Goal: Obtain resource: Download file/media

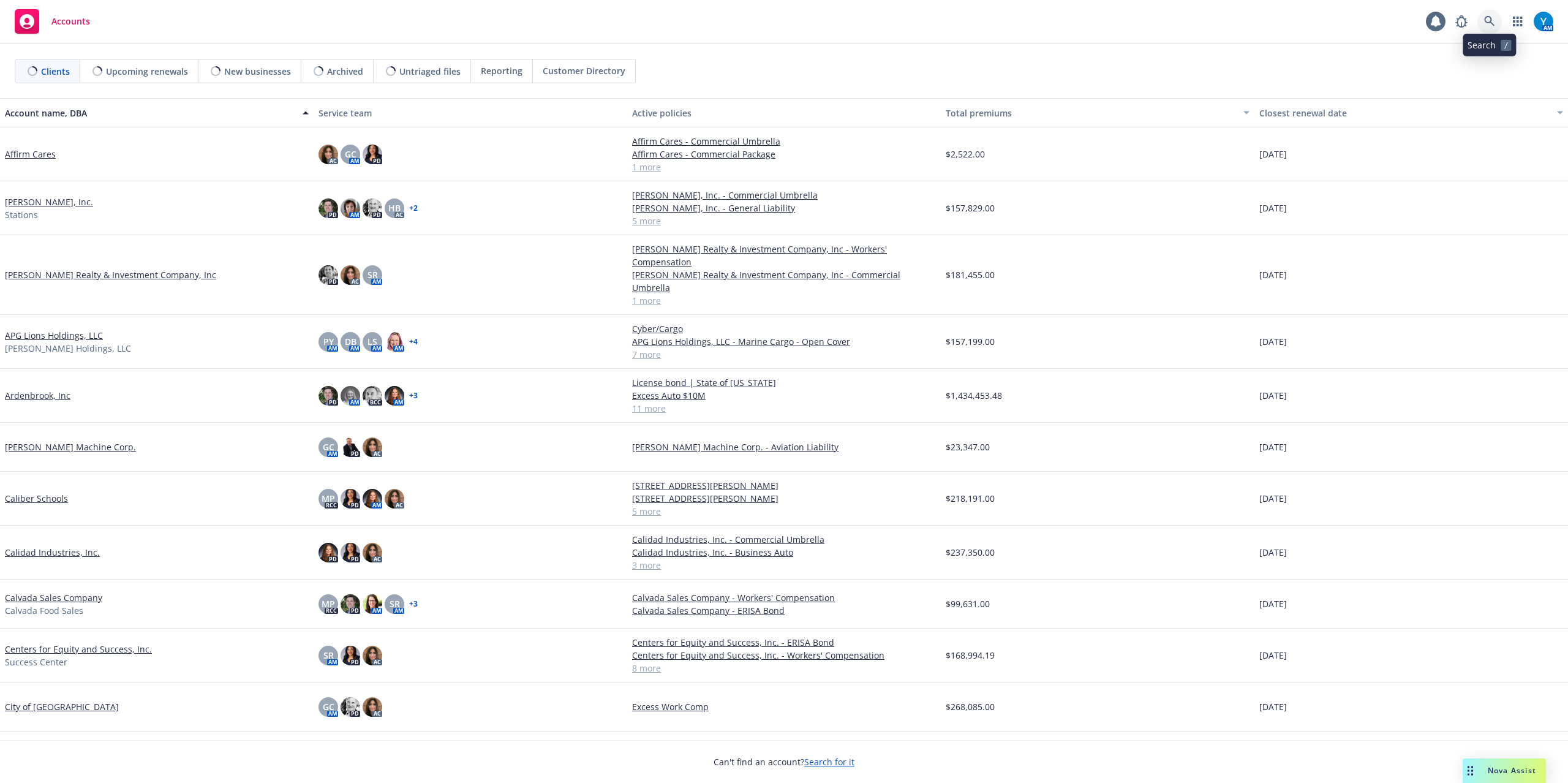
click at [1495, 23] on link at bounding box center [1489, 21] width 25 height 25
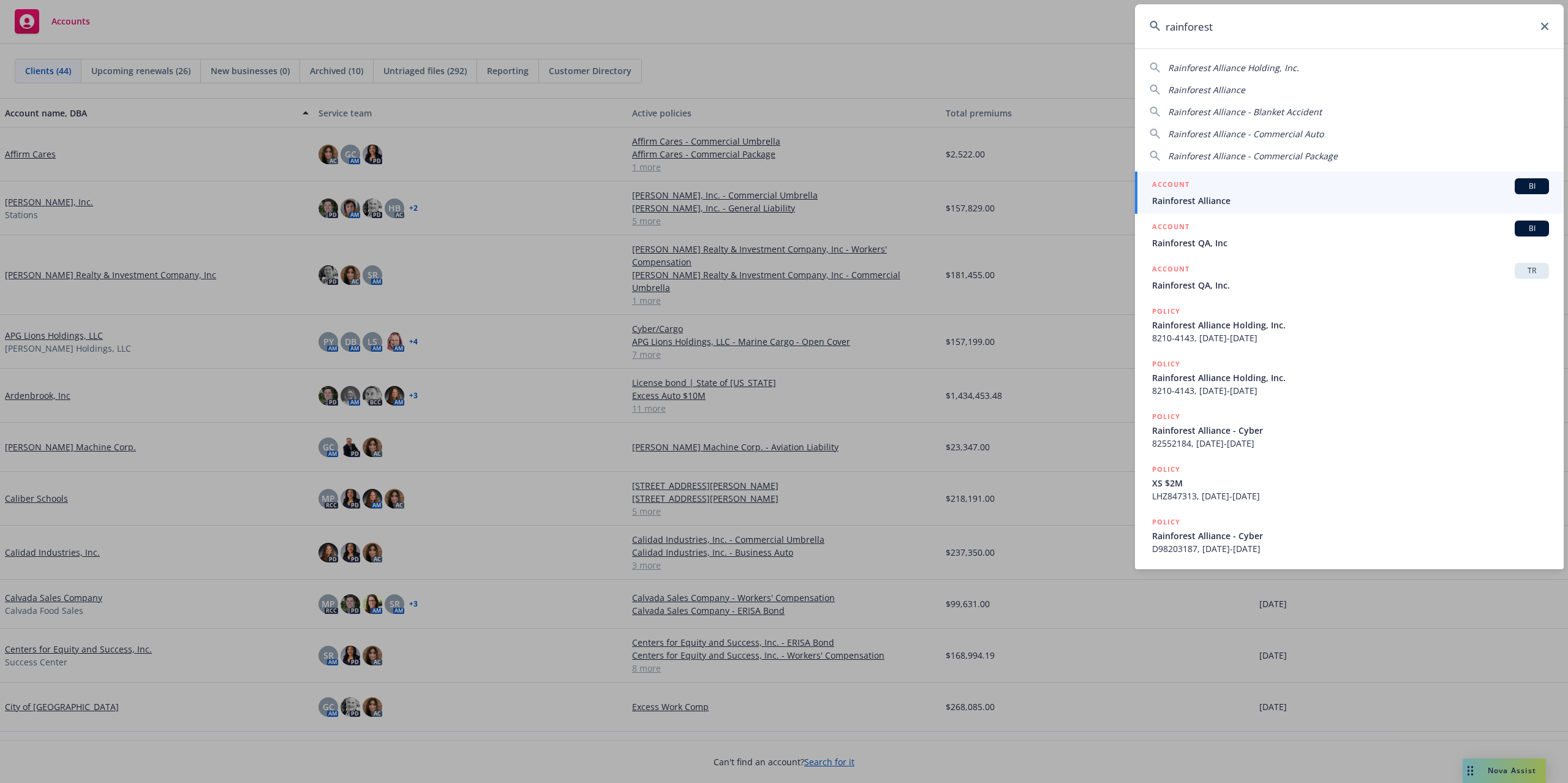
type input "rainforest"
click at [1204, 200] on span "Rainforest Alliance" at bounding box center [1350, 201] width 397 height 13
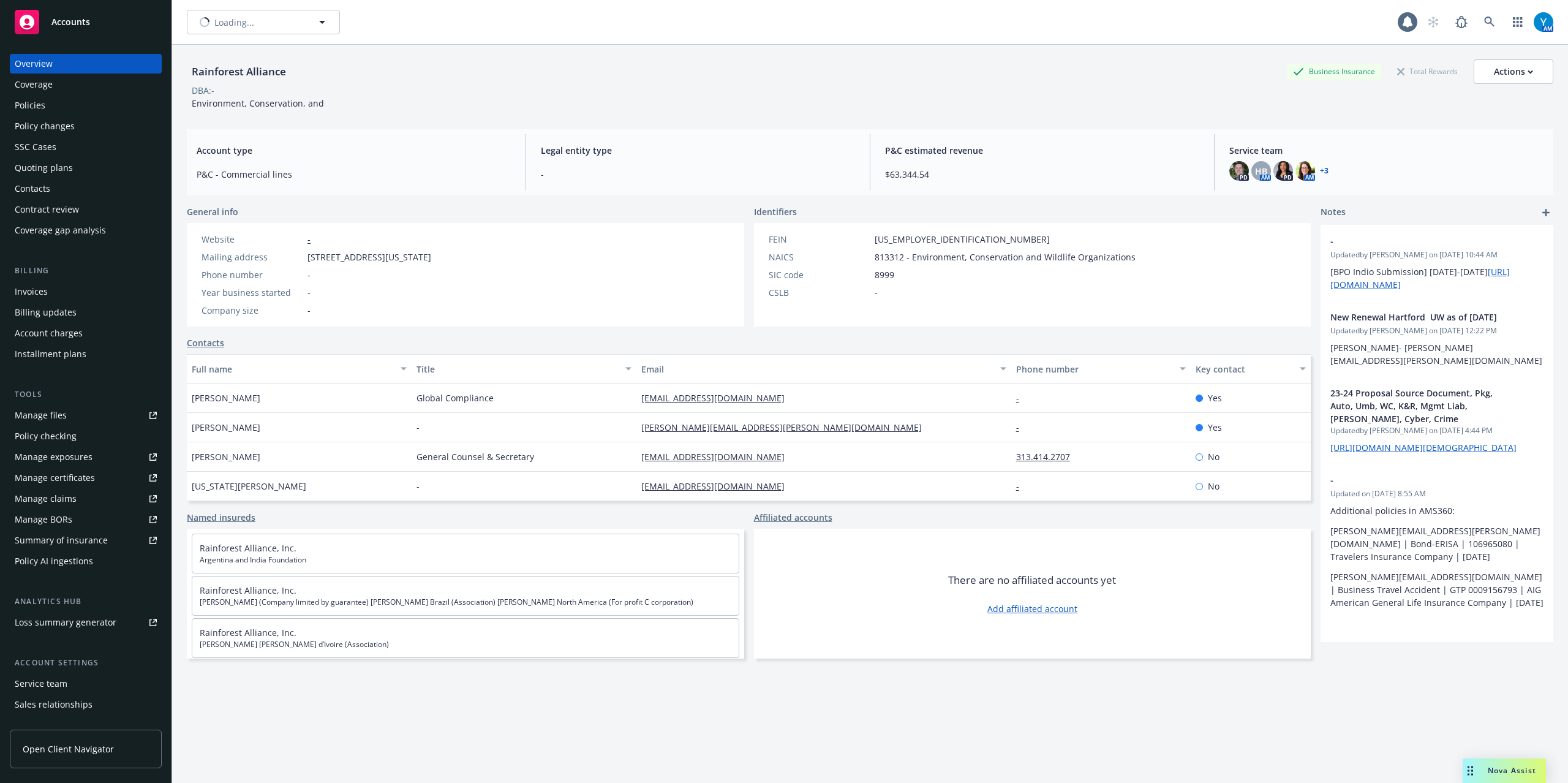
click at [47, 107] on div "Policies" at bounding box center [86, 105] width 142 height 19
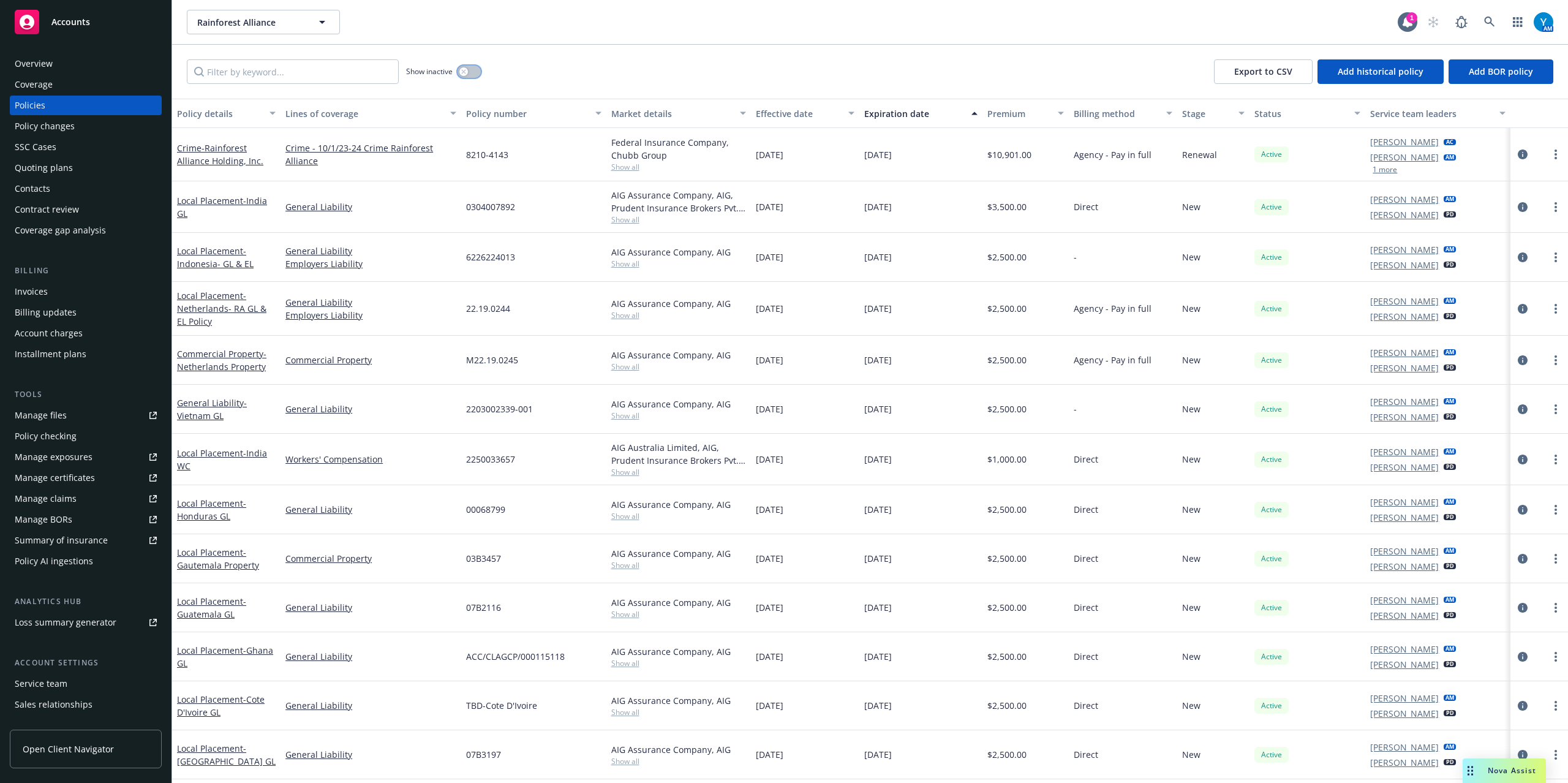
click at [468, 74] on div "button" at bounding box center [463, 71] width 8 height 8
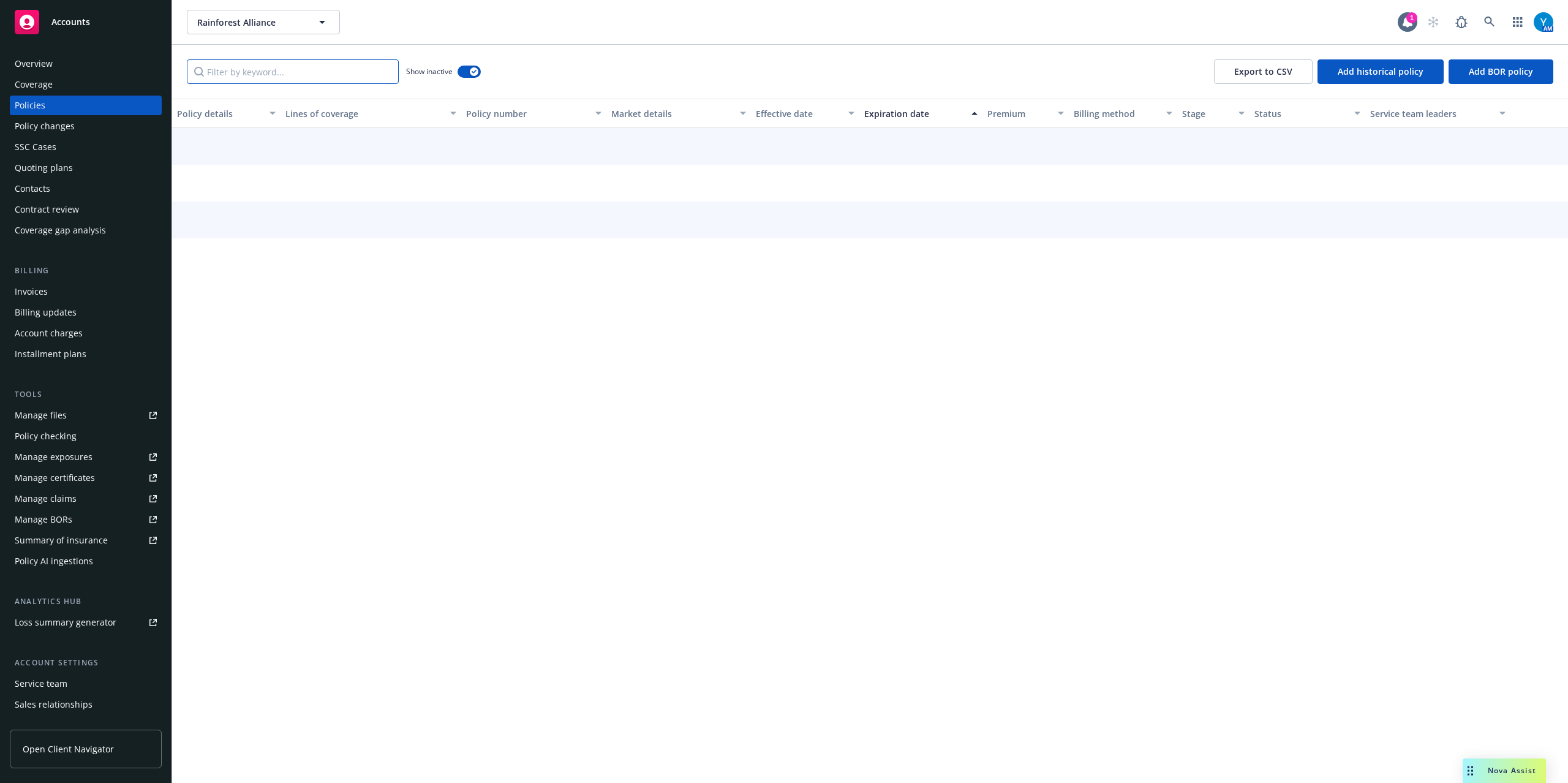
click at [286, 76] on input "Filter by keyword..." at bounding box center [293, 71] width 212 height 25
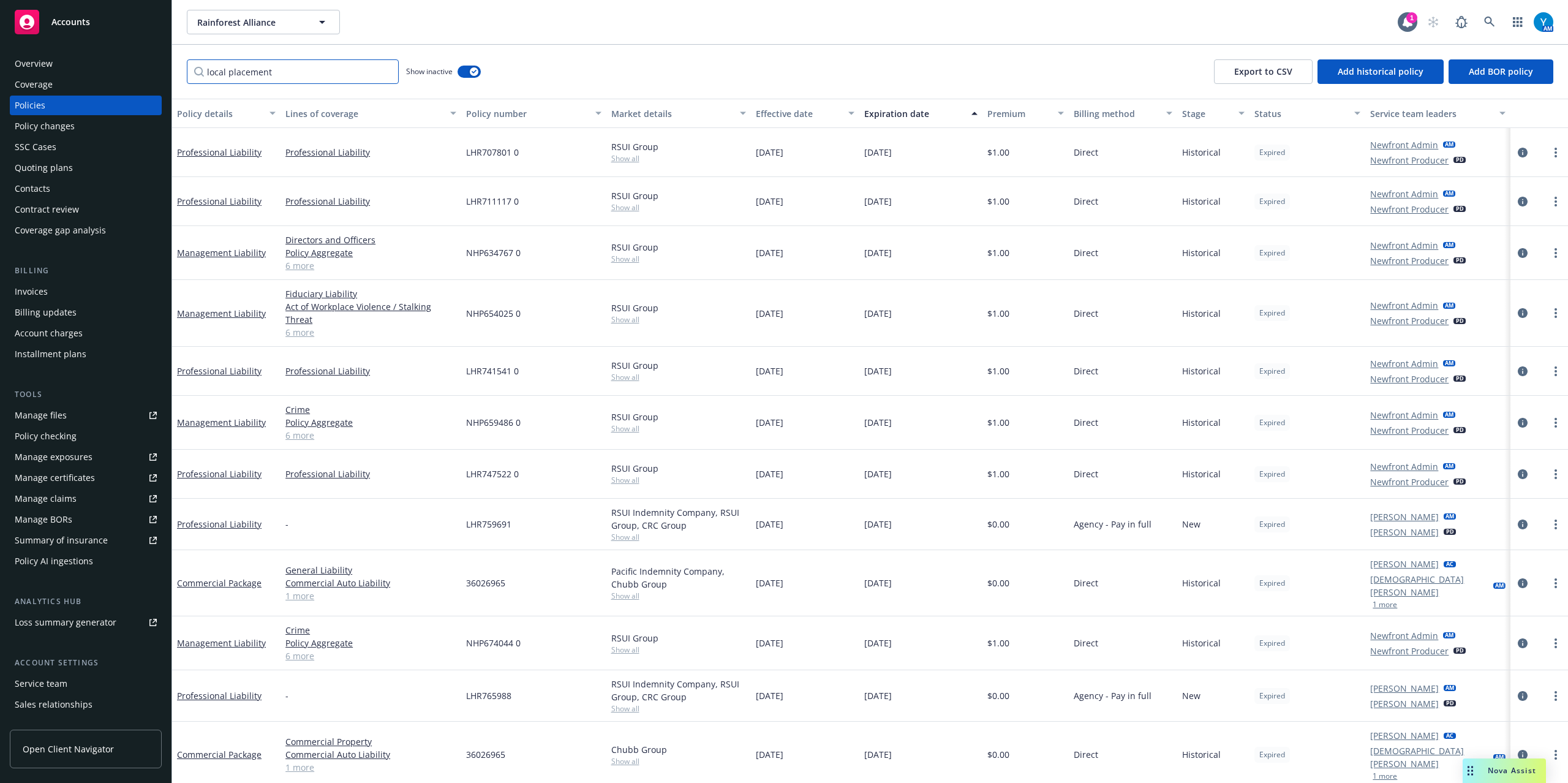
type input "local placement"
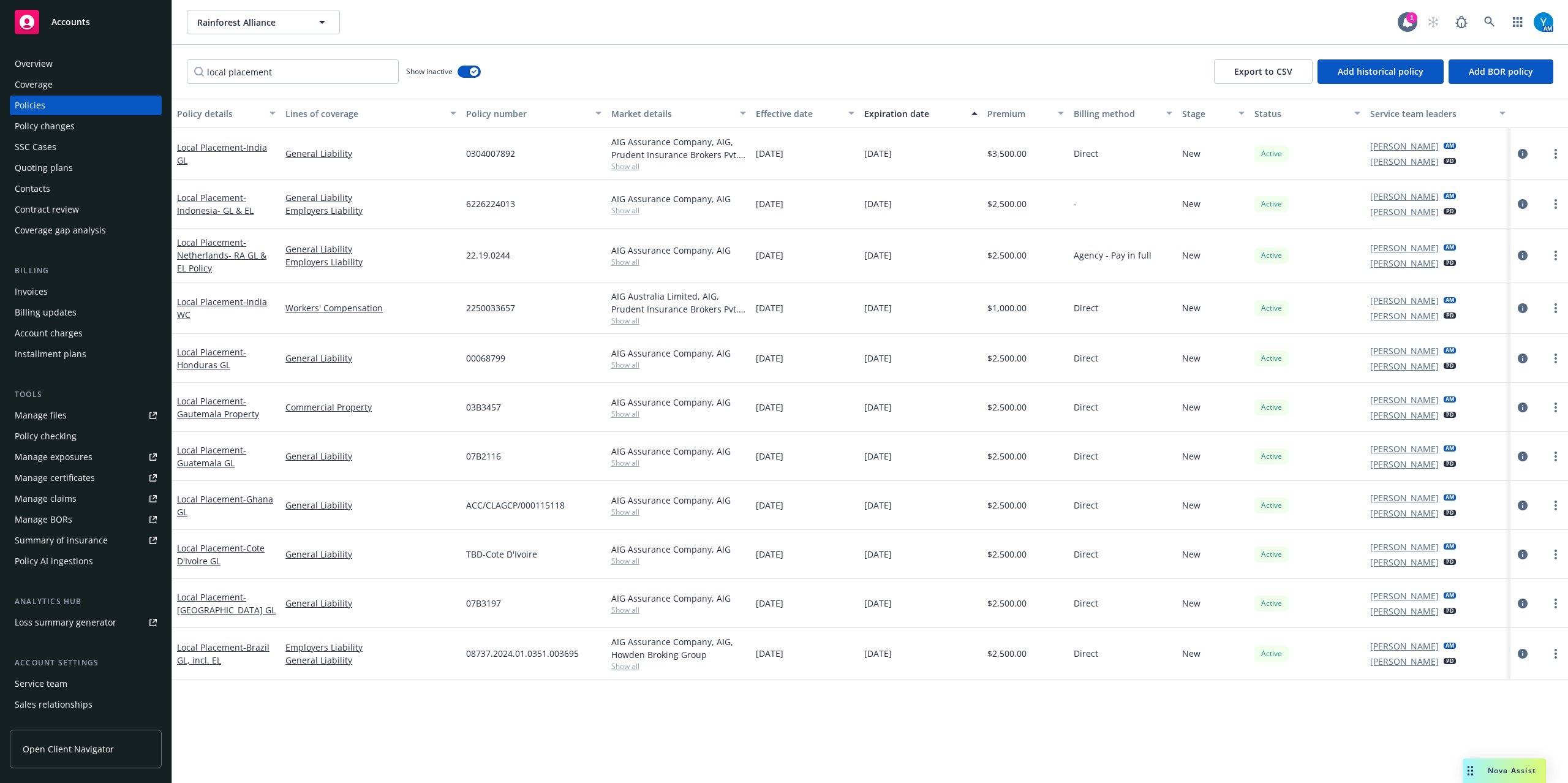
click at [72, 62] on div "Overview" at bounding box center [86, 63] width 142 height 19
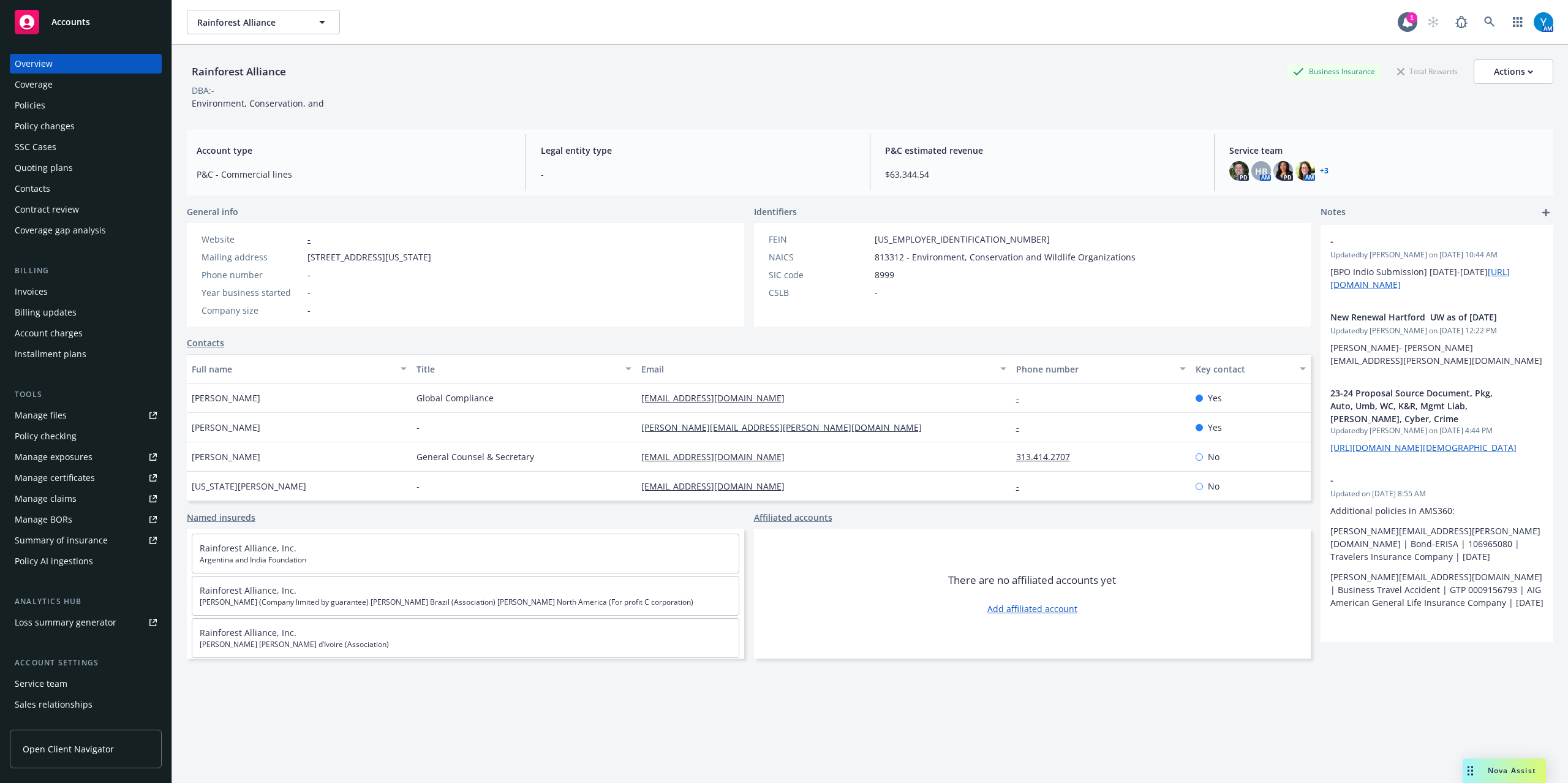
click at [44, 99] on div "Policies" at bounding box center [30, 105] width 31 height 19
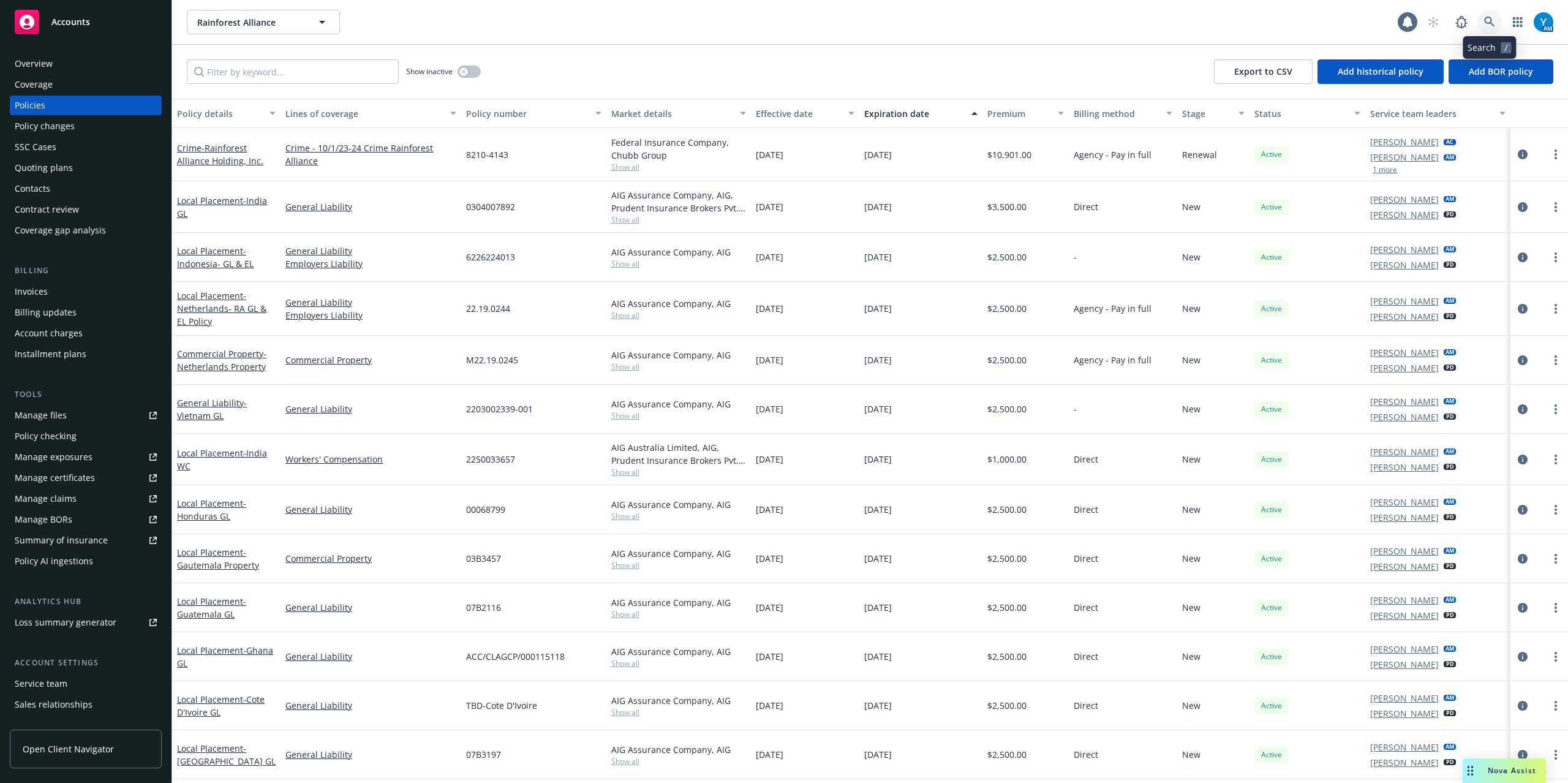
click at [1483, 26] on link at bounding box center [1489, 22] width 25 height 25
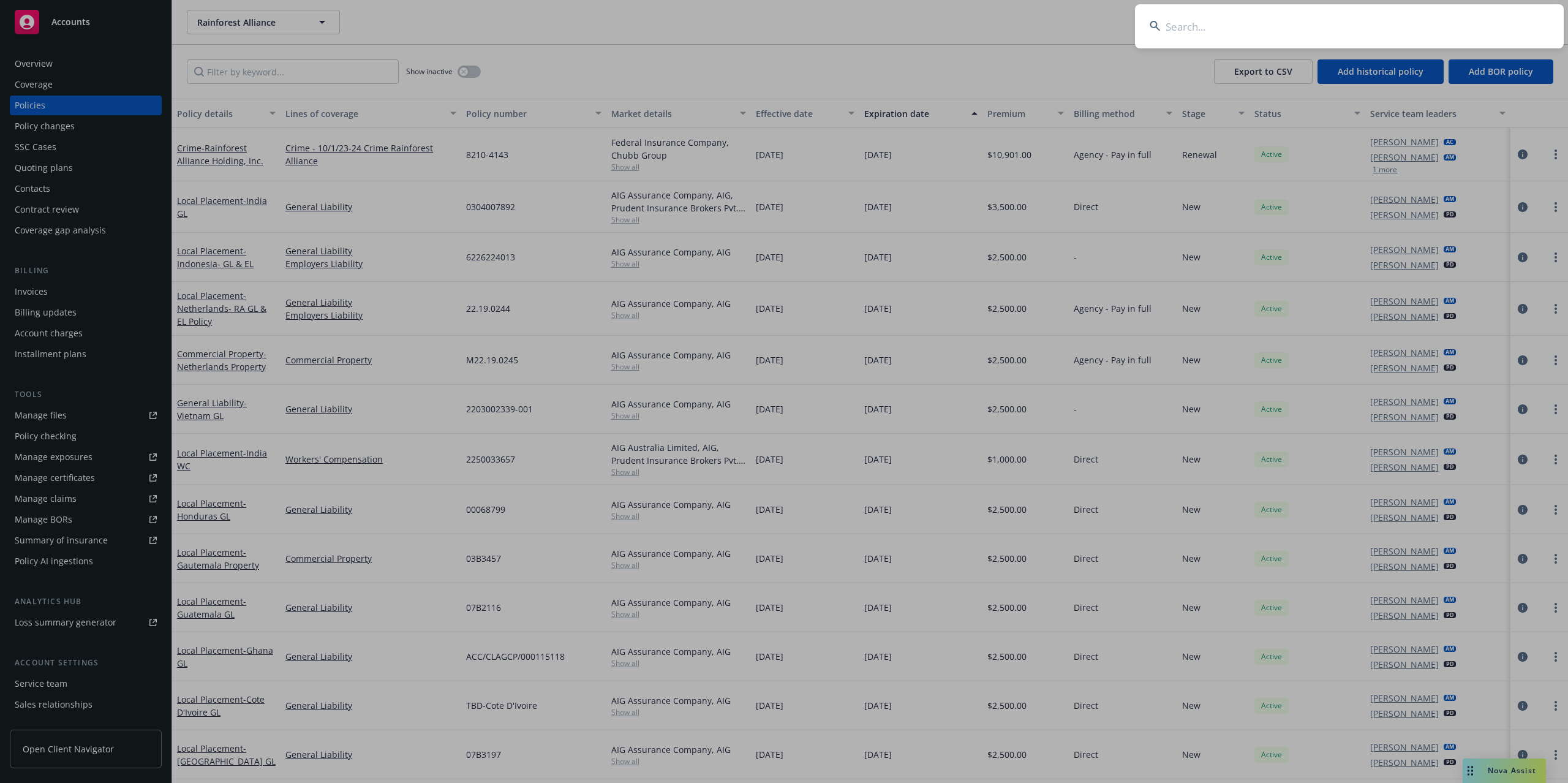
click at [1225, 19] on input at bounding box center [1349, 26] width 429 height 44
type input "tipalti"
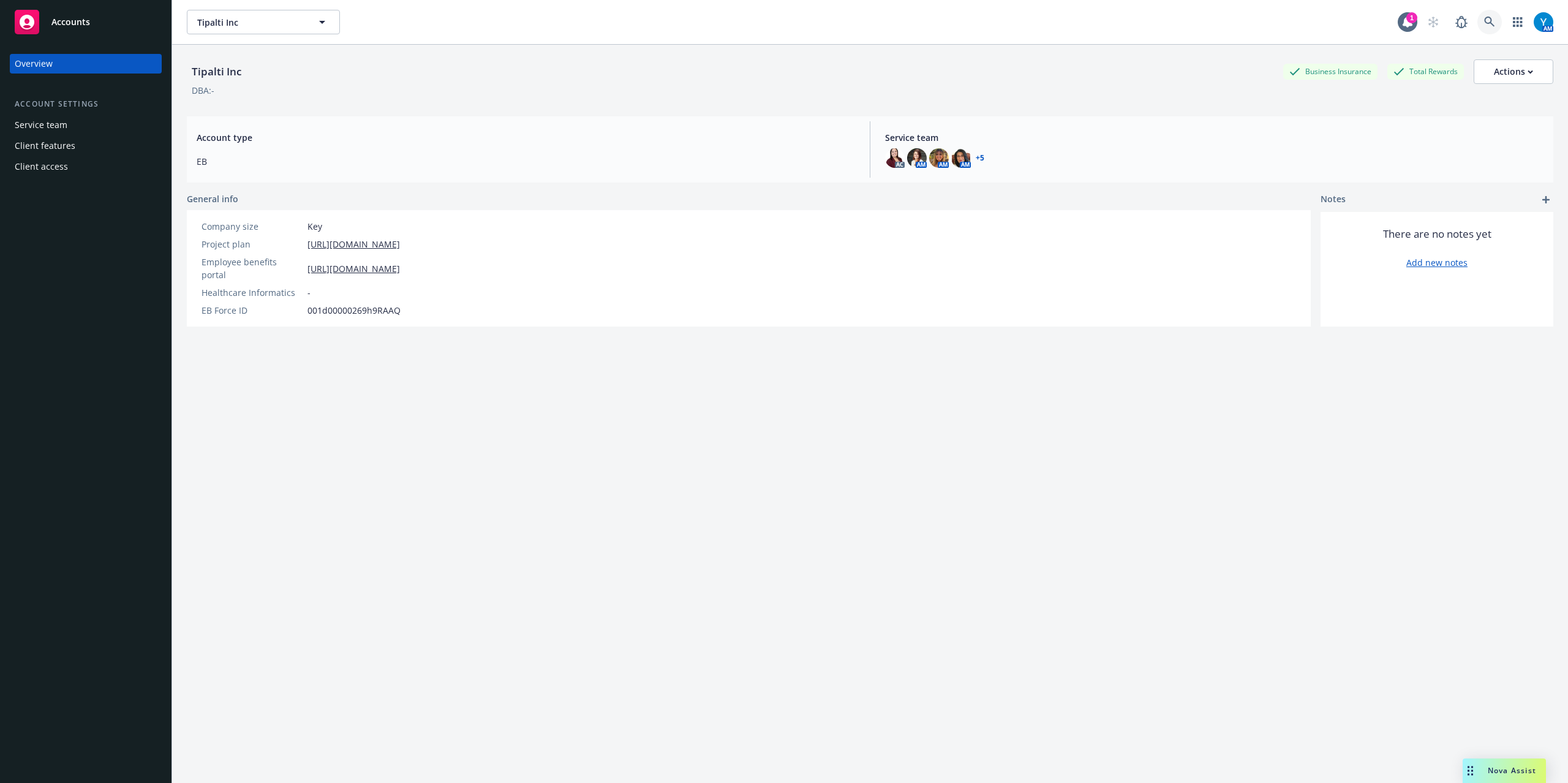
click at [1486, 20] on link at bounding box center [1489, 22] width 25 height 25
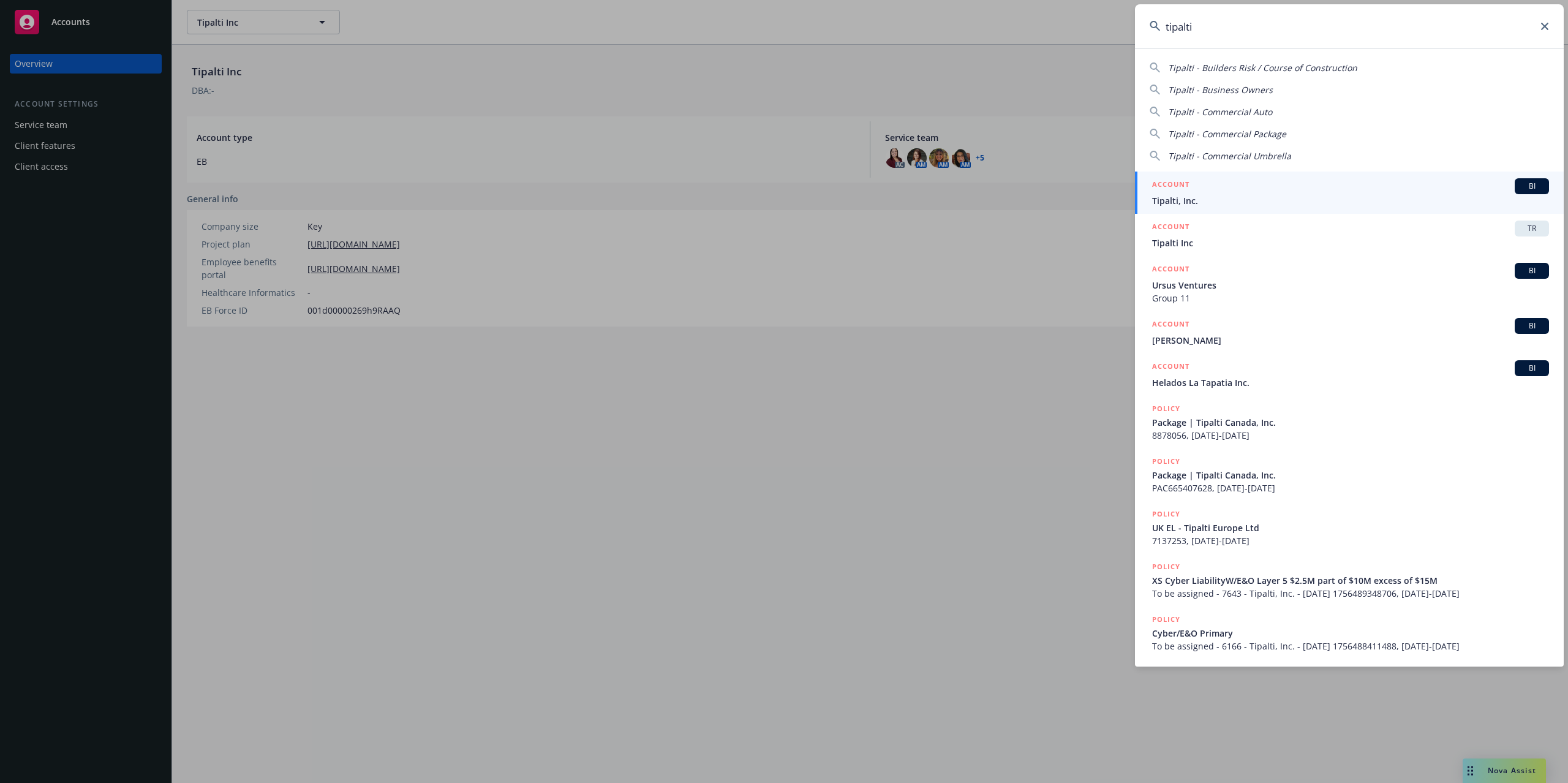
type input "tipalti"
click at [1199, 189] on div "ACCOUNT BI" at bounding box center [1350, 185] width 397 height 16
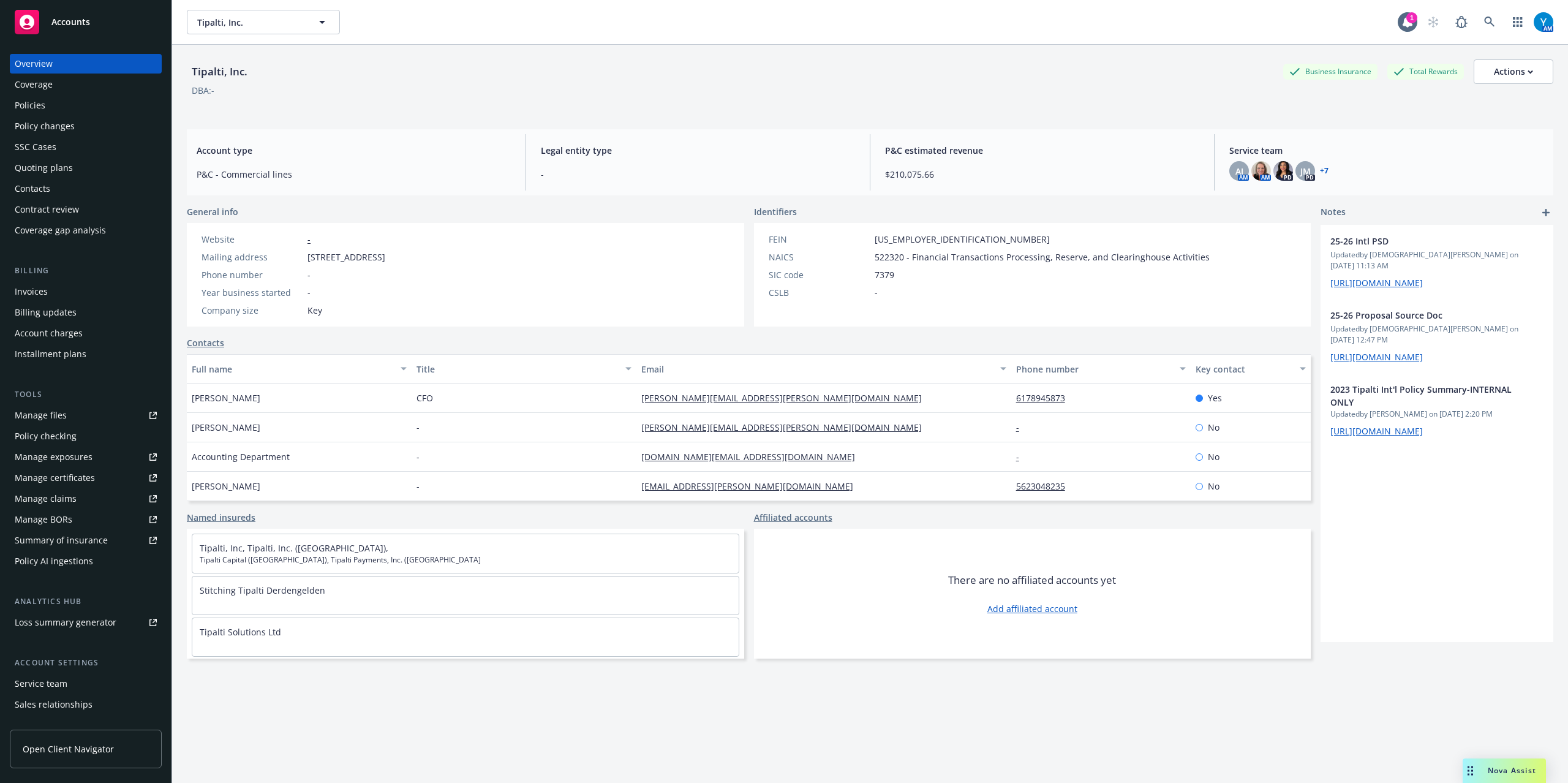
click at [44, 110] on div "Policies" at bounding box center [30, 105] width 31 height 19
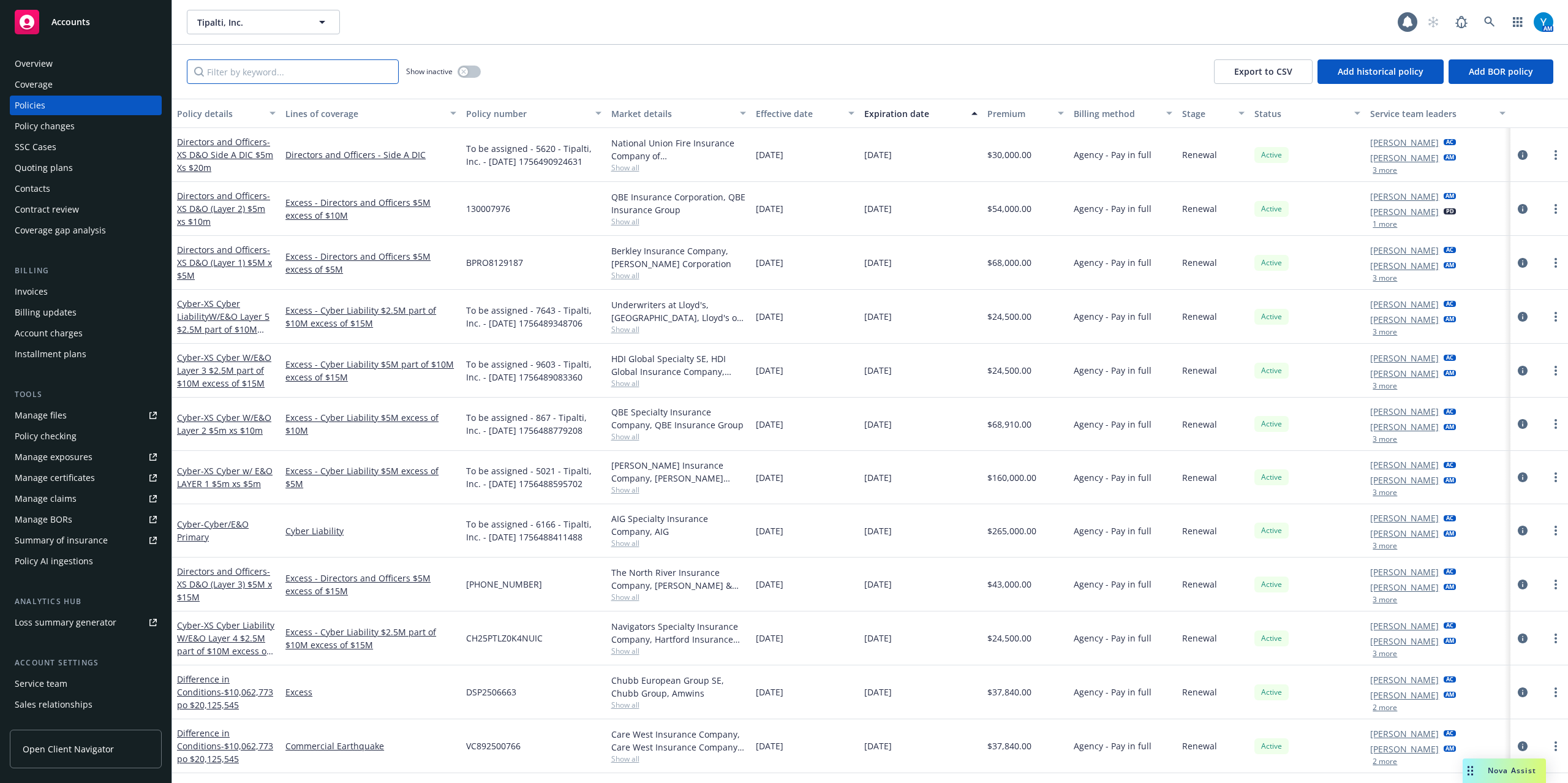
click at [267, 72] on input "Filter by keyword..." at bounding box center [293, 71] width 212 height 25
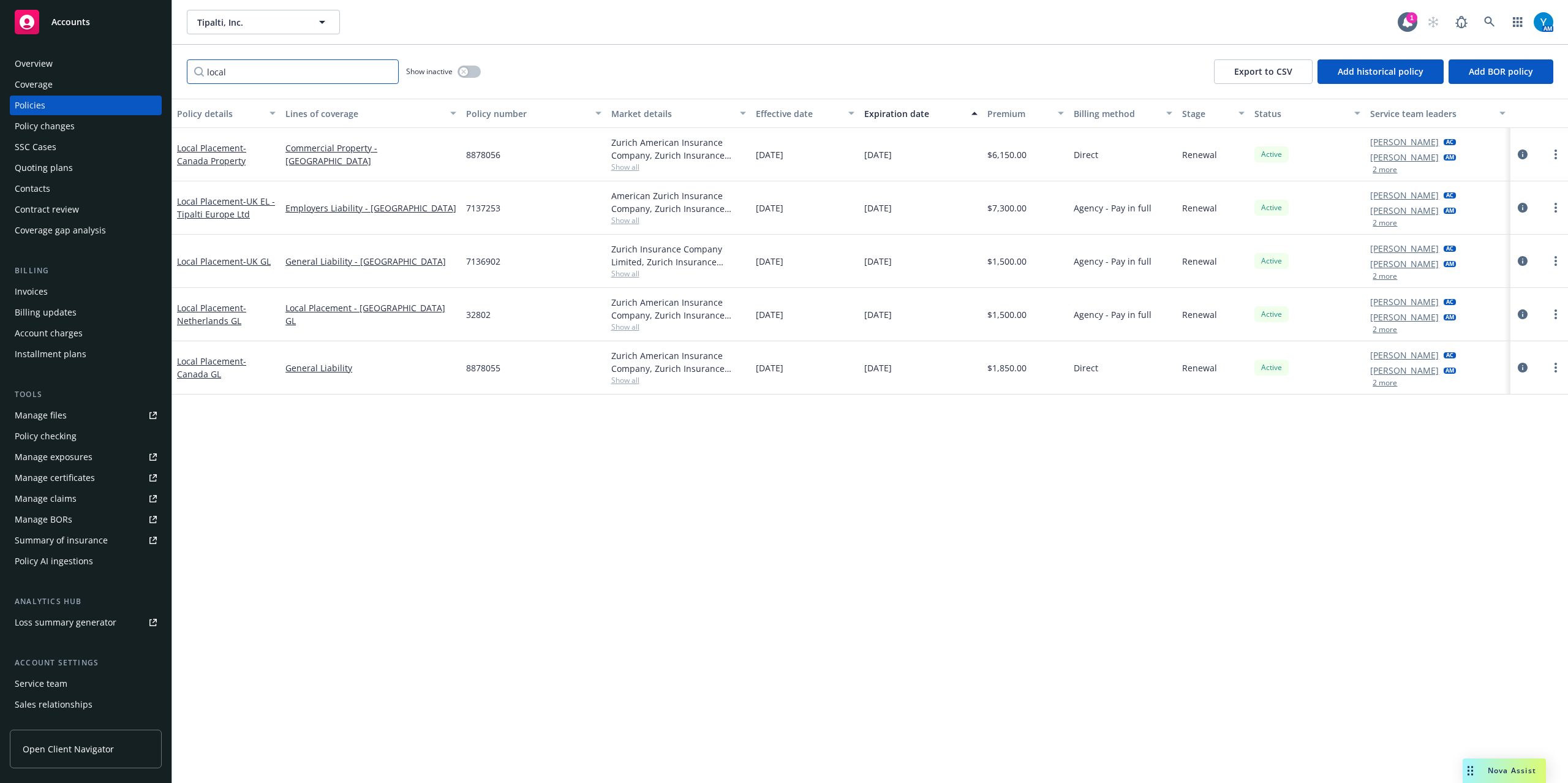
type input "local"
click at [1382, 224] on button "2 more" at bounding box center [1385, 223] width 25 height 7
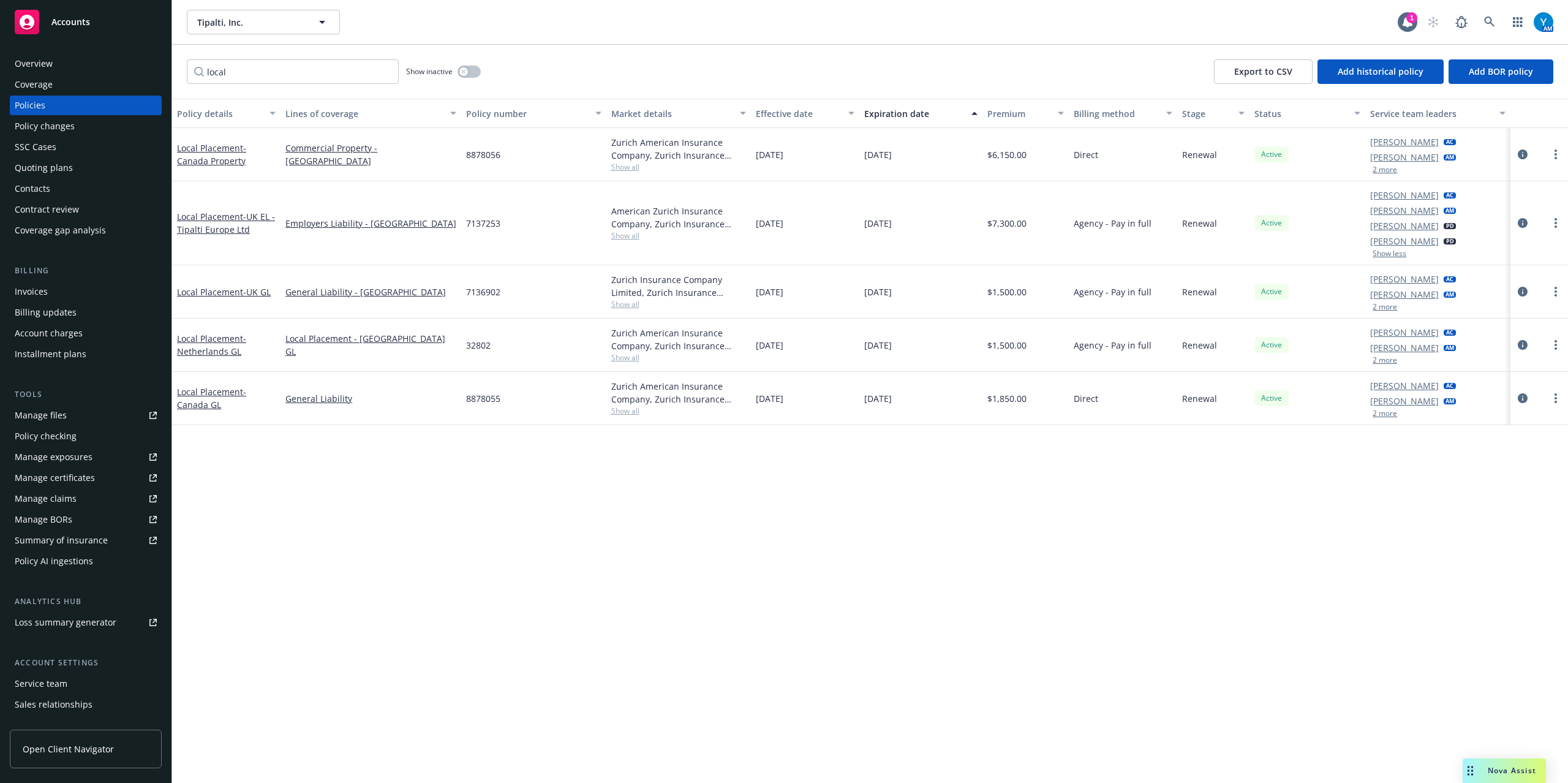
click at [1386, 168] on button "2 more" at bounding box center [1385, 170] width 25 height 7
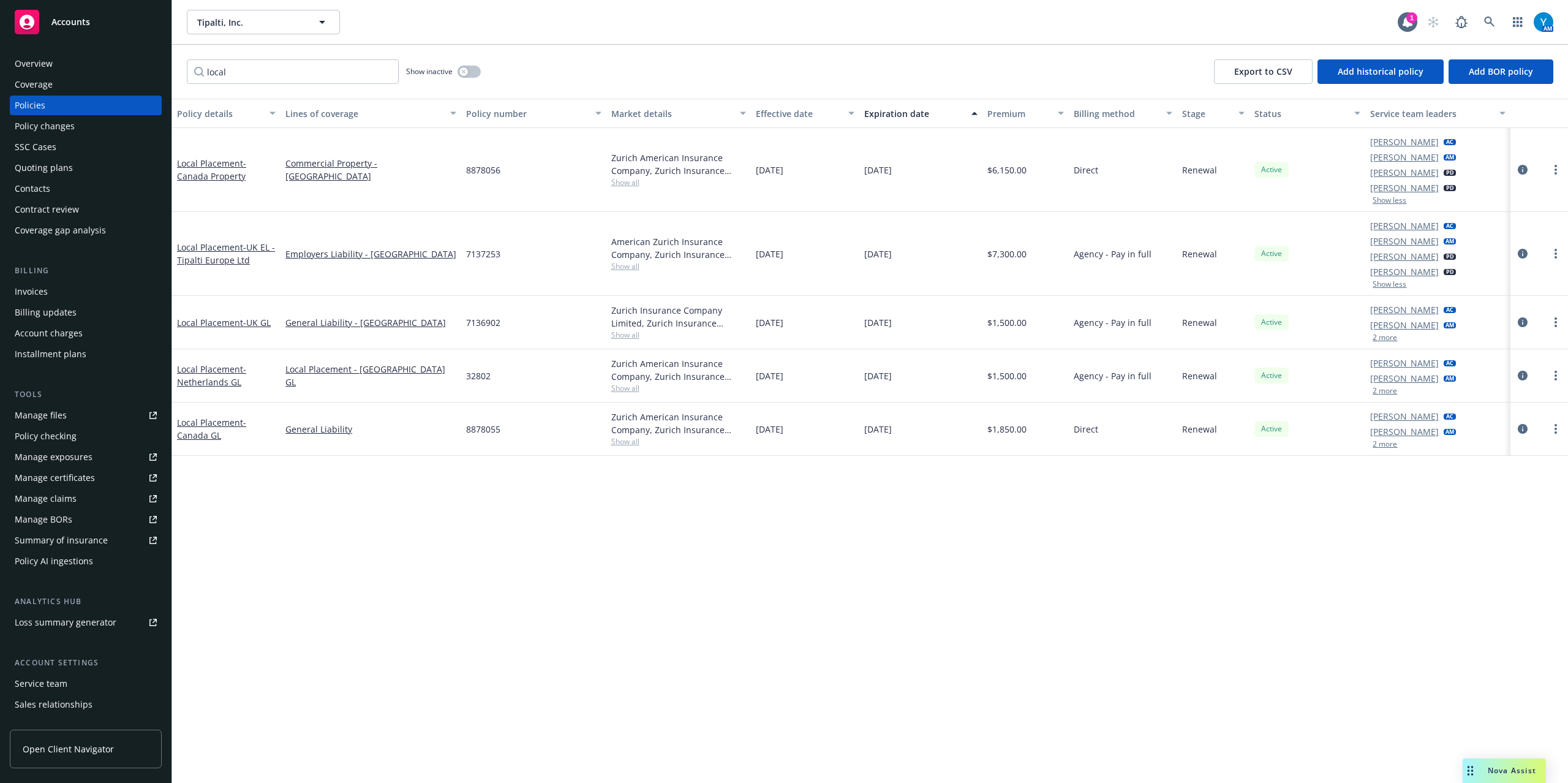
click at [1390, 339] on button "2 more" at bounding box center [1385, 338] width 25 height 7
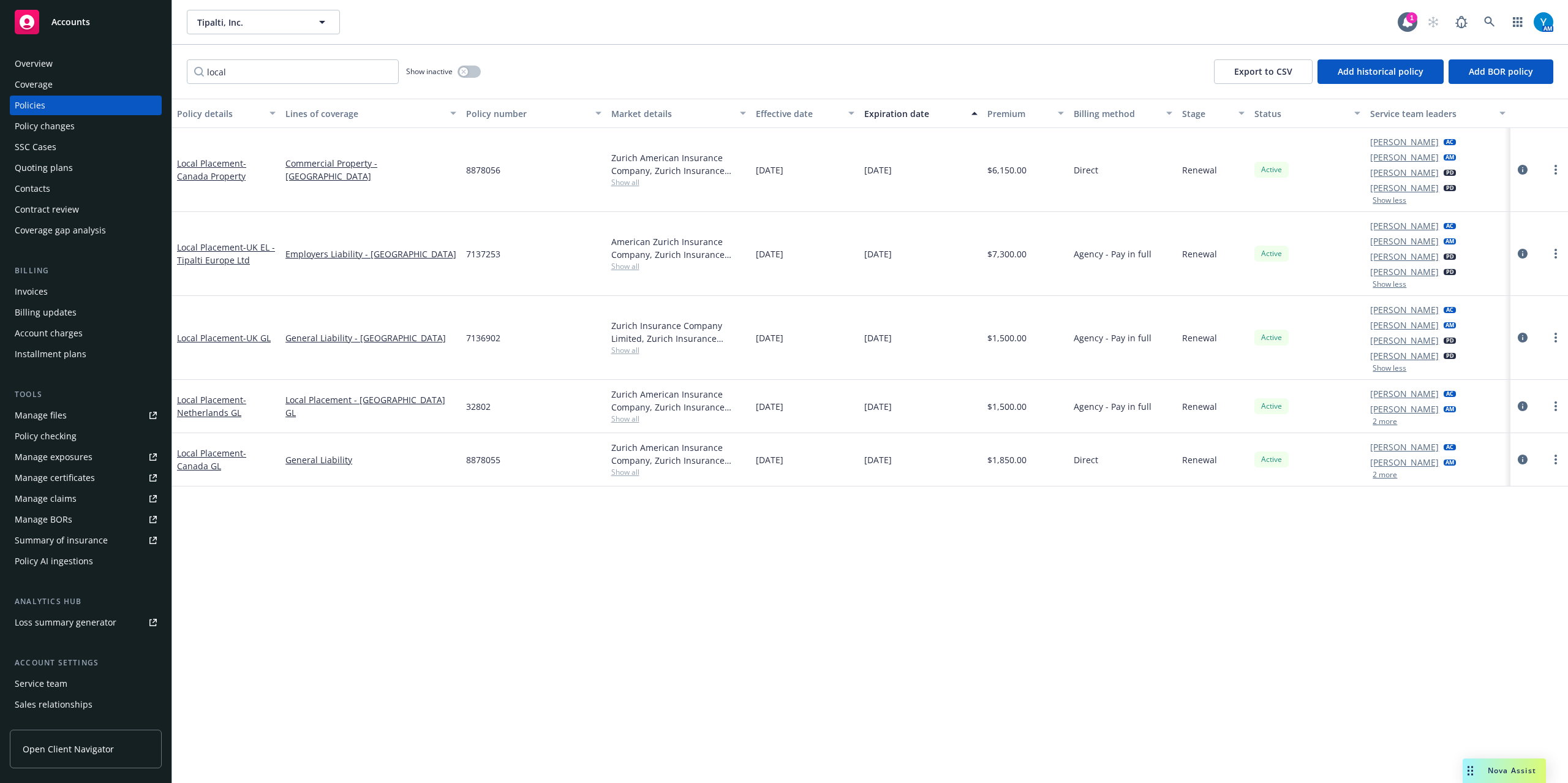
click at [1392, 418] on button "2 more" at bounding box center [1385, 422] width 25 height 7
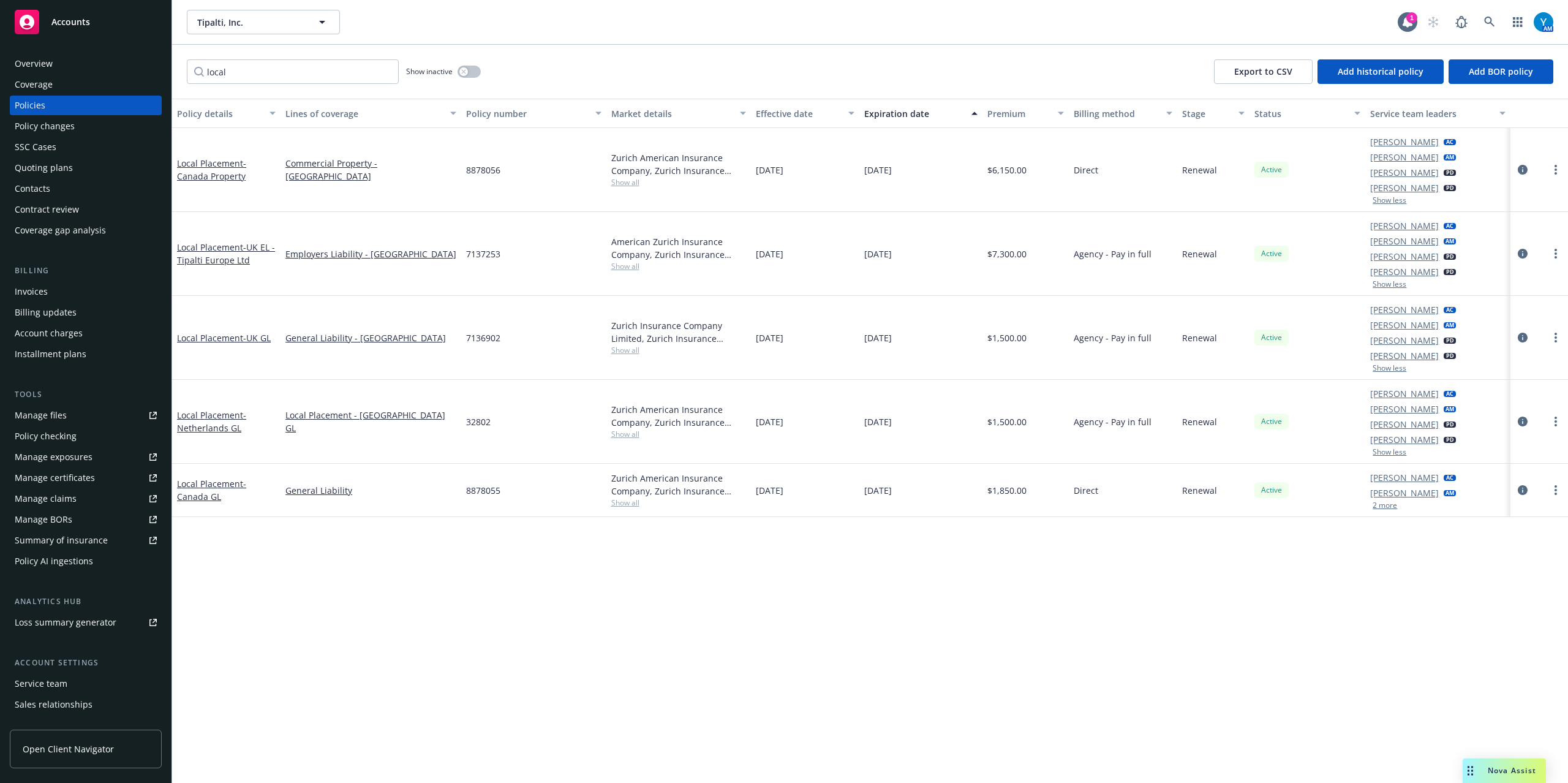
click at [1386, 509] on button "2 more" at bounding box center [1385, 506] width 25 height 7
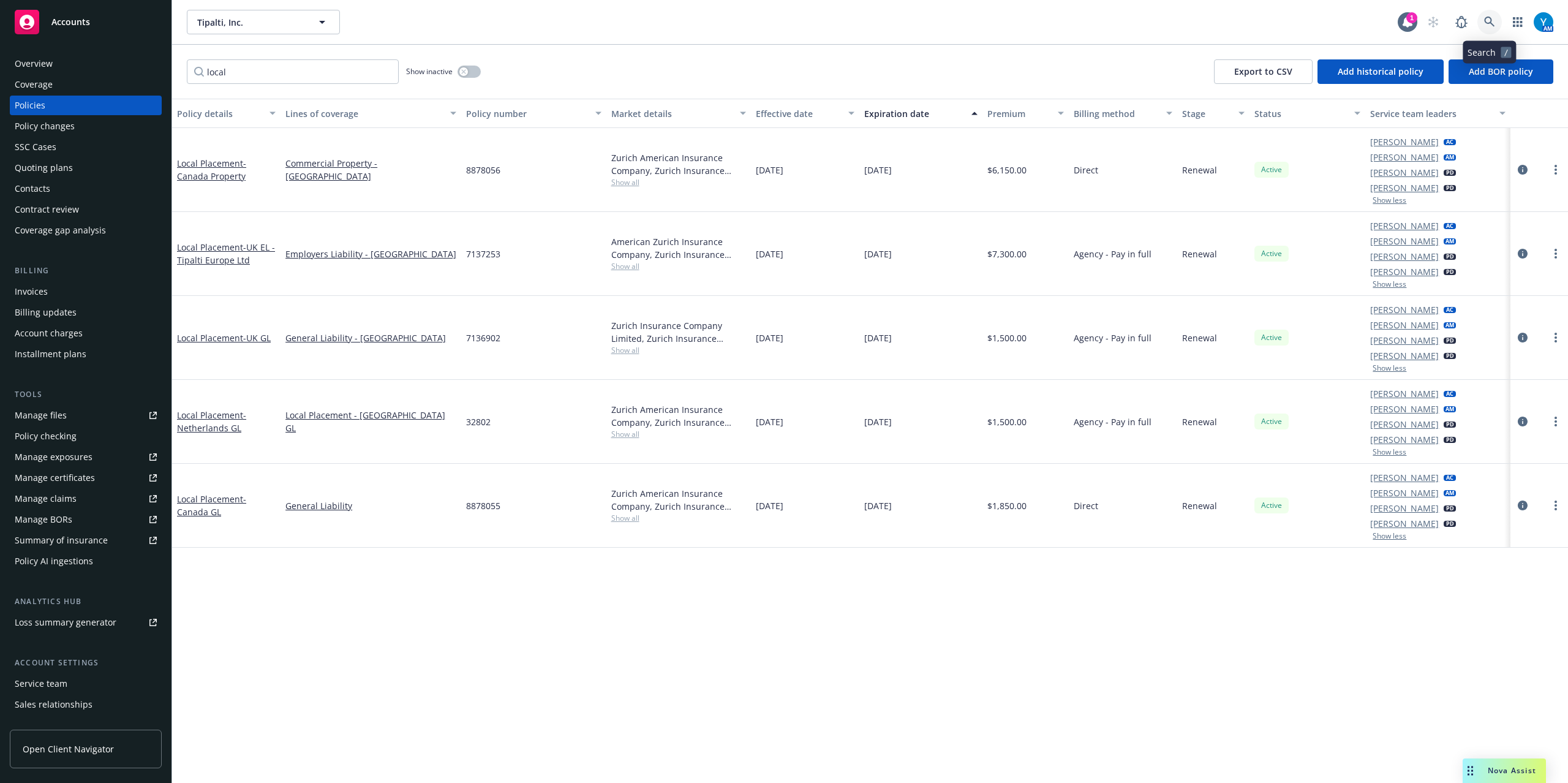
click at [1493, 22] on icon at bounding box center [1490, 22] width 11 height 11
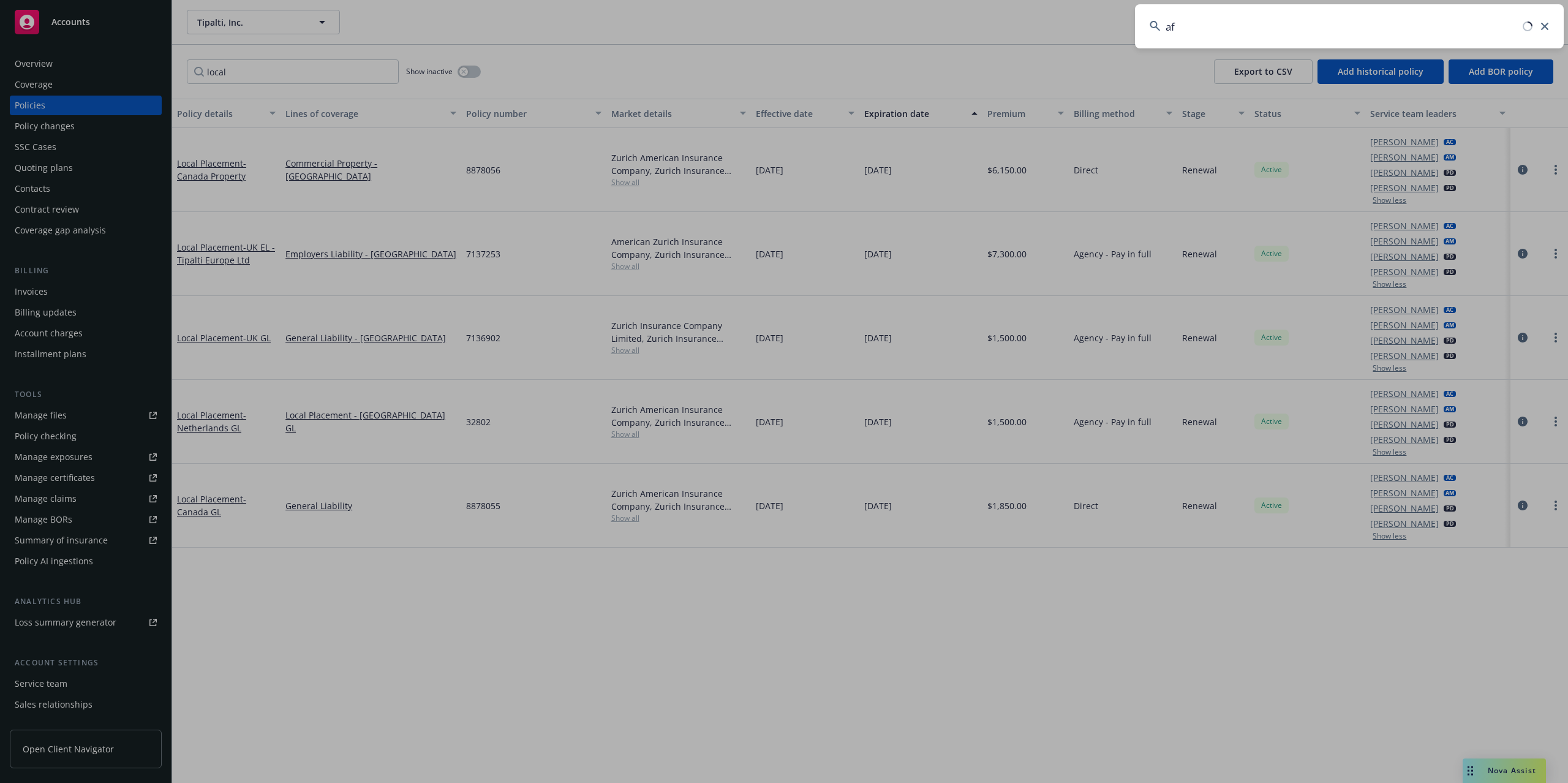
type input "a"
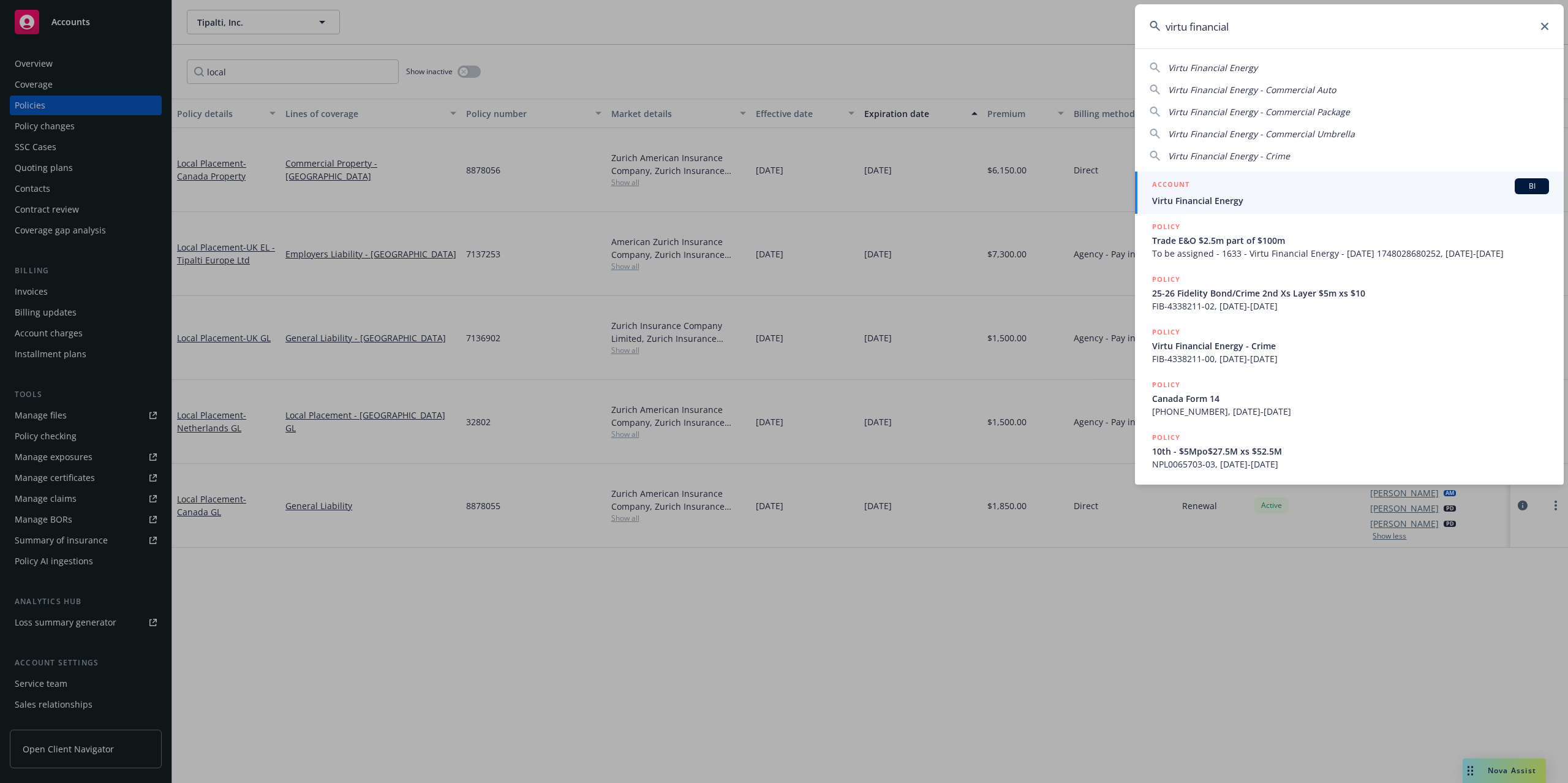
type input "virtu financial"
click at [1198, 193] on div "ACCOUNT BI" at bounding box center [1350, 185] width 397 height 16
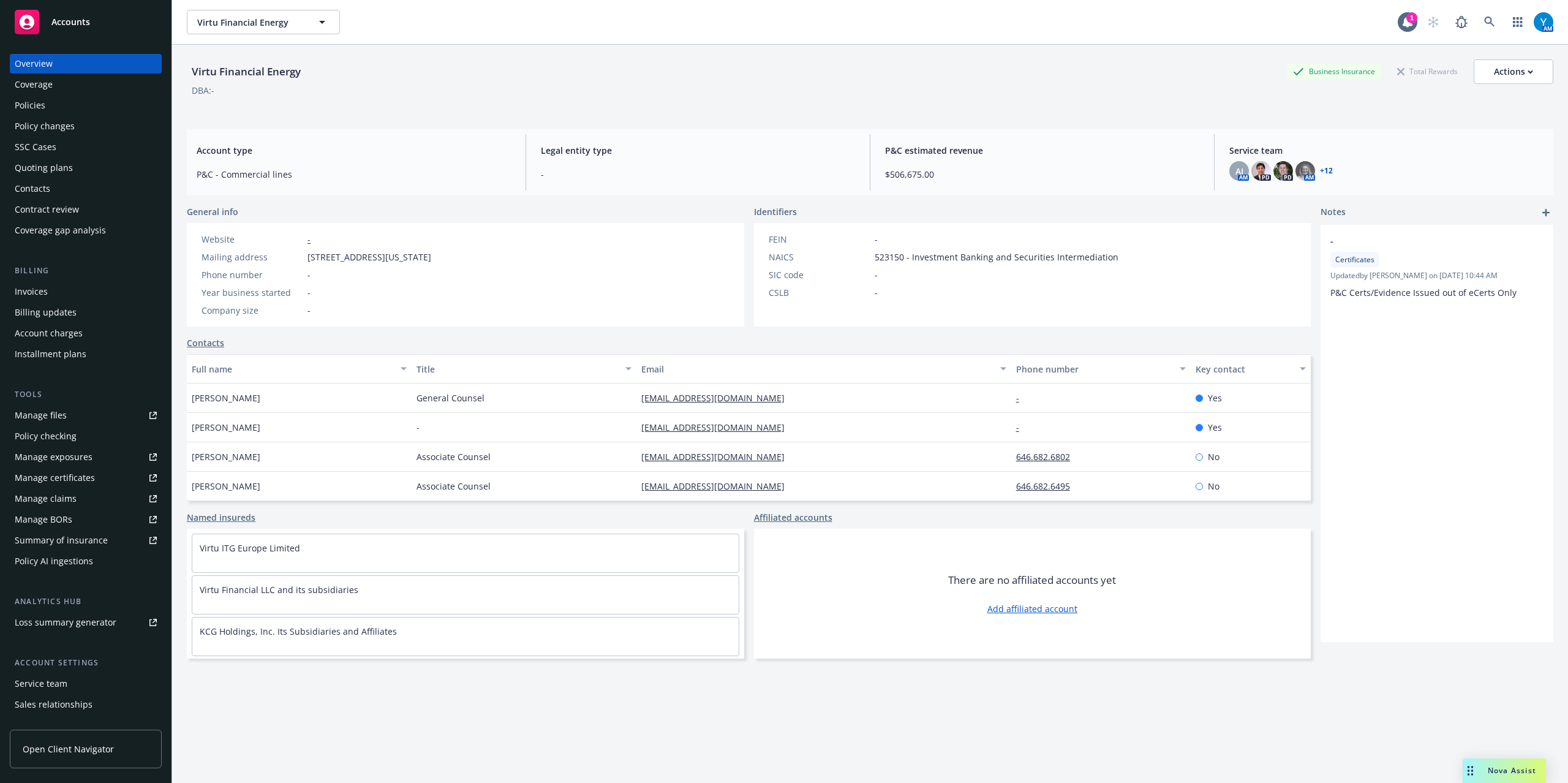
click at [33, 117] on div "Policy changes" at bounding box center [45, 126] width 60 height 19
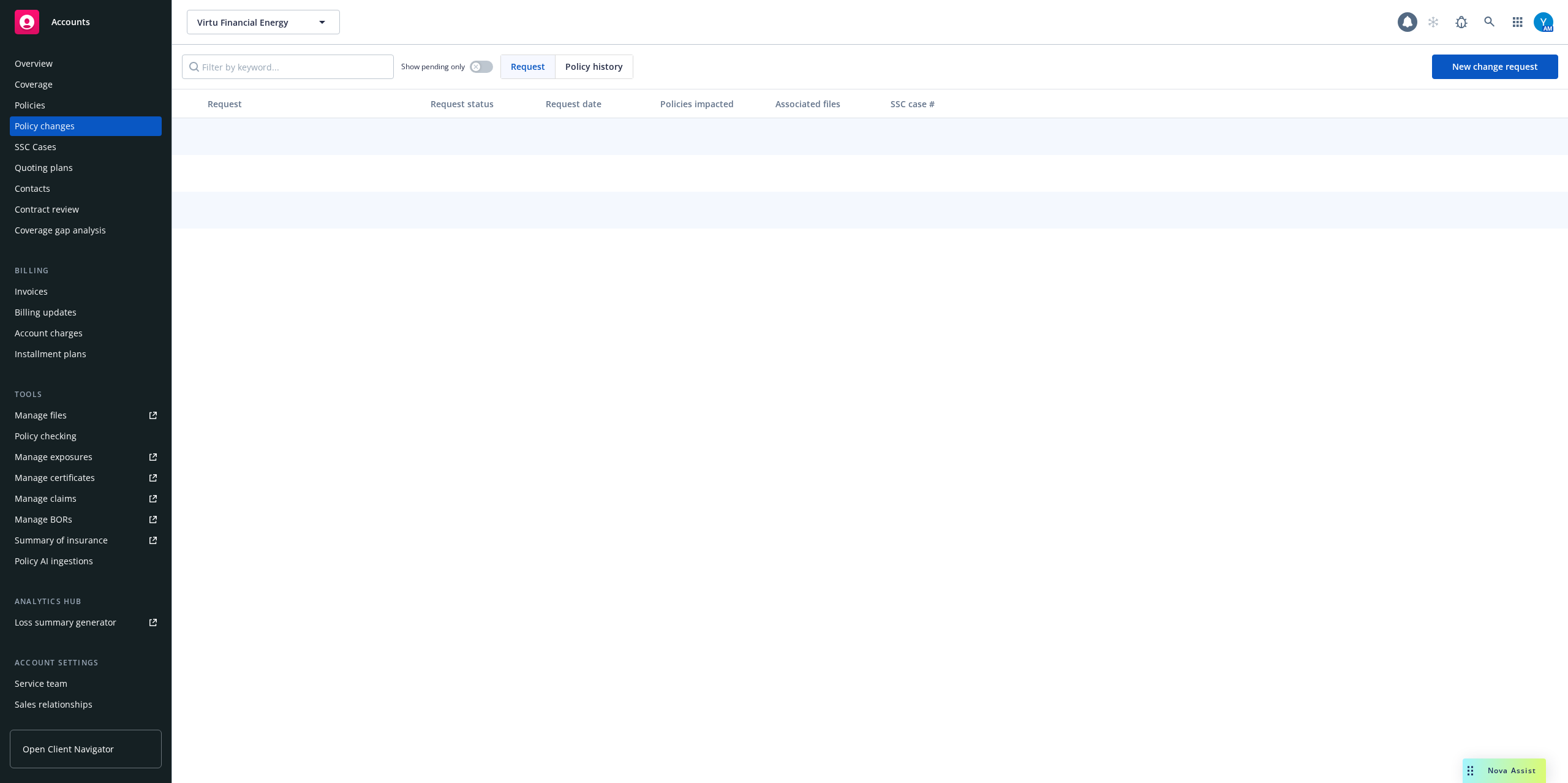
click at [35, 107] on div "Policies" at bounding box center [30, 105] width 31 height 19
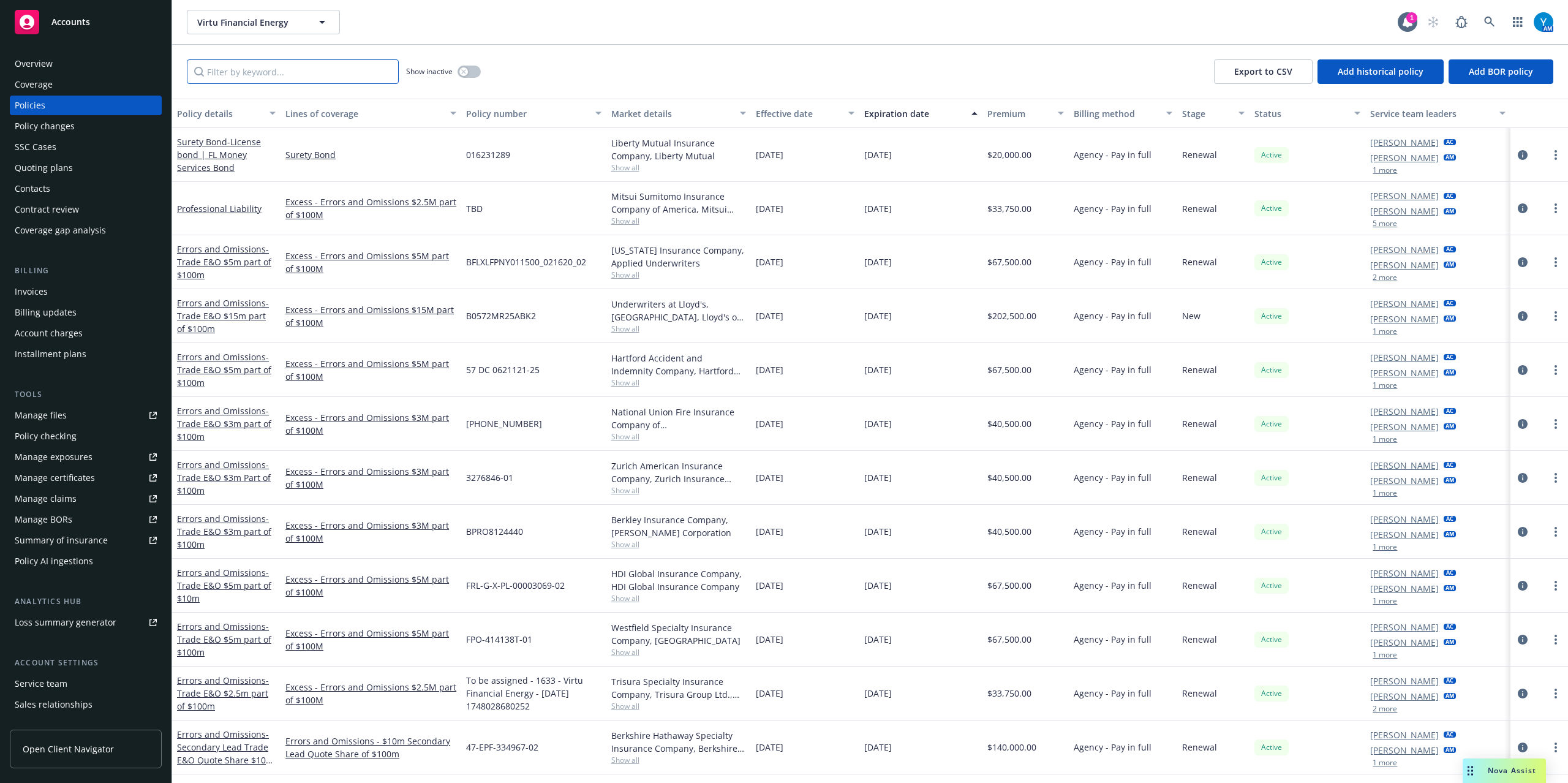
click at [308, 72] on input "Filter by keyword..." at bounding box center [293, 71] width 212 height 25
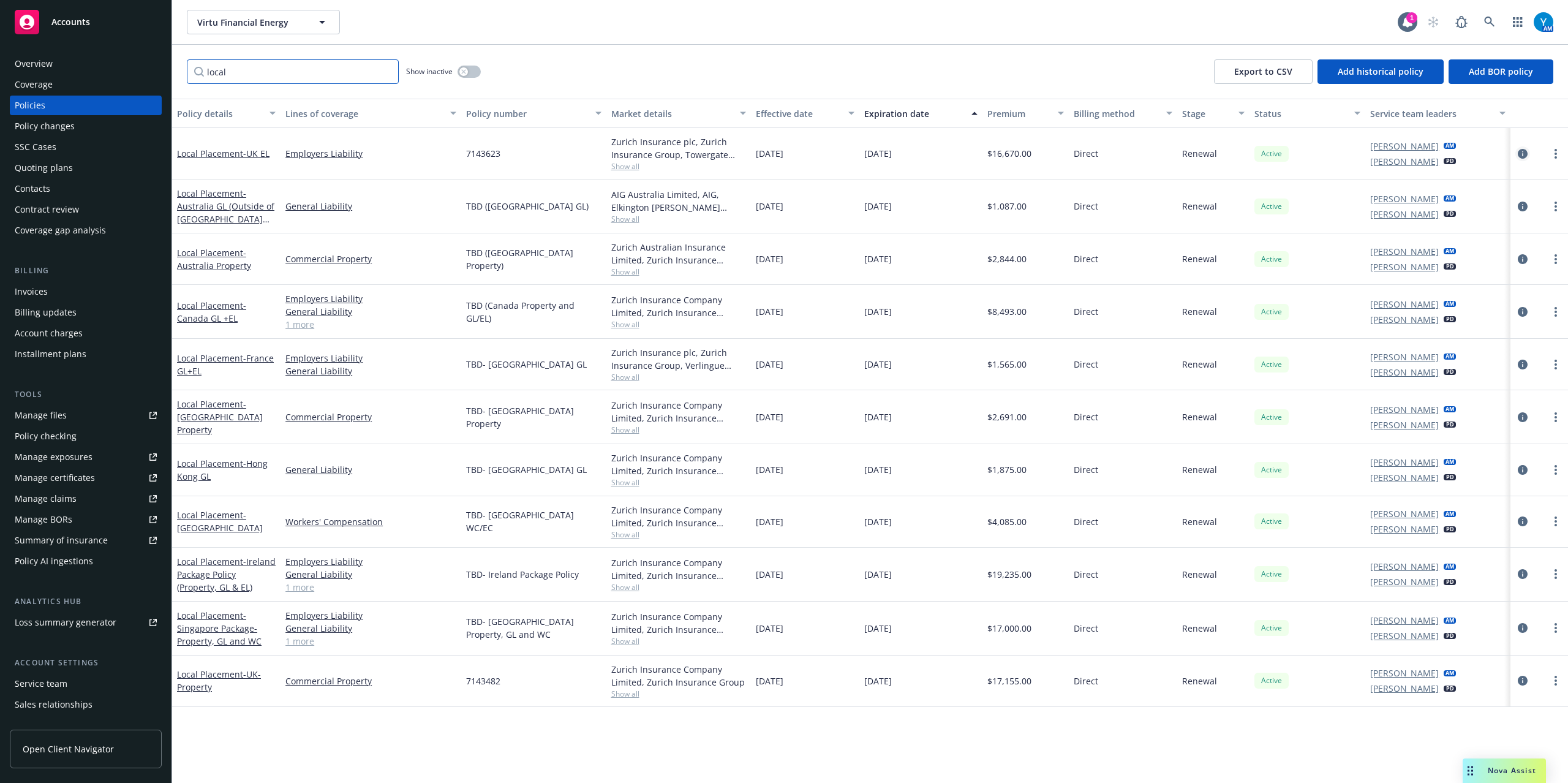
type input "local"
click at [1523, 152] on icon "circleInformation" at bounding box center [1522, 153] width 10 height 10
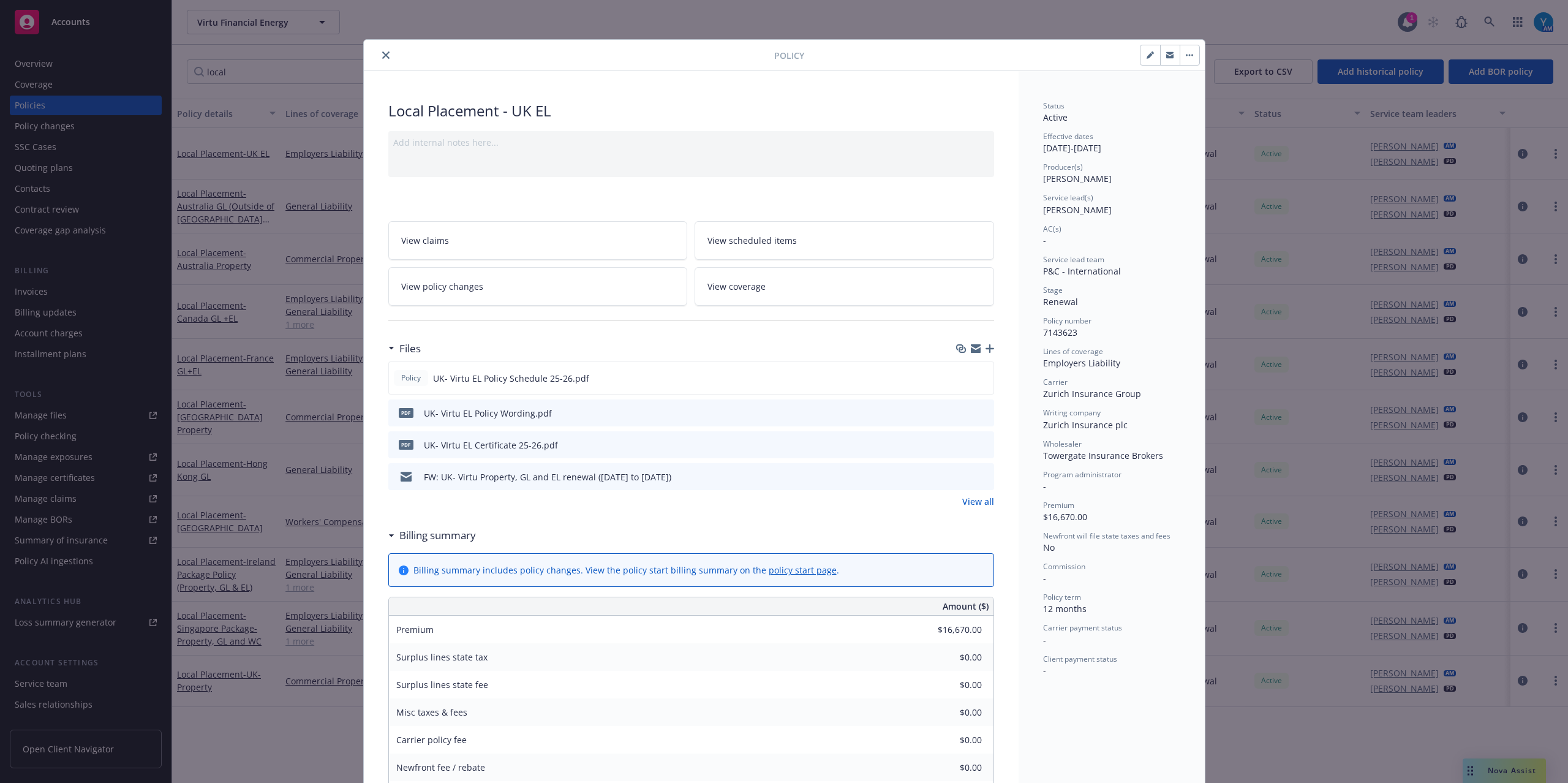
click at [383, 55] on button "close" at bounding box center [386, 55] width 15 height 15
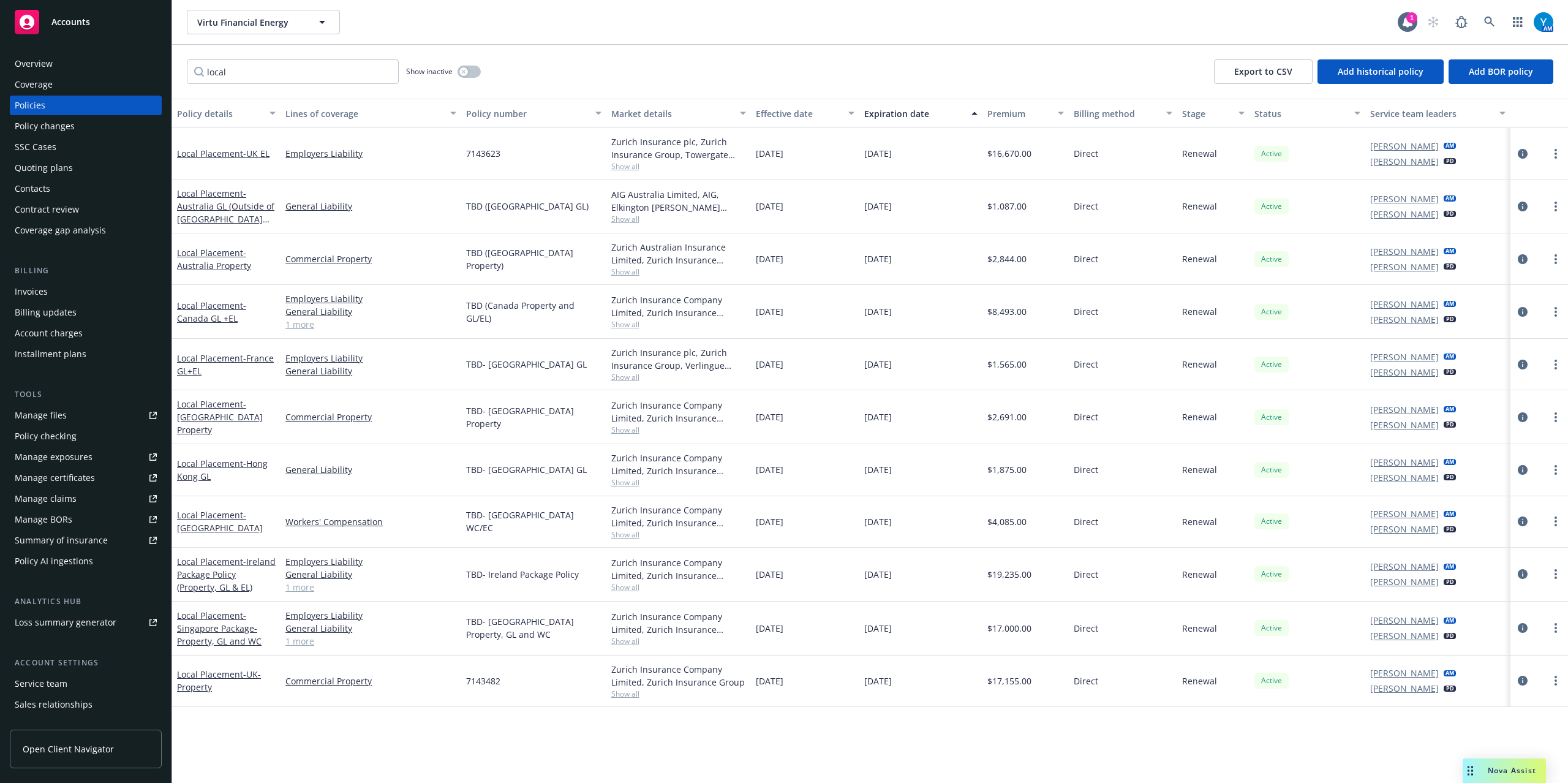
drag, startPoint x: 61, startPoint y: 62, endPoint x: 68, endPoint y: 65, distance: 7.6
click at [61, 64] on div "Overview" at bounding box center [86, 63] width 142 height 19
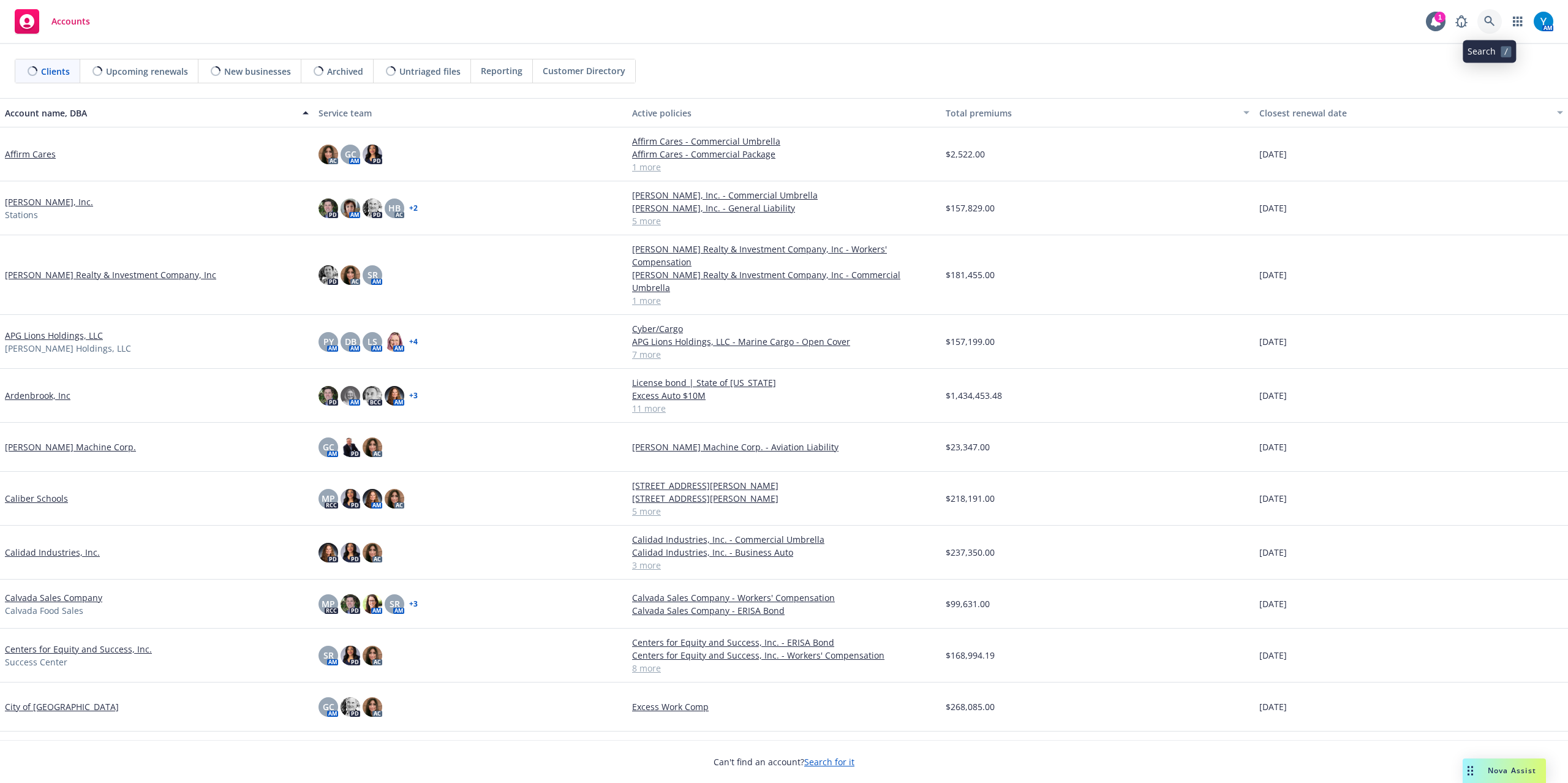
click at [1488, 18] on icon at bounding box center [1490, 21] width 11 height 11
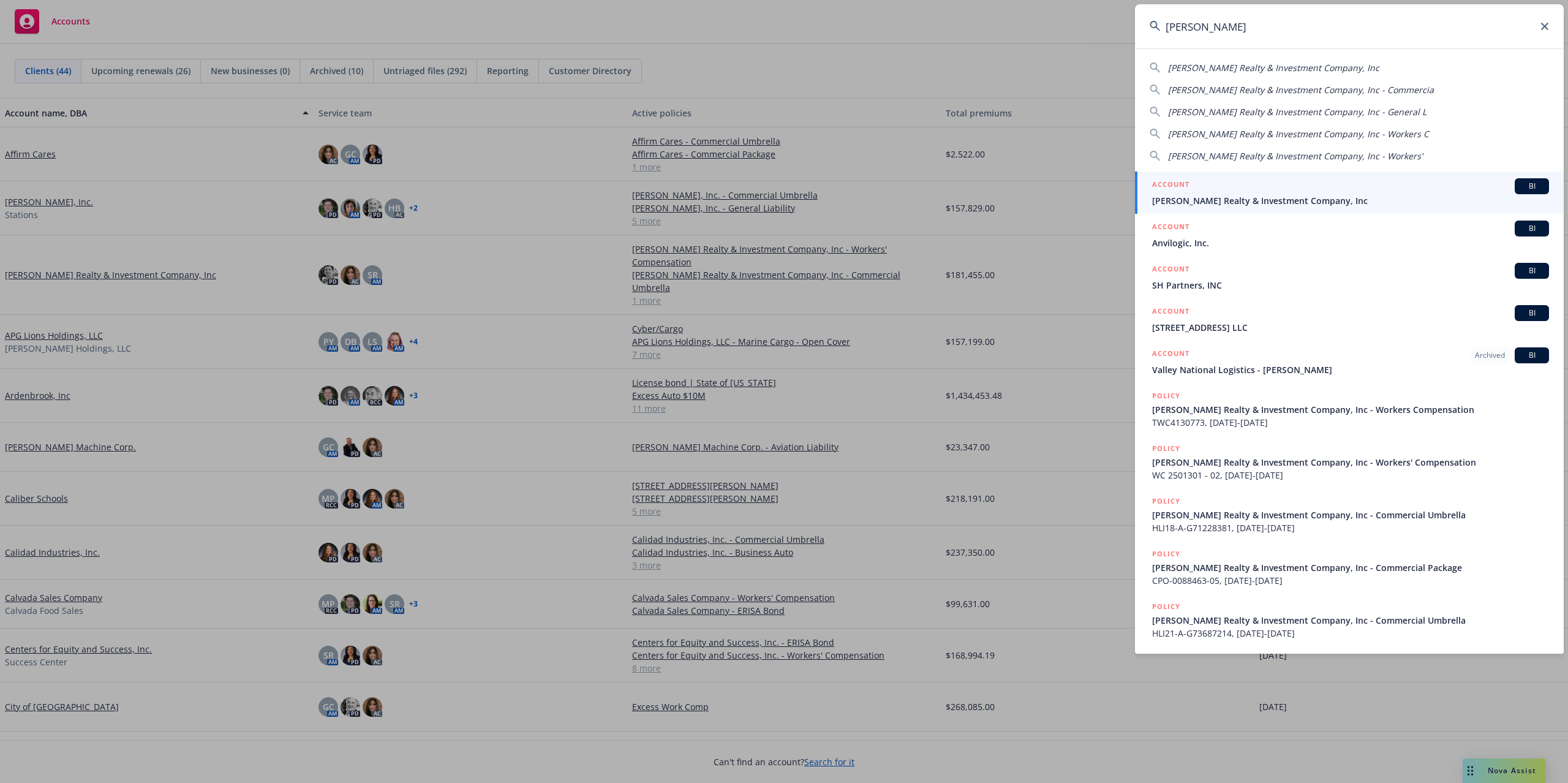
type input "[PERSON_NAME]"
click at [1223, 197] on span "[PERSON_NAME] Realty & Investment Company, Inc" at bounding box center [1350, 201] width 397 height 13
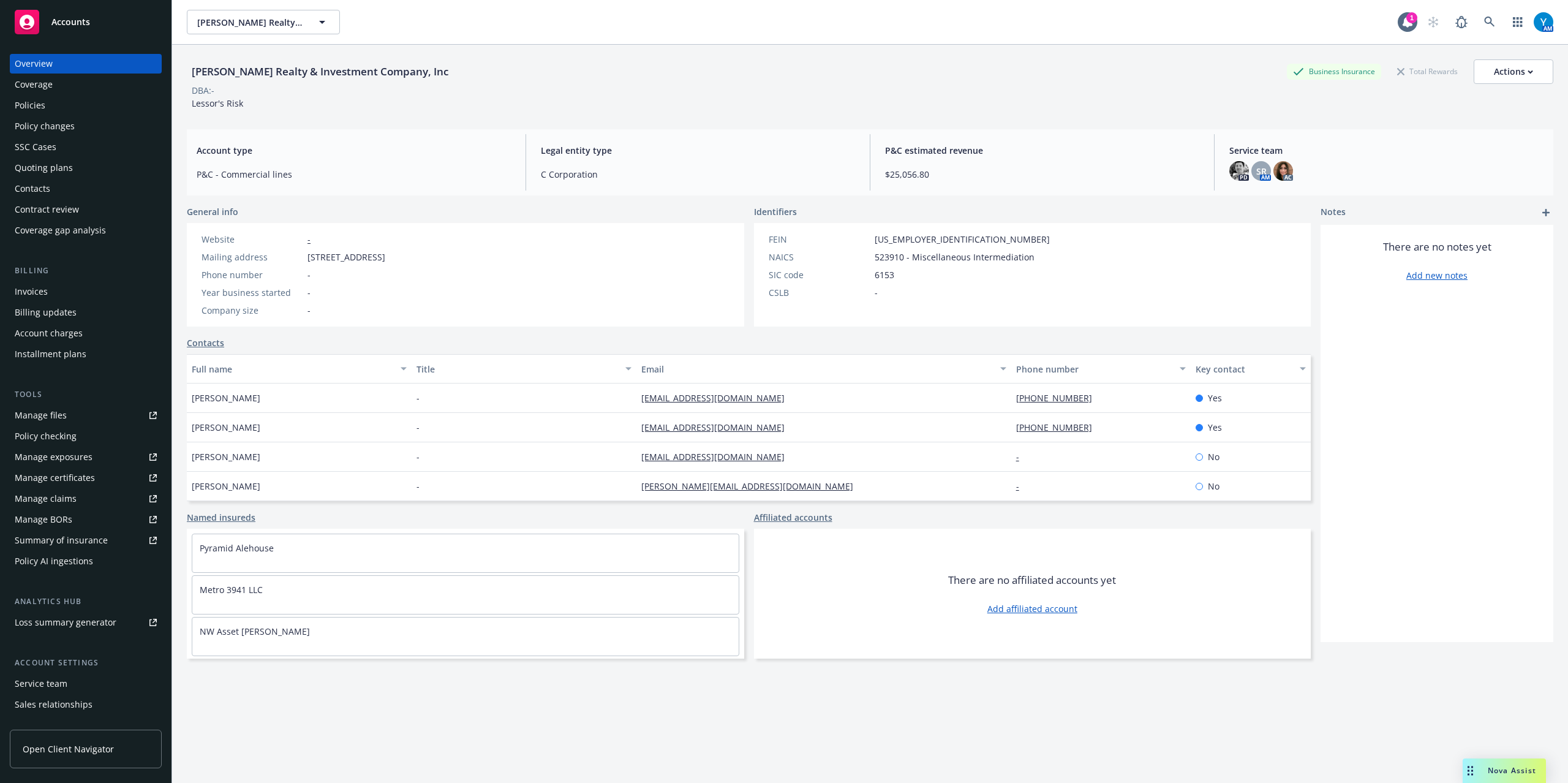
click at [55, 293] on div "Invoices" at bounding box center [86, 291] width 142 height 19
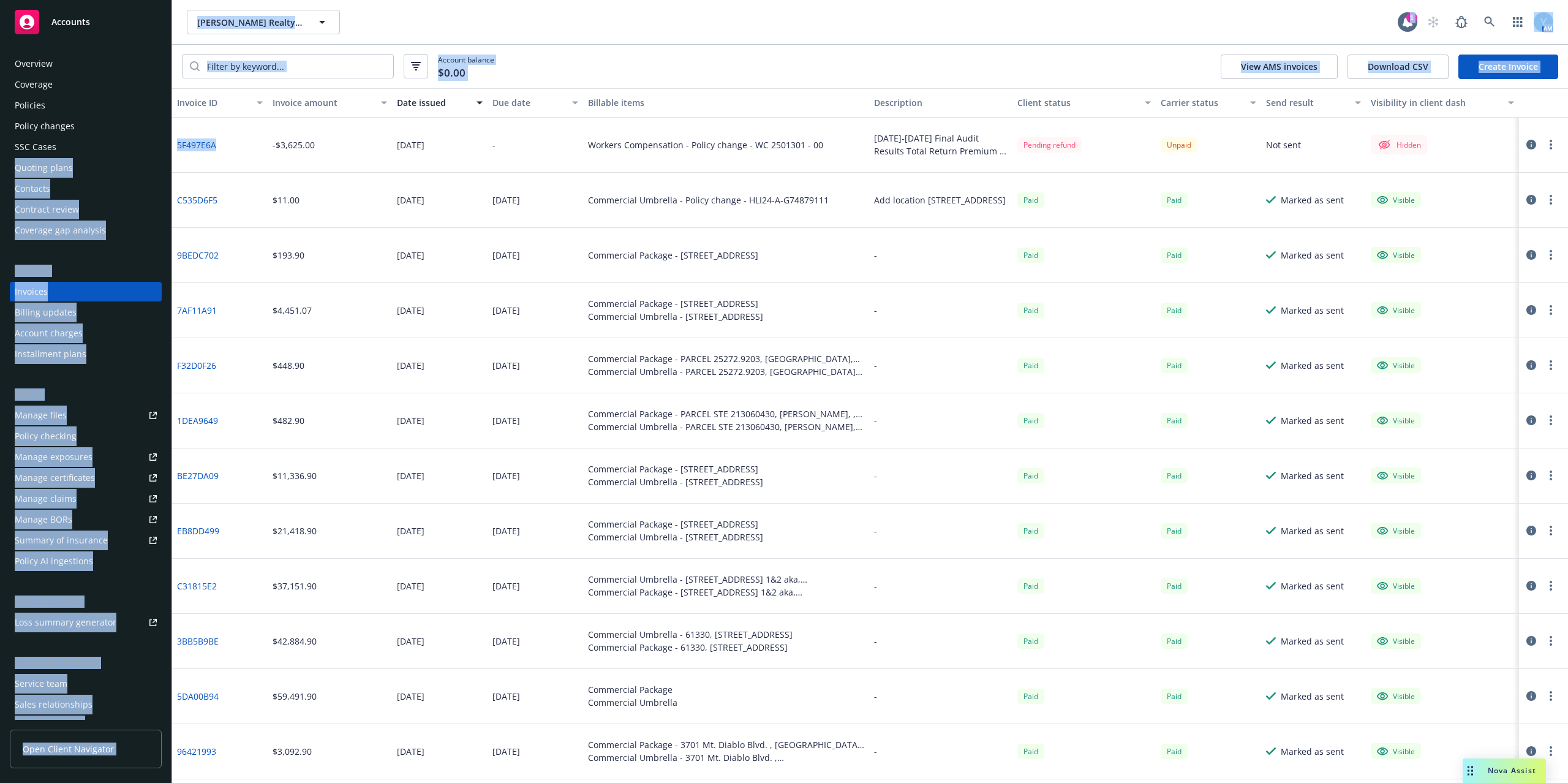
drag, startPoint x: 228, startPoint y: 148, endPoint x: 185, endPoint y: 145, distance: 43.1
click at [170, 148] on div "Accounts Overview Coverage Policies Policy changes SSC Cases Quoting plans Cont…" at bounding box center [784, 392] width 1568 height 783
click at [247, 153] on div "5F497E6A" at bounding box center [220, 145] width 96 height 55
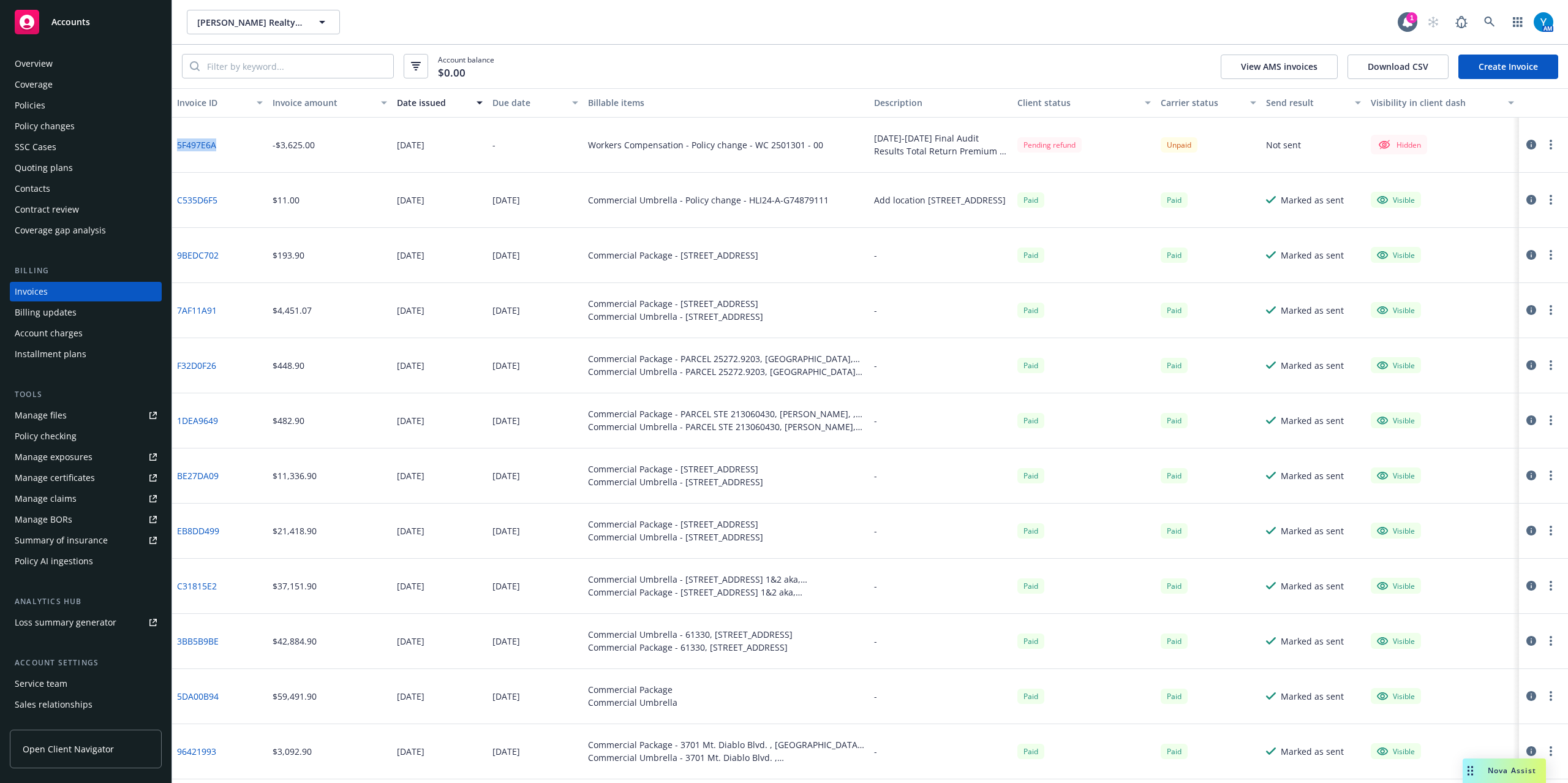
drag, startPoint x: 210, startPoint y: 148, endPoint x: 177, endPoint y: 148, distance: 33.0
click at [177, 148] on div "5F497E6A" at bounding box center [220, 145] width 96 height 55
copy link "5F497E6A"
click at [1550, 144] on icon "button" at bounding box center [1551, 144] width 3 height 10
click at [1527, 143] on div at bounding box center [1541, 144] width 35 height 15
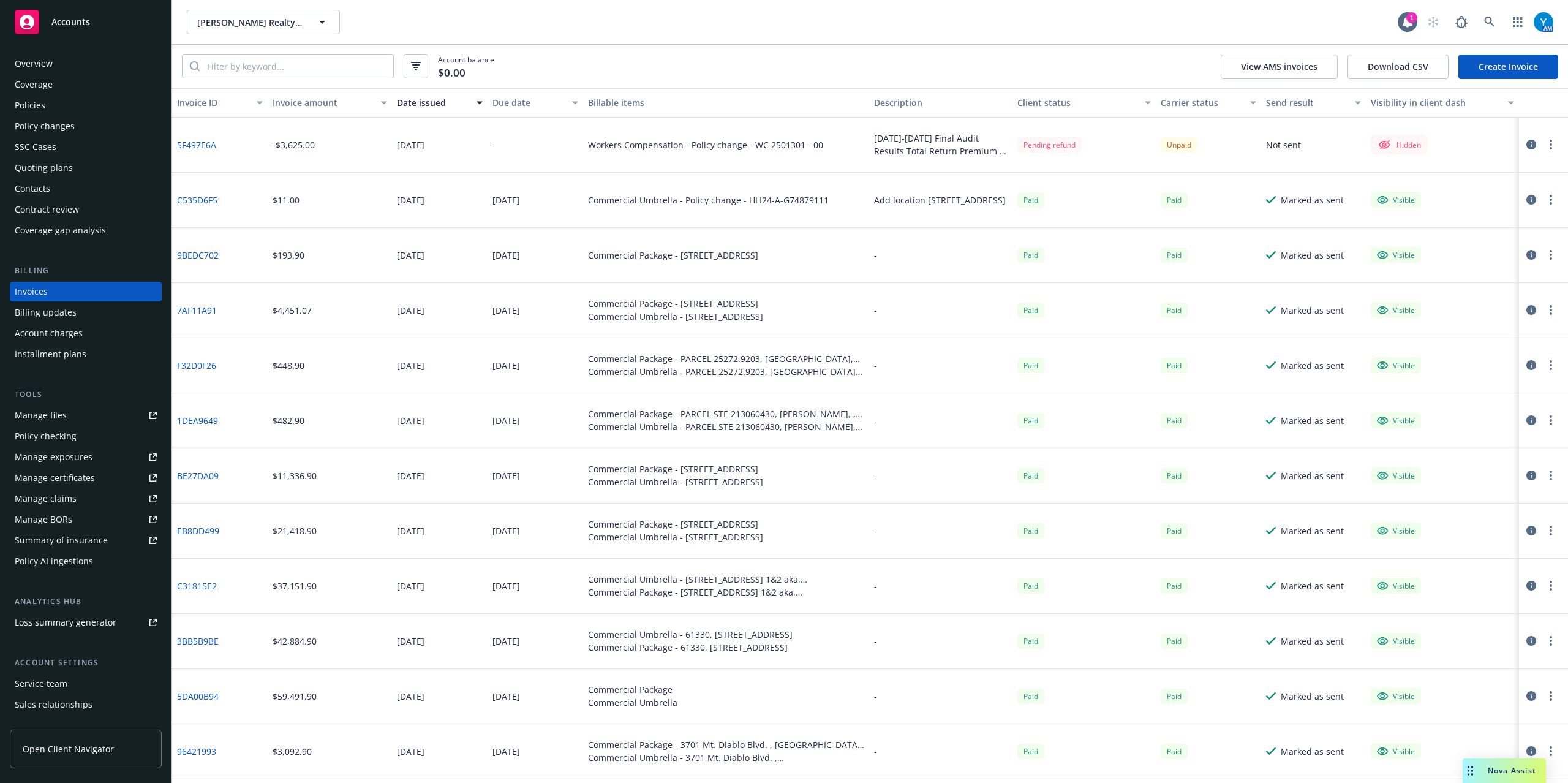
click at [1526, 143] on icon "button" at bounding box center [1531, 144] width 10 height 10
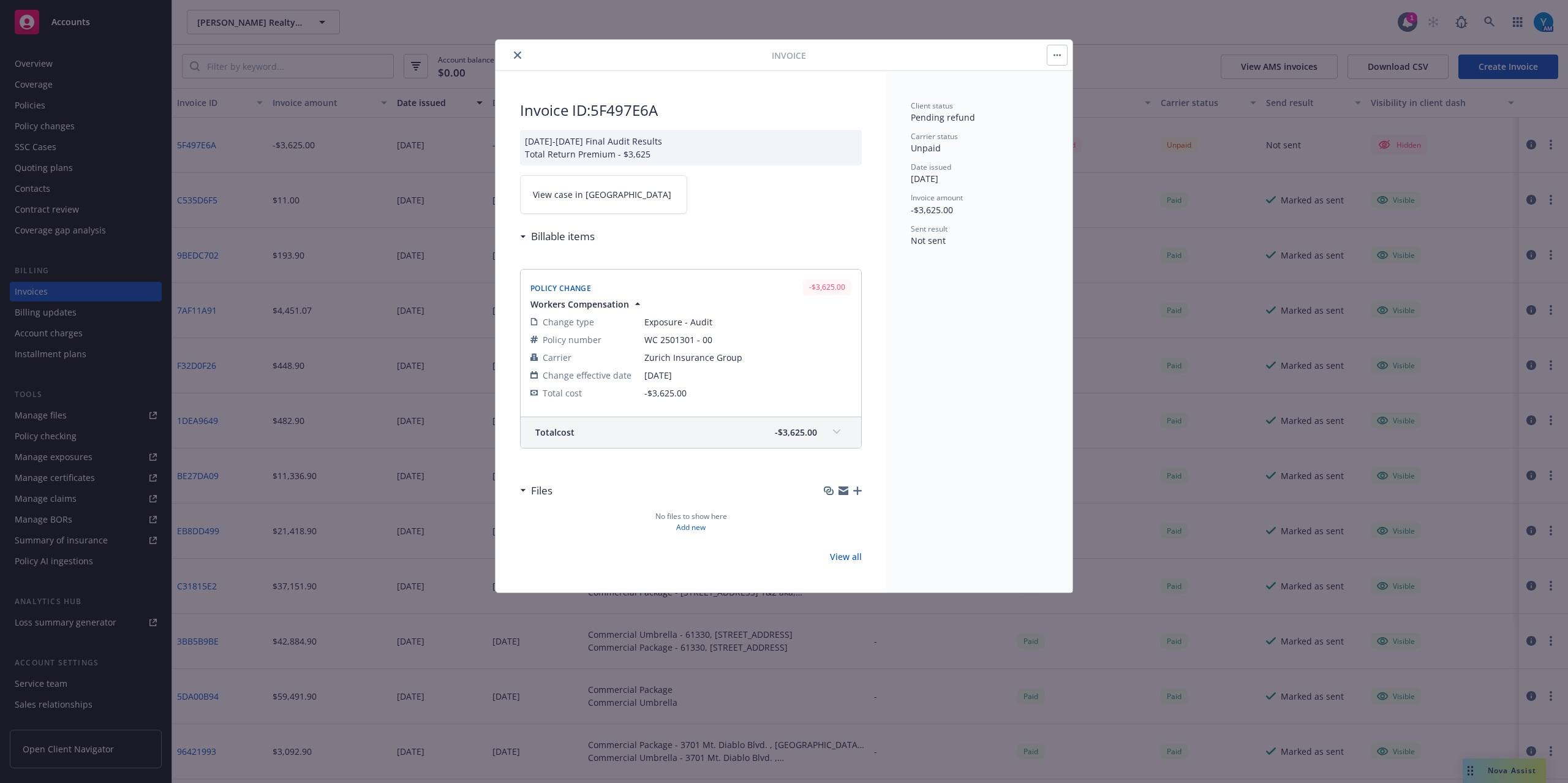
click at [562, 201] on span "View case in SSC" at bounding box center [602, 194] width 139 height 13
click at [515, 57] on icon "close" at bounding box center [517, 55] width 7 height 7
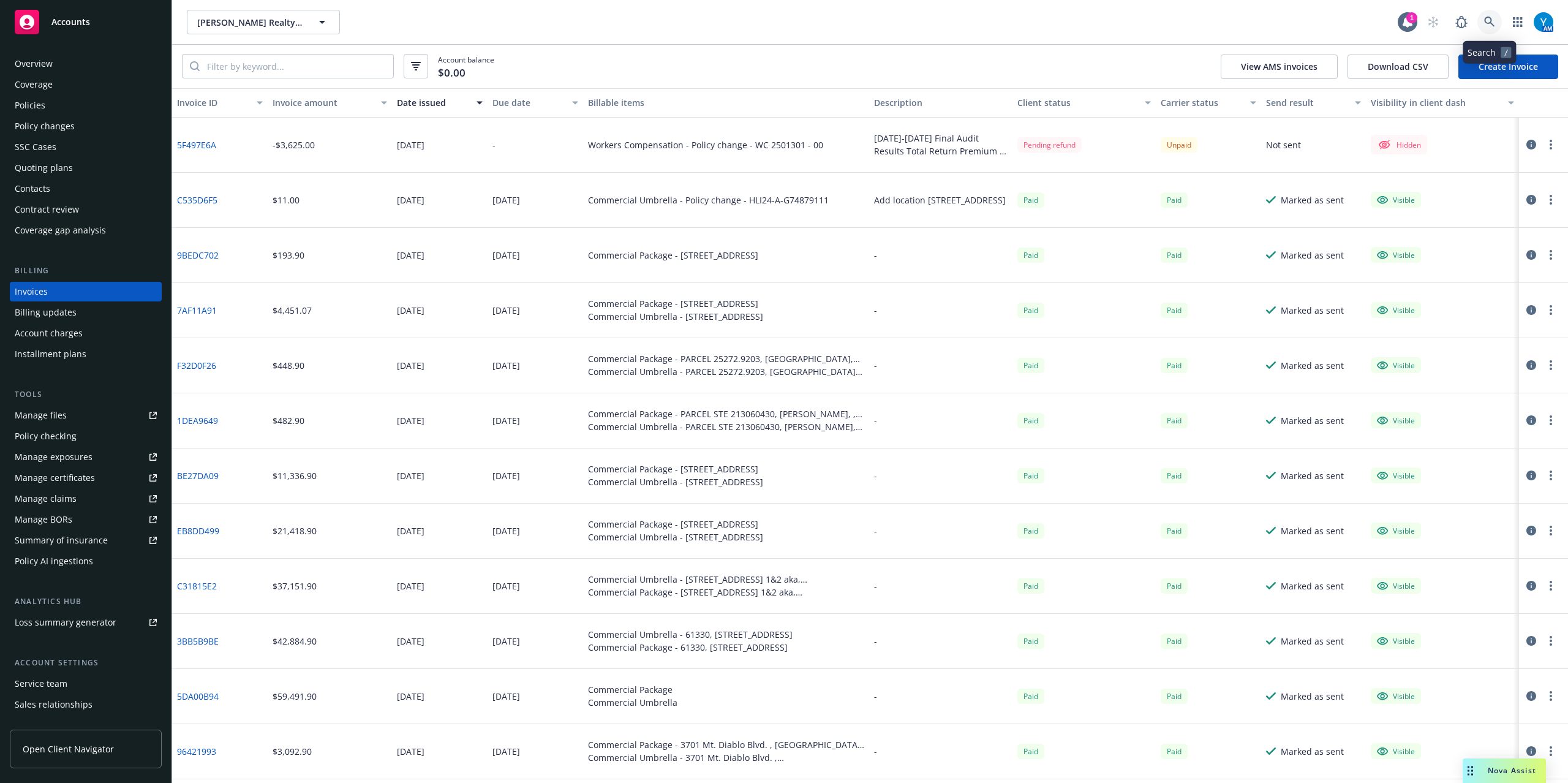
click at [1490, 26] on icon at bounding box center [1490, 22] width 11 height 11
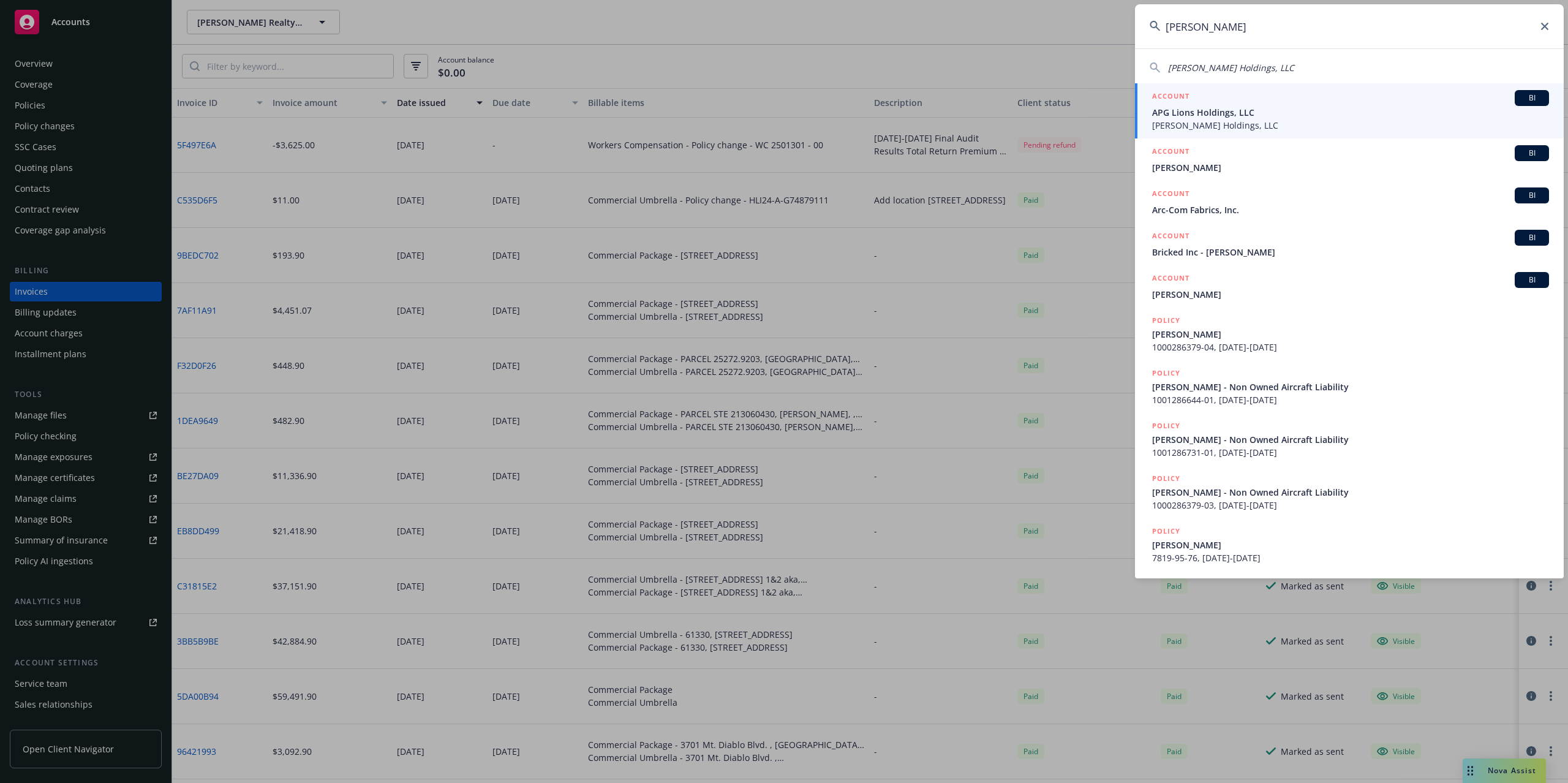
type input "stinson"
click at [1229, 113] on span "APG Lions Holdings, LLC" at bounding box center [1350, 112] width 397 height 13
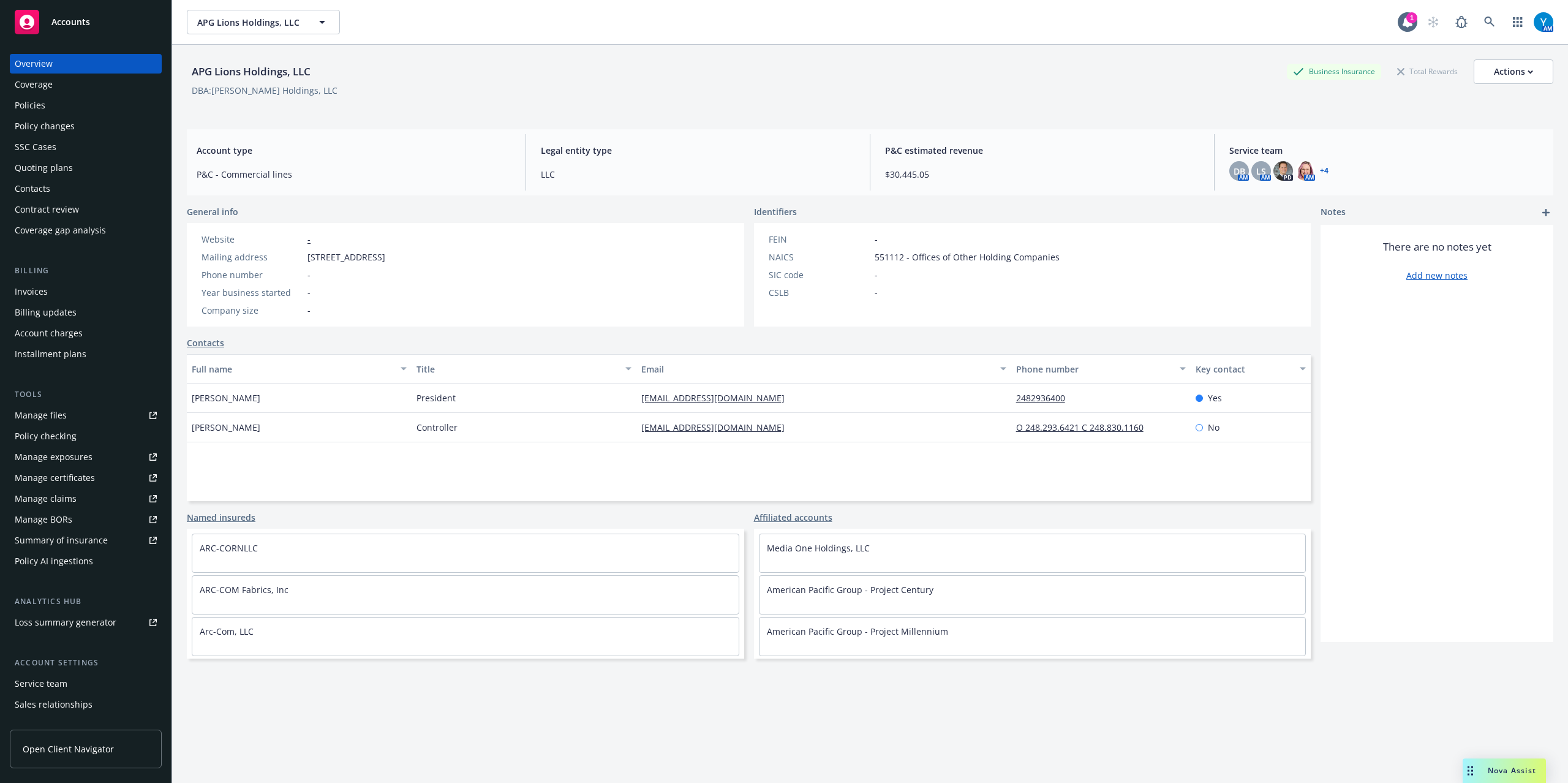
click at [45, 99] on div "Policies" at bounding box center [86, 105] width 142 height 19
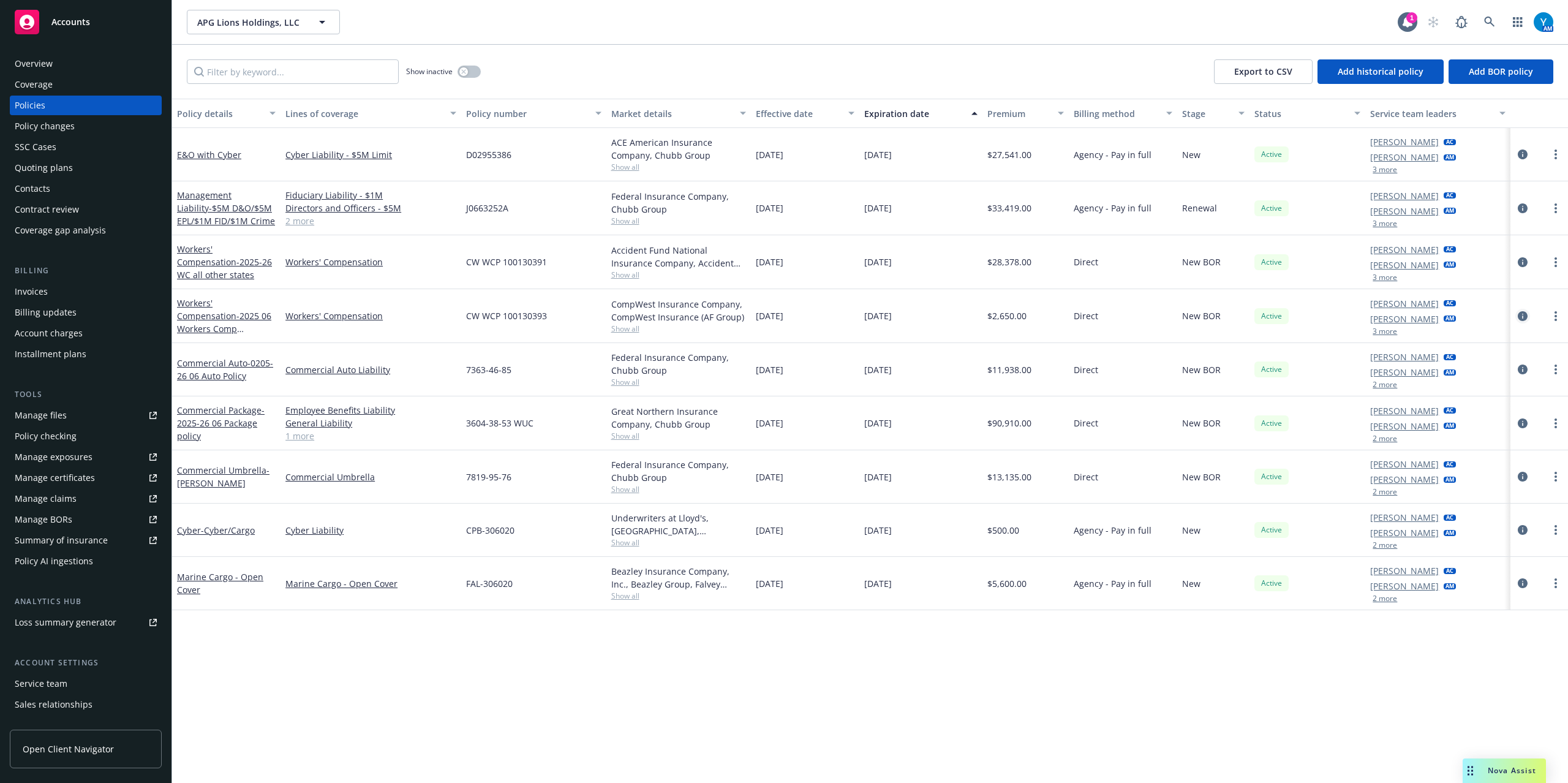
click at [1523, 315] on icon "circleInformation" at bounding box center [1522, 316] width 10 height 10
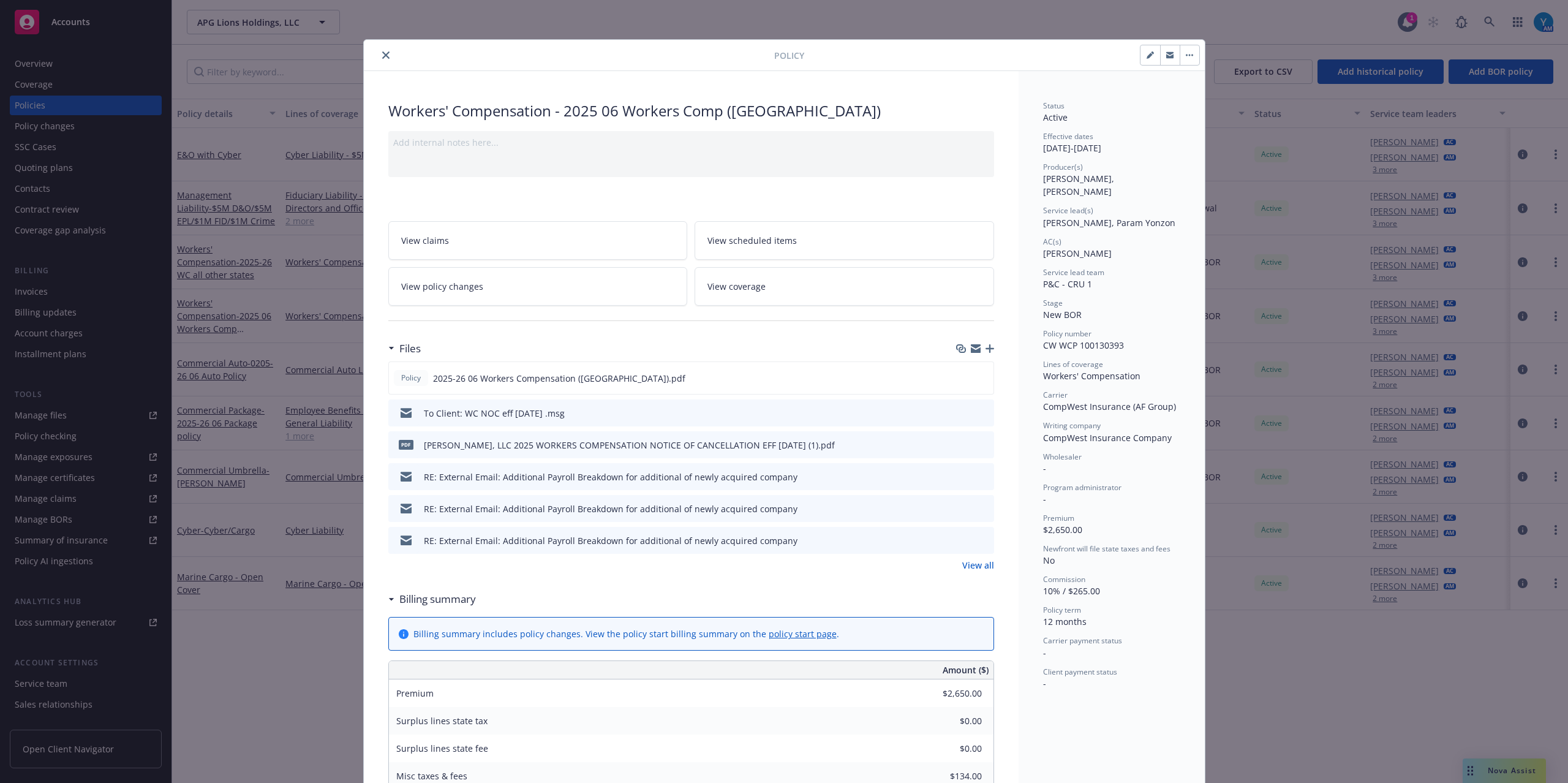
click at [483, 287] on link "View policy changes" at bounding box center [538, 287] width 299 height 38
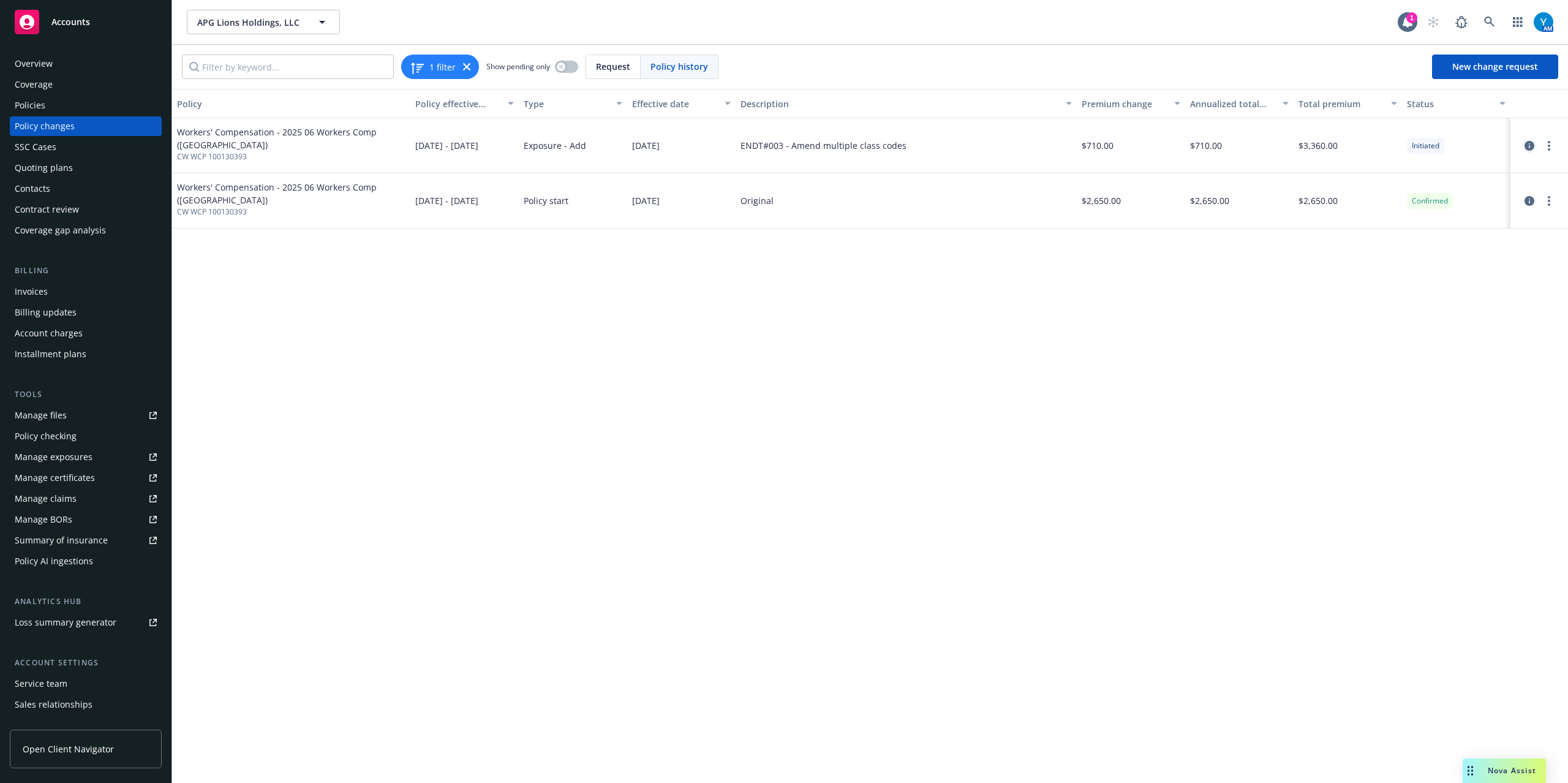
click at [1530, 142] on icon "circleInformation" at bounding box center [1529, 145] width 10 height 10
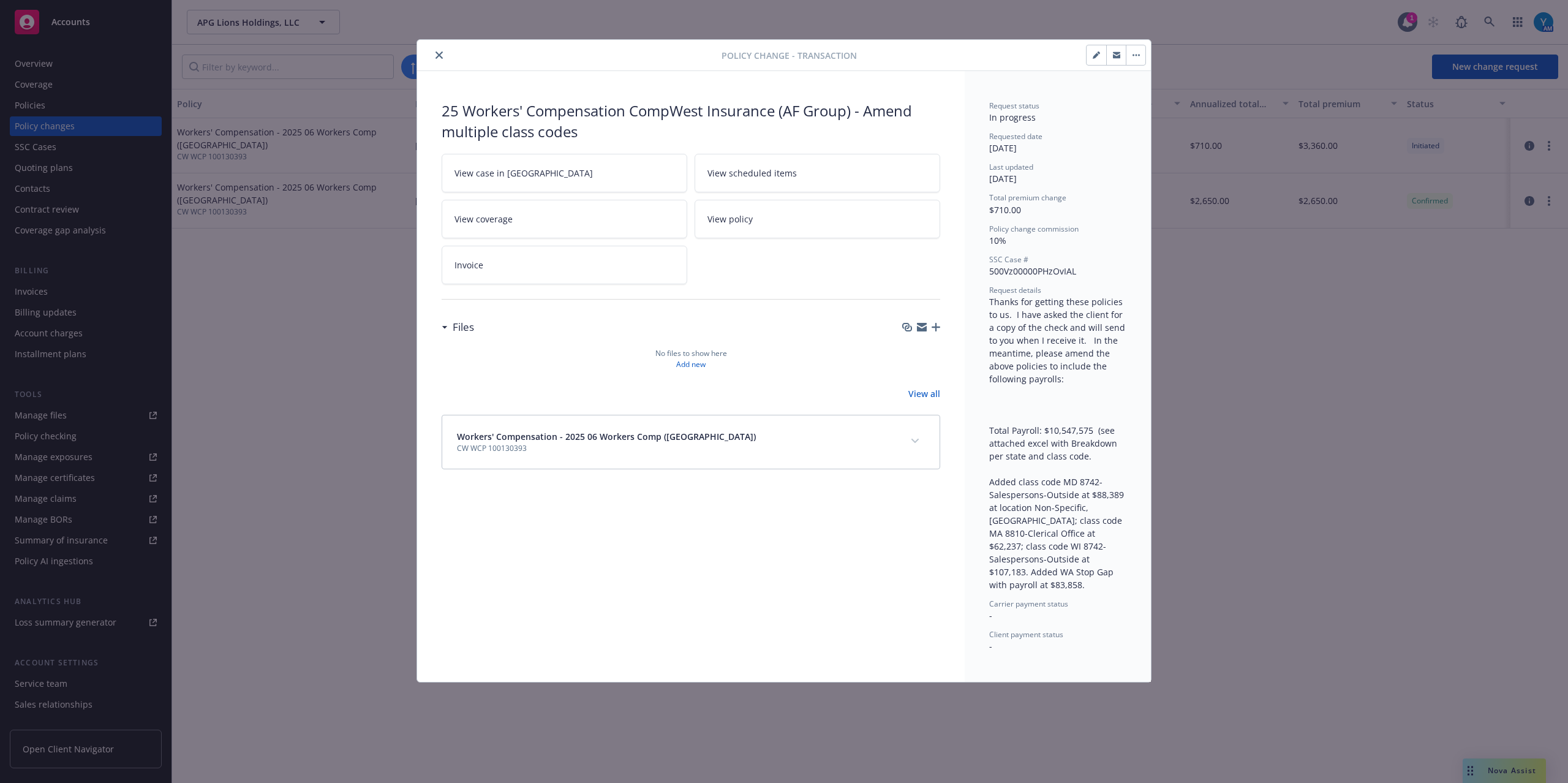
click at [435, 59] on button "close" at bounding box center [439, 55] width 15 height 15
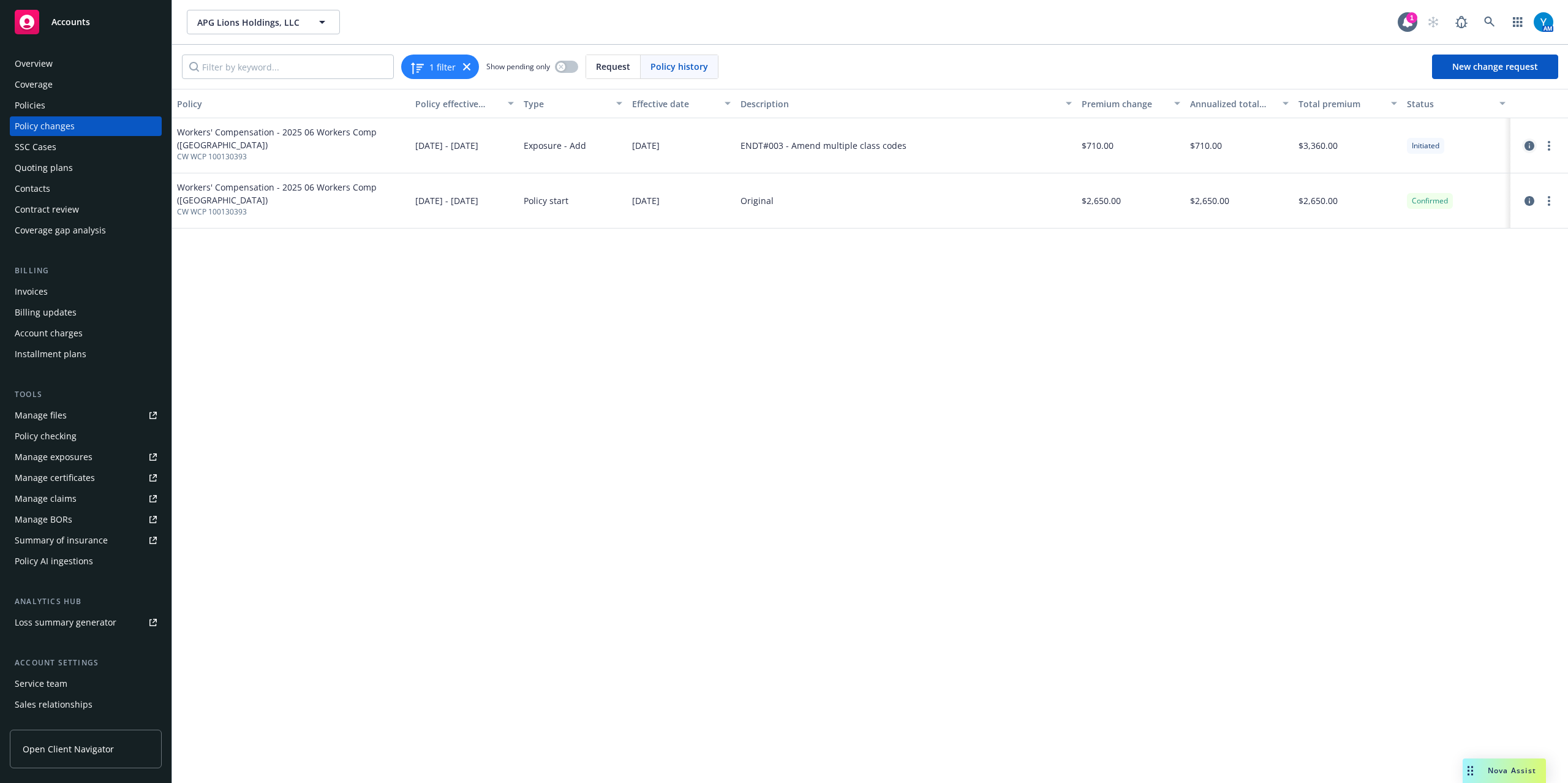
click at [1530, 147] on icon "circleInformation" at bounding box center [1529, 145] width 10 height 10
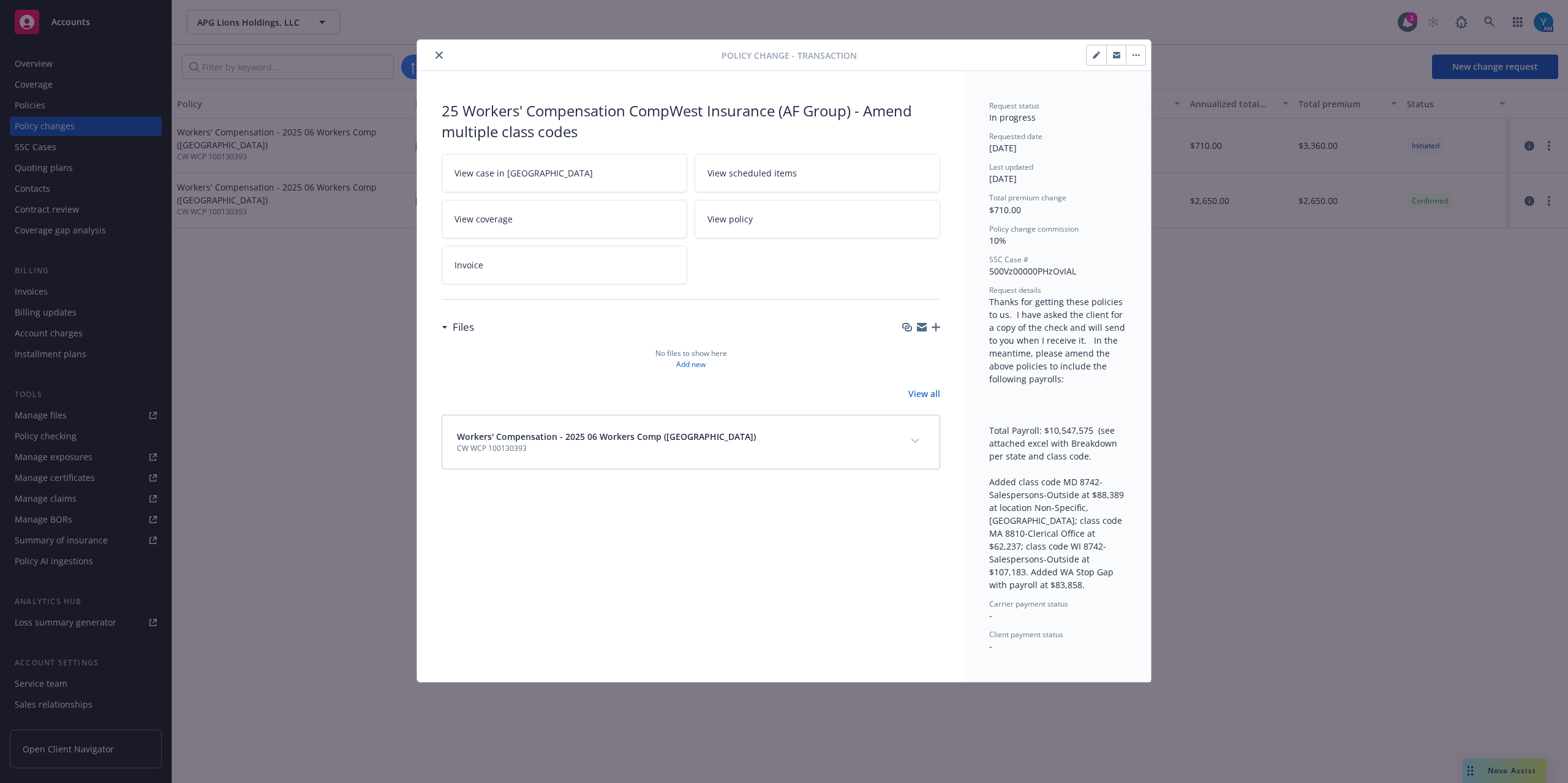
click at [436, 53] on icon "close" at bounding box center [439, 55] width 7 height 7
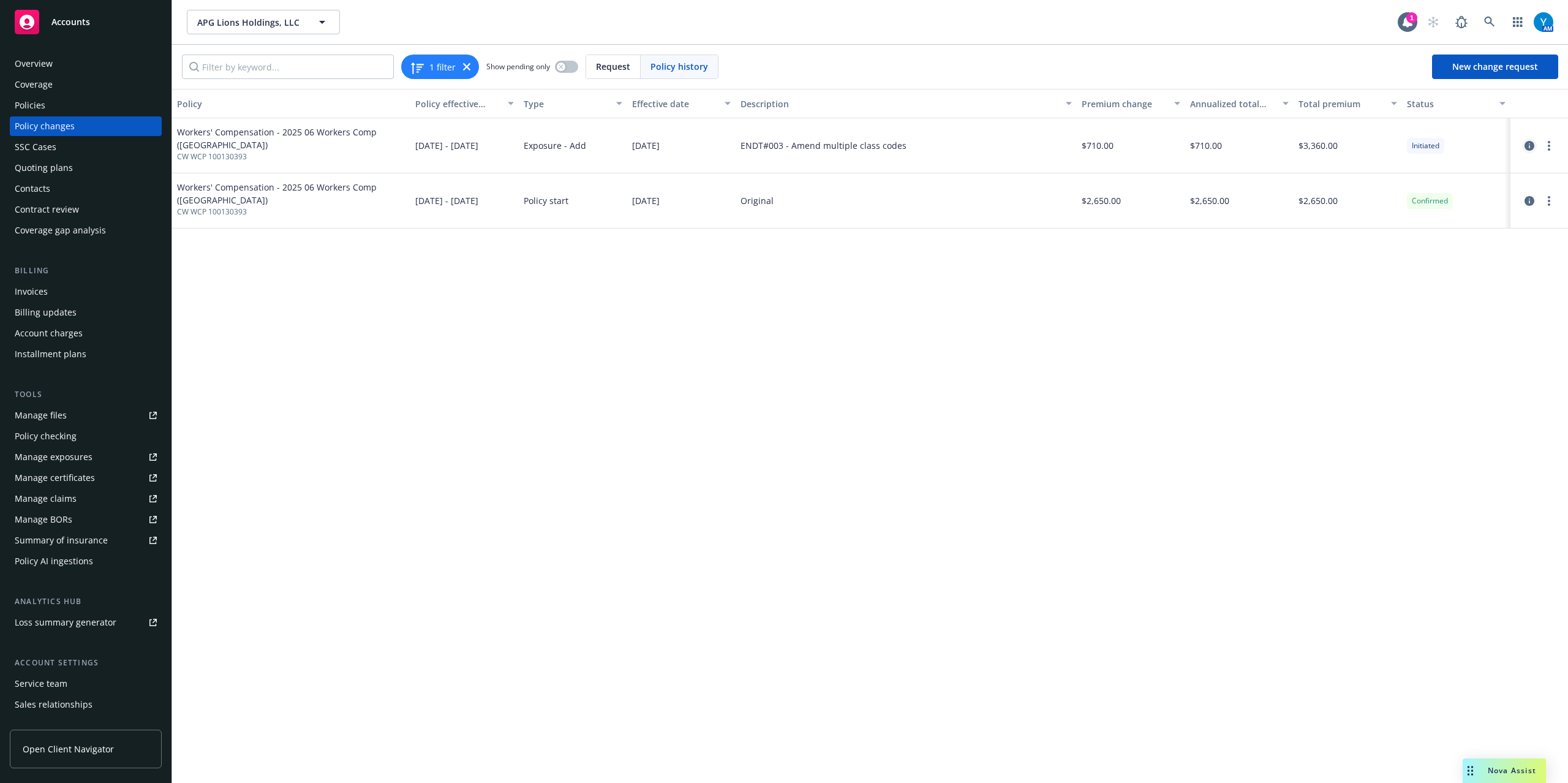
click at [1528, 146] on icon "circleInformation" at bounding box center [1529, 145] width 10 height 10
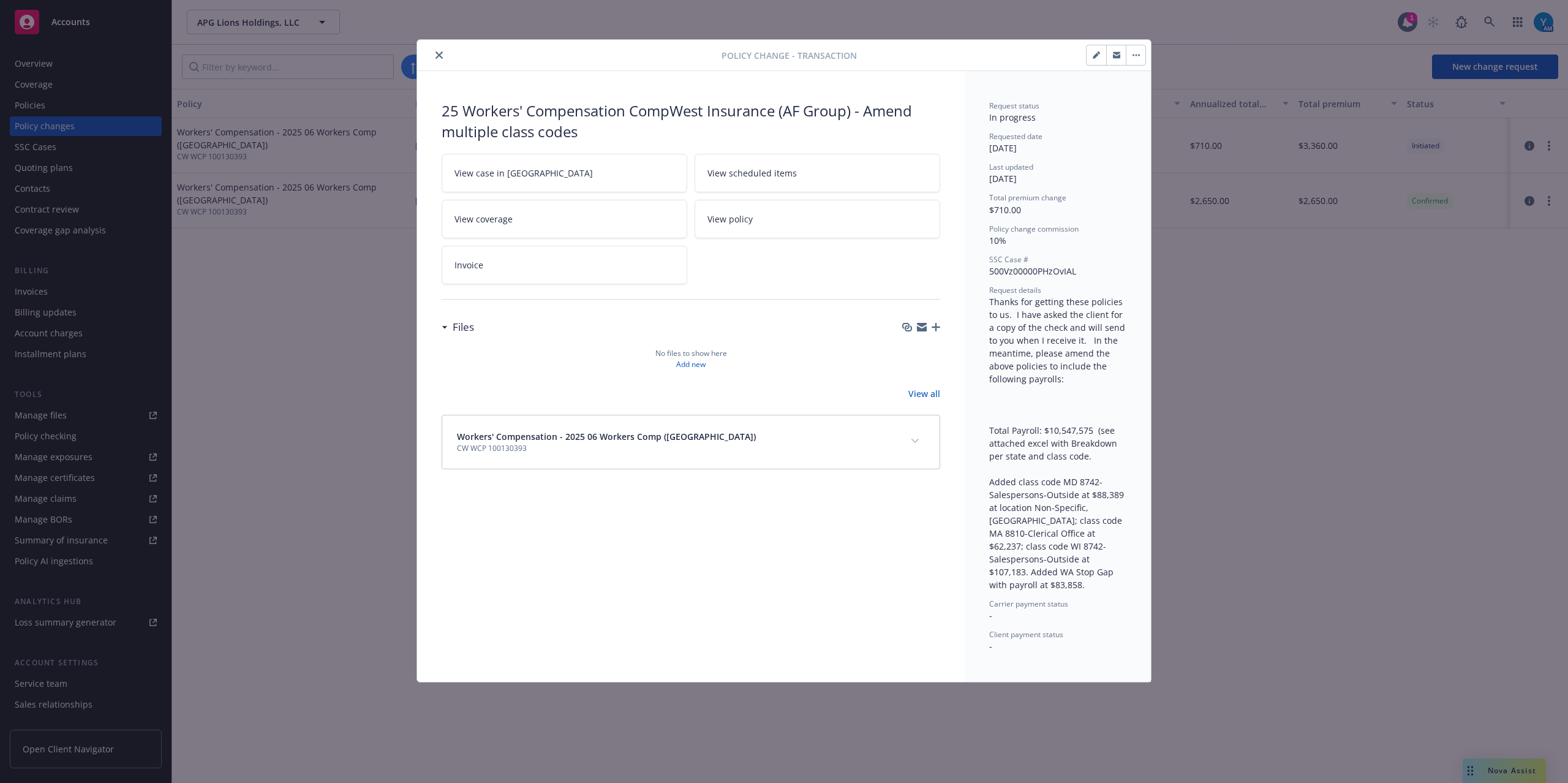
click at [431, 57] on button "close" at bounding box center [439, 55] width 15 height 15
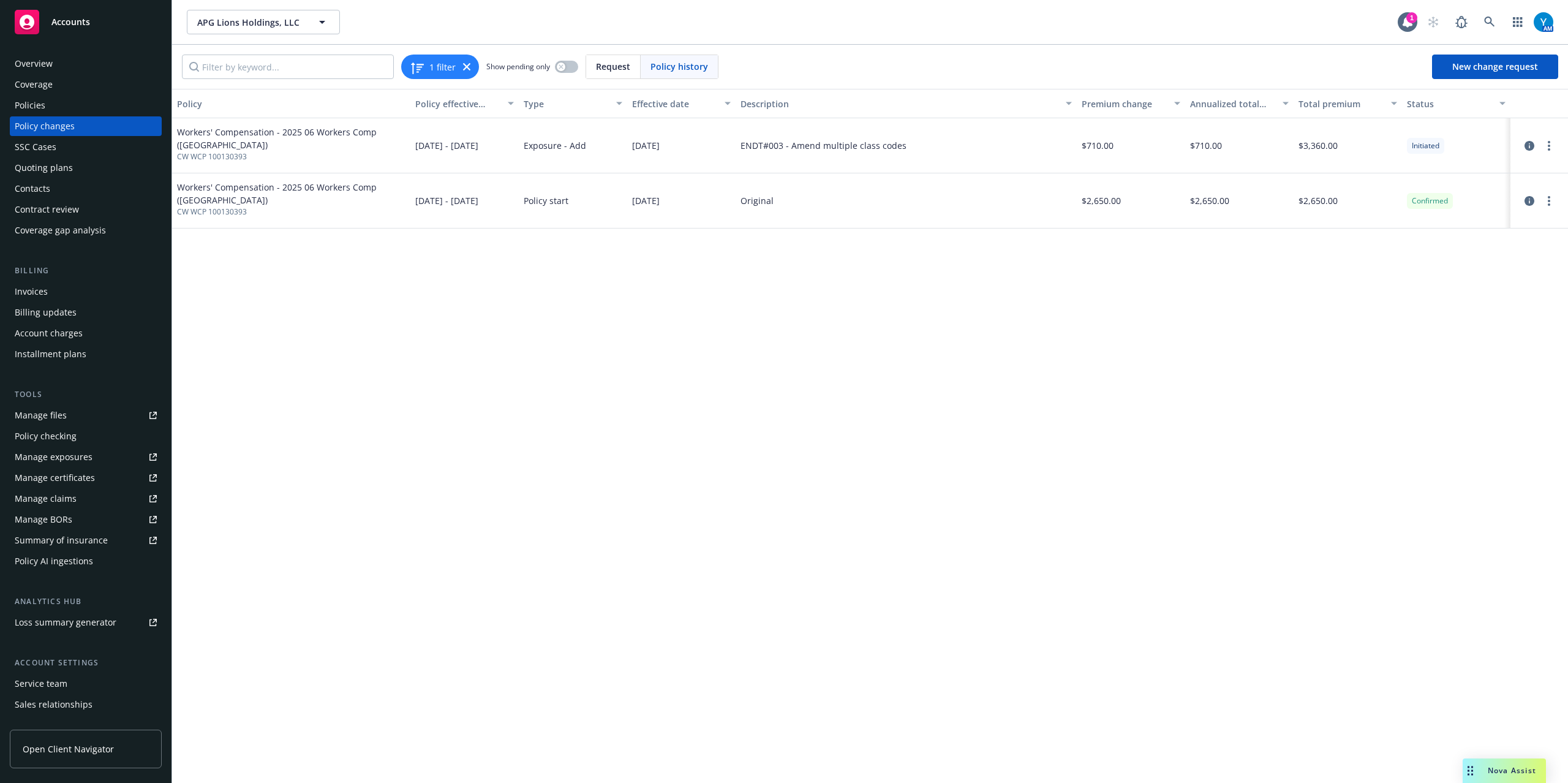
click at [58, 103] on div "Policies" at bounding box center [86, 105] width 142 height 19
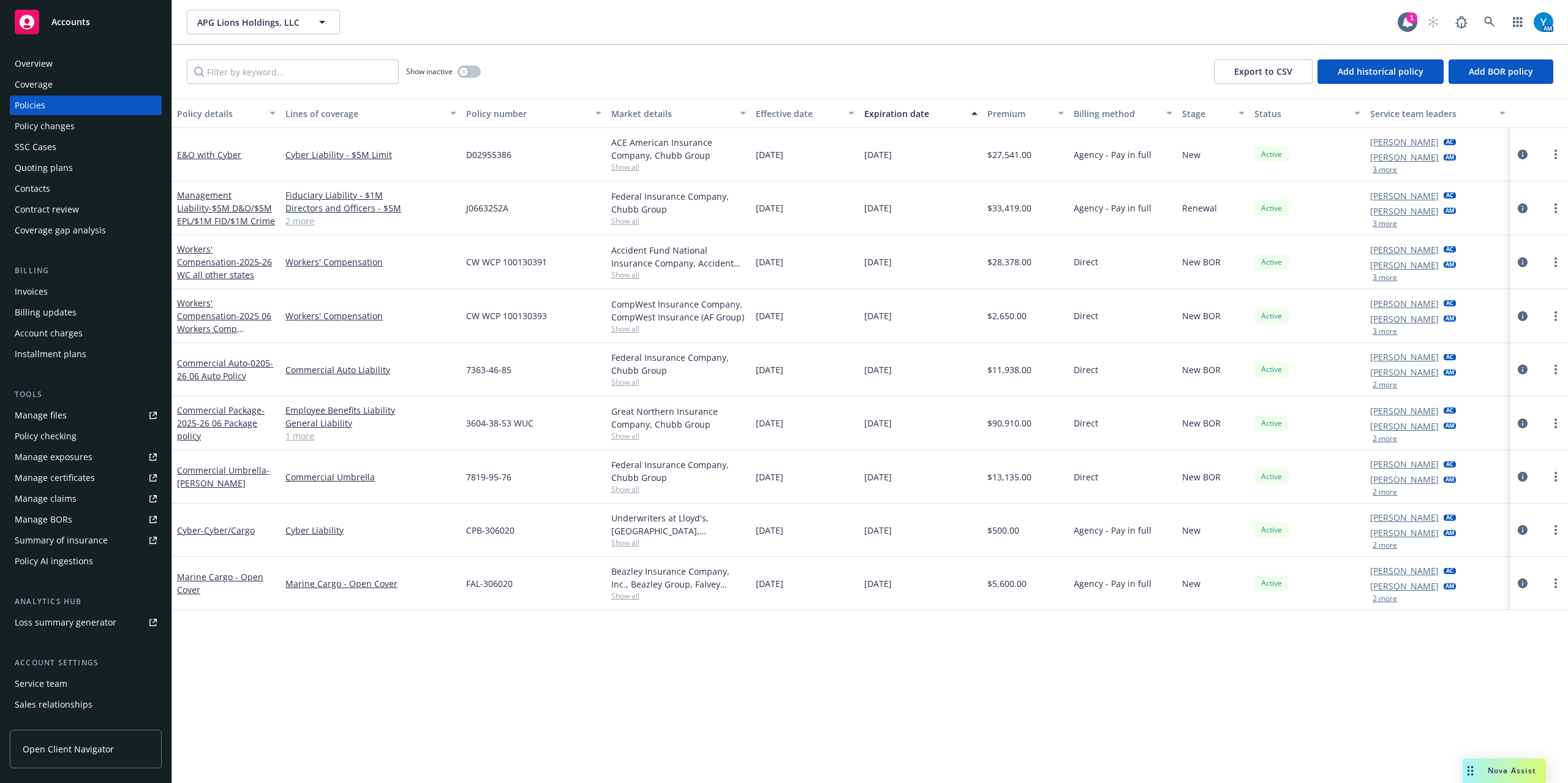
click at [68, 129] on div "Policy changes" at bounding box center [45, 126] width 60 height 19
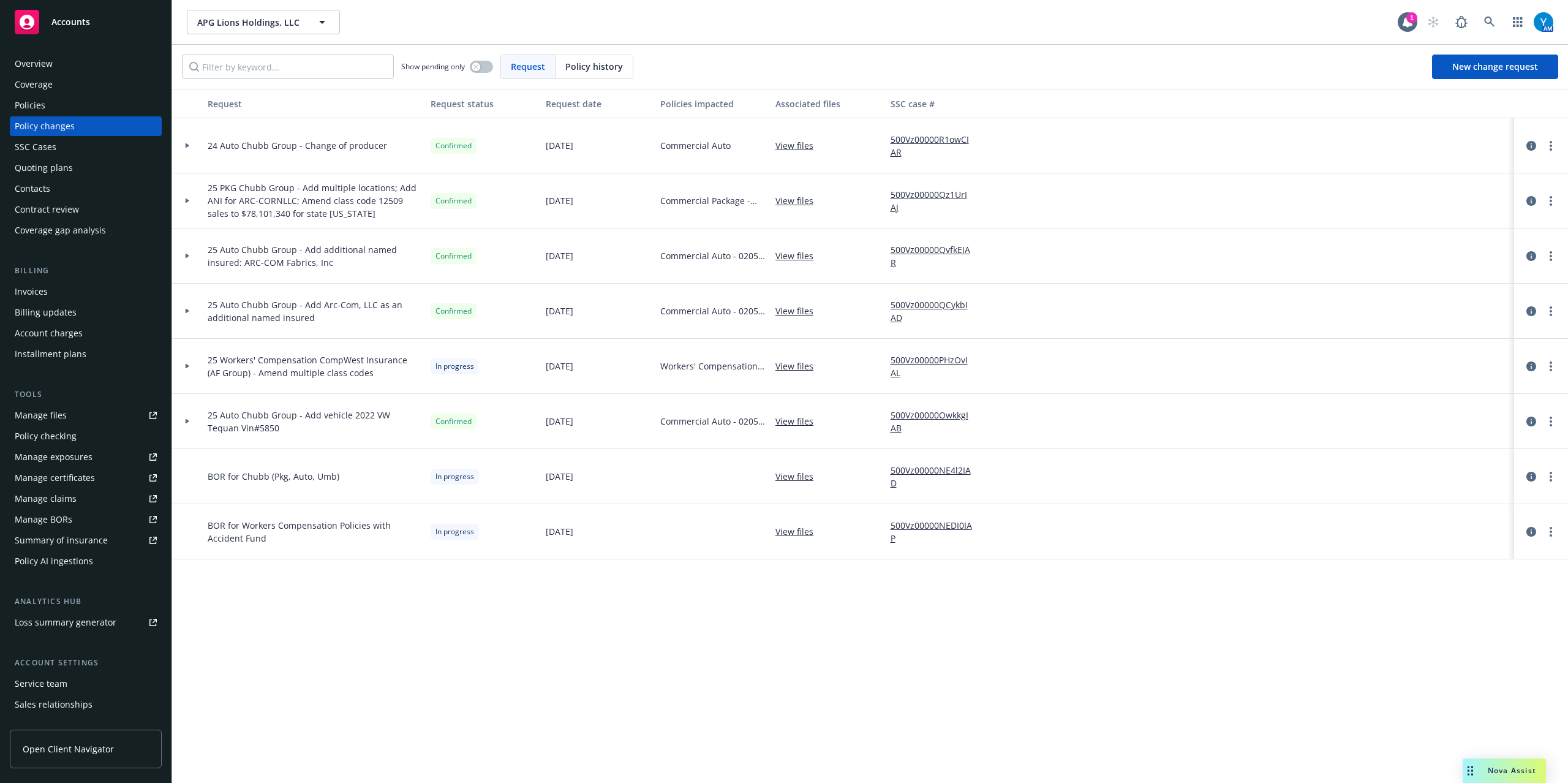
click at [45, 298] on div "Invoices" at bounding box center [31, 291] width 33 height 19
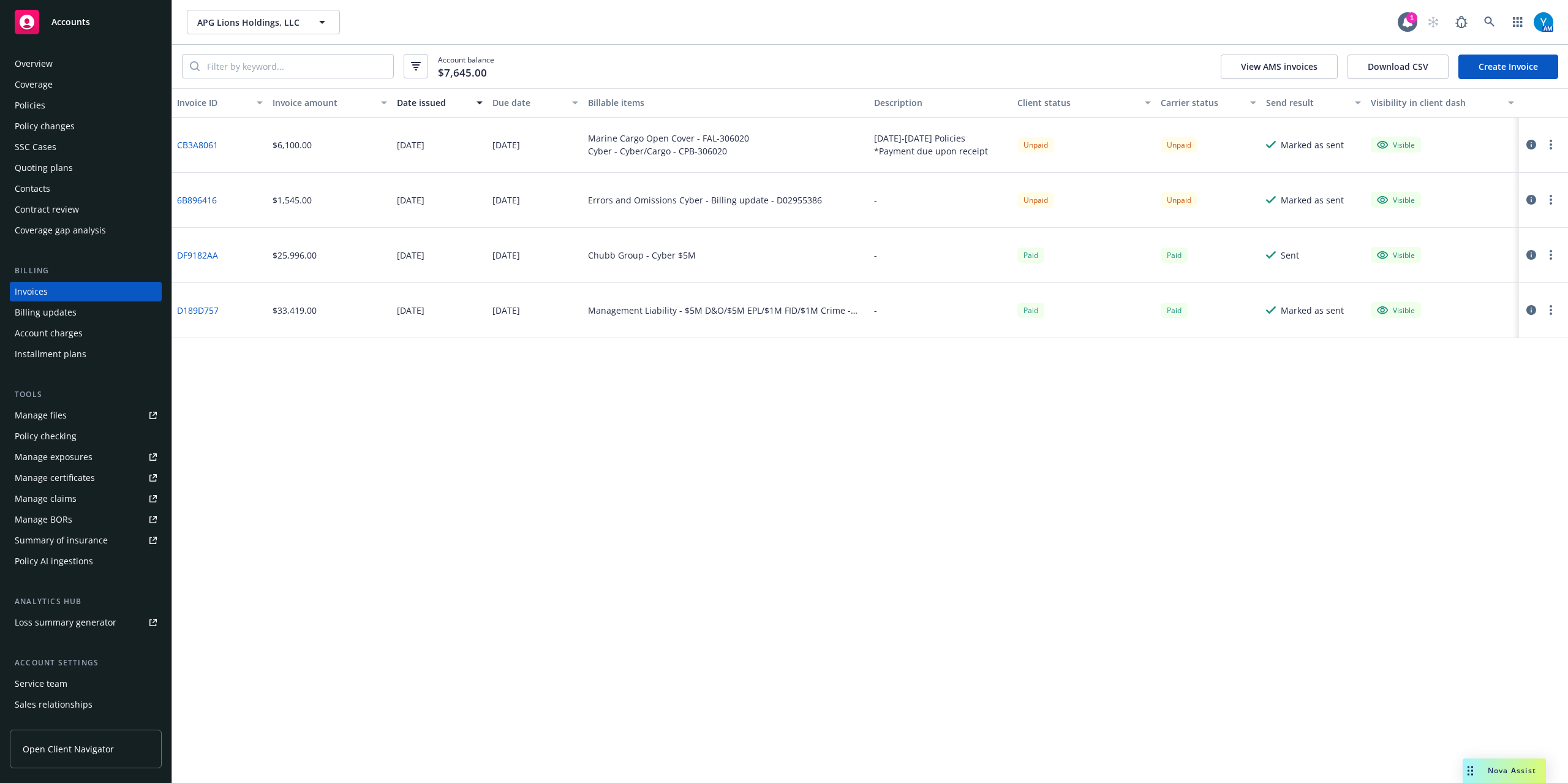
click at [55, 105] on div "Policies" at bounding box center [86, 105] width 142 height 19
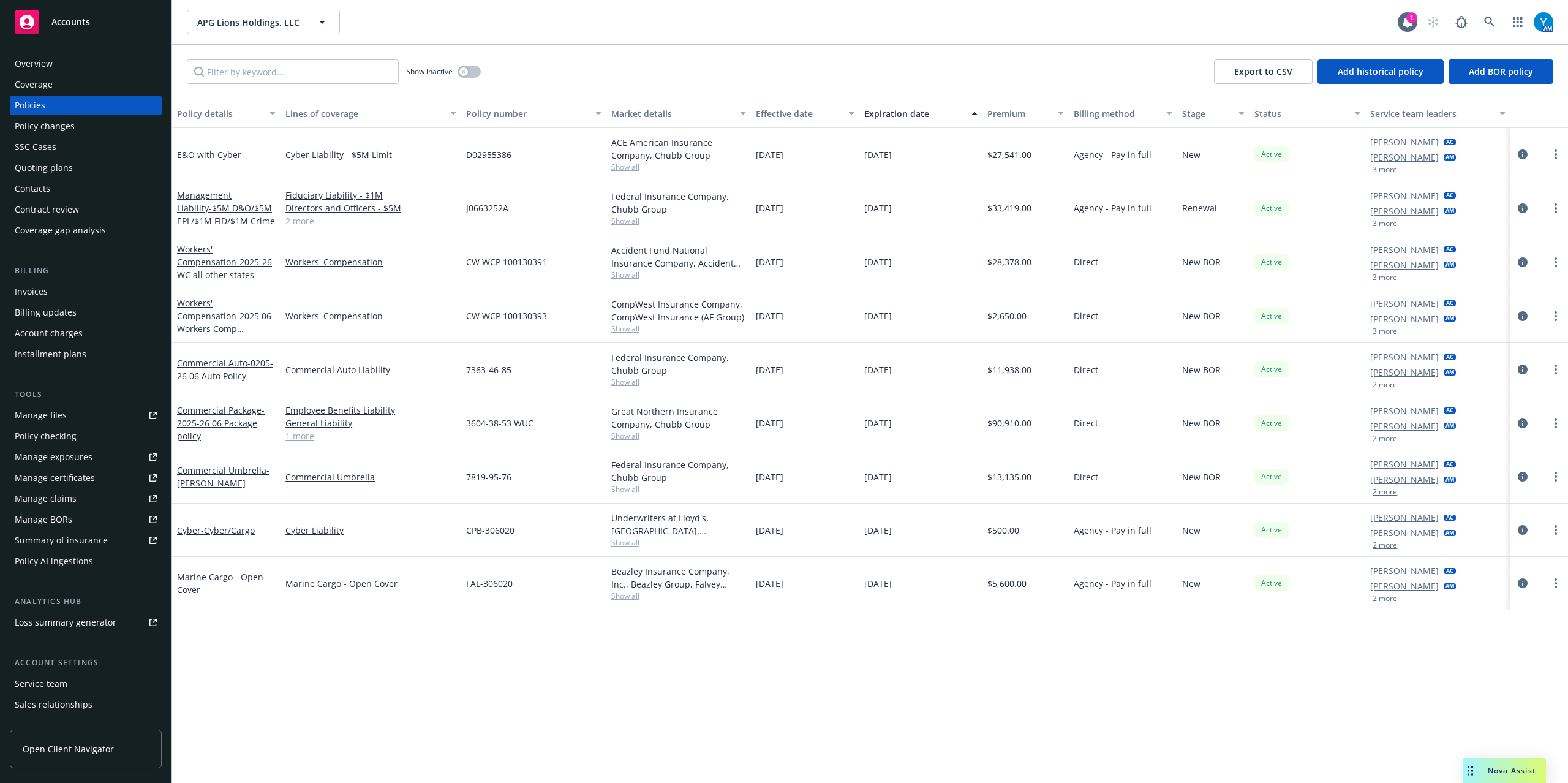
click at [53, 122] on div "Policy changes" at bounding box center [45, 126] width 60 height 19
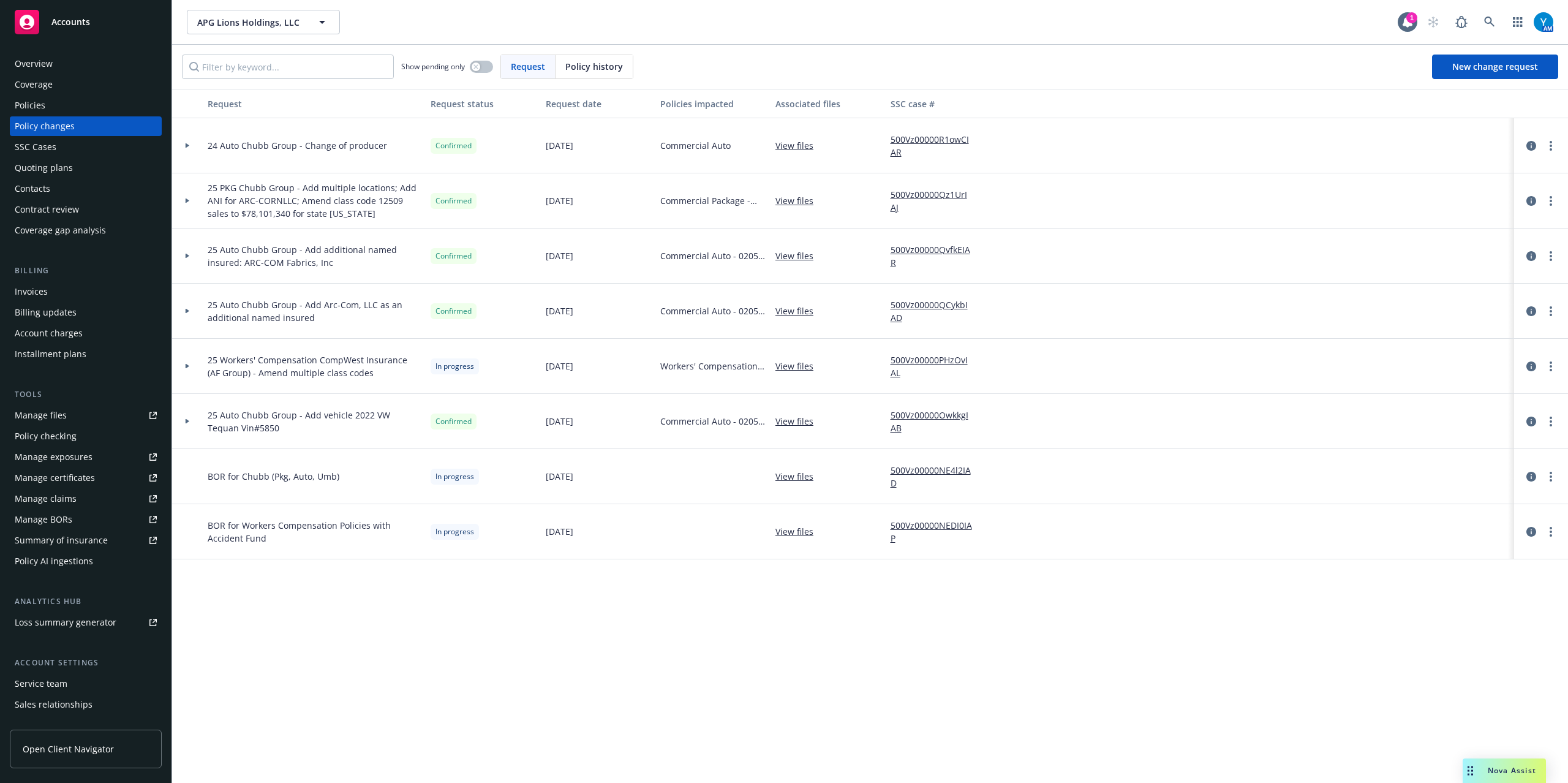
click at [184, 363] on div at bounding box center [188, 366] width 31 height 55
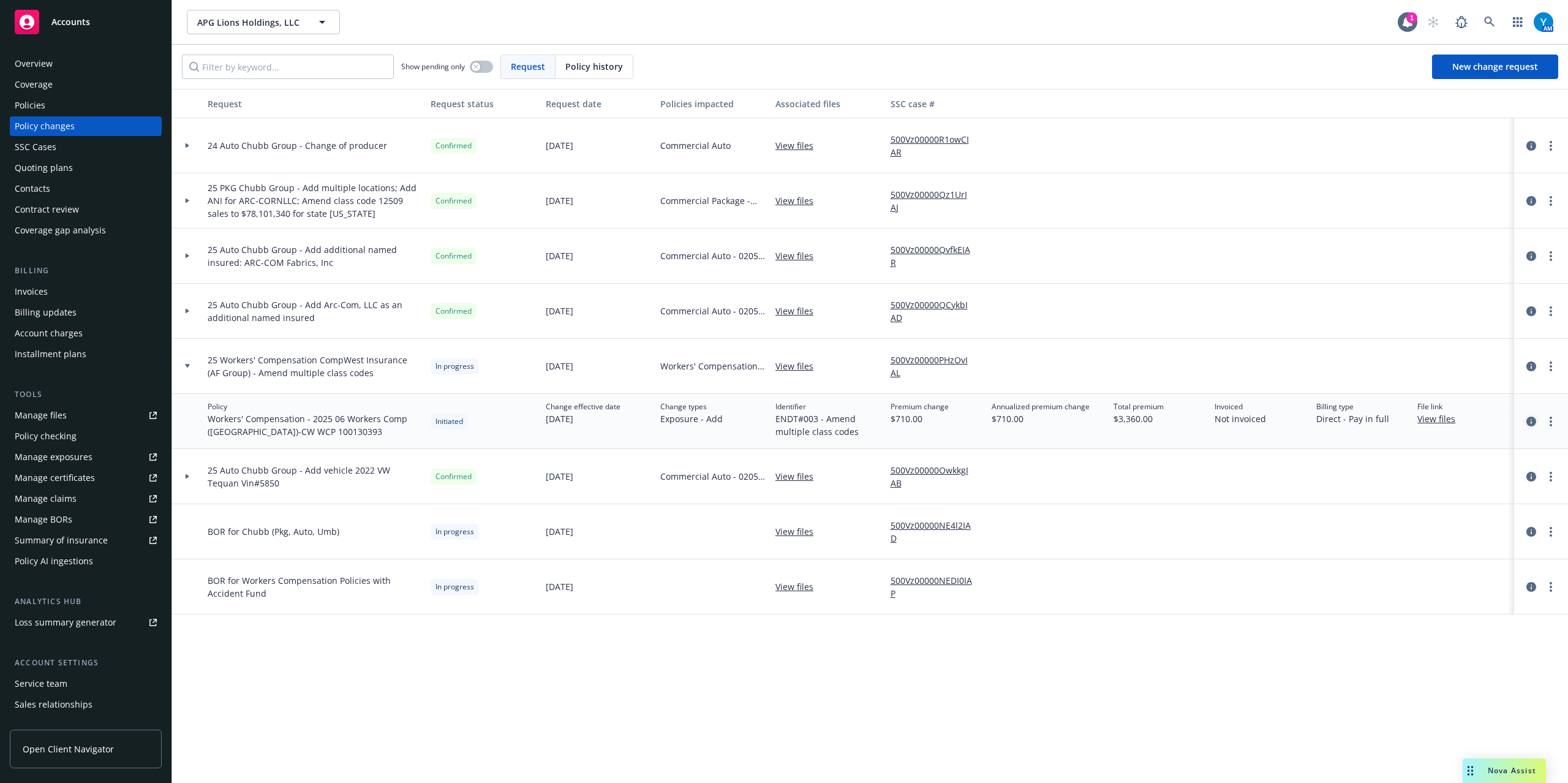
click at [1527, 422] on icon "circleInformation" at bounding box center [1531, 422] width 10 height 10
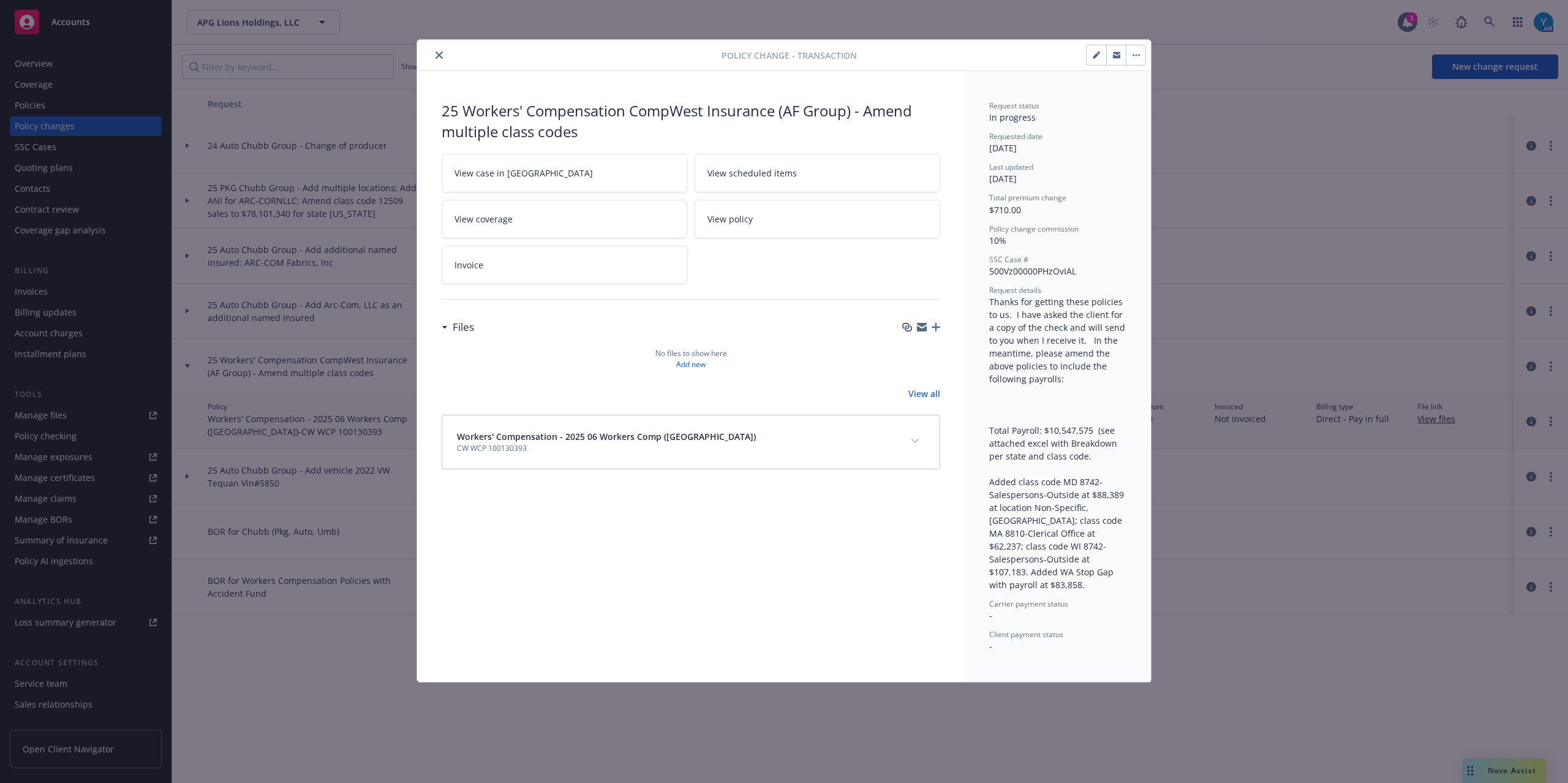
click at [510, 169] on span "View case in SSC" at bounding box center [524, 173] width 139 height 13
click at [444, 47] on div "Policy change - Transaction" at bounding box center [784, 56] width 733 height 31
click at [442, 55] on icon "close" at bounding box center [439, 55] width 7 height 7
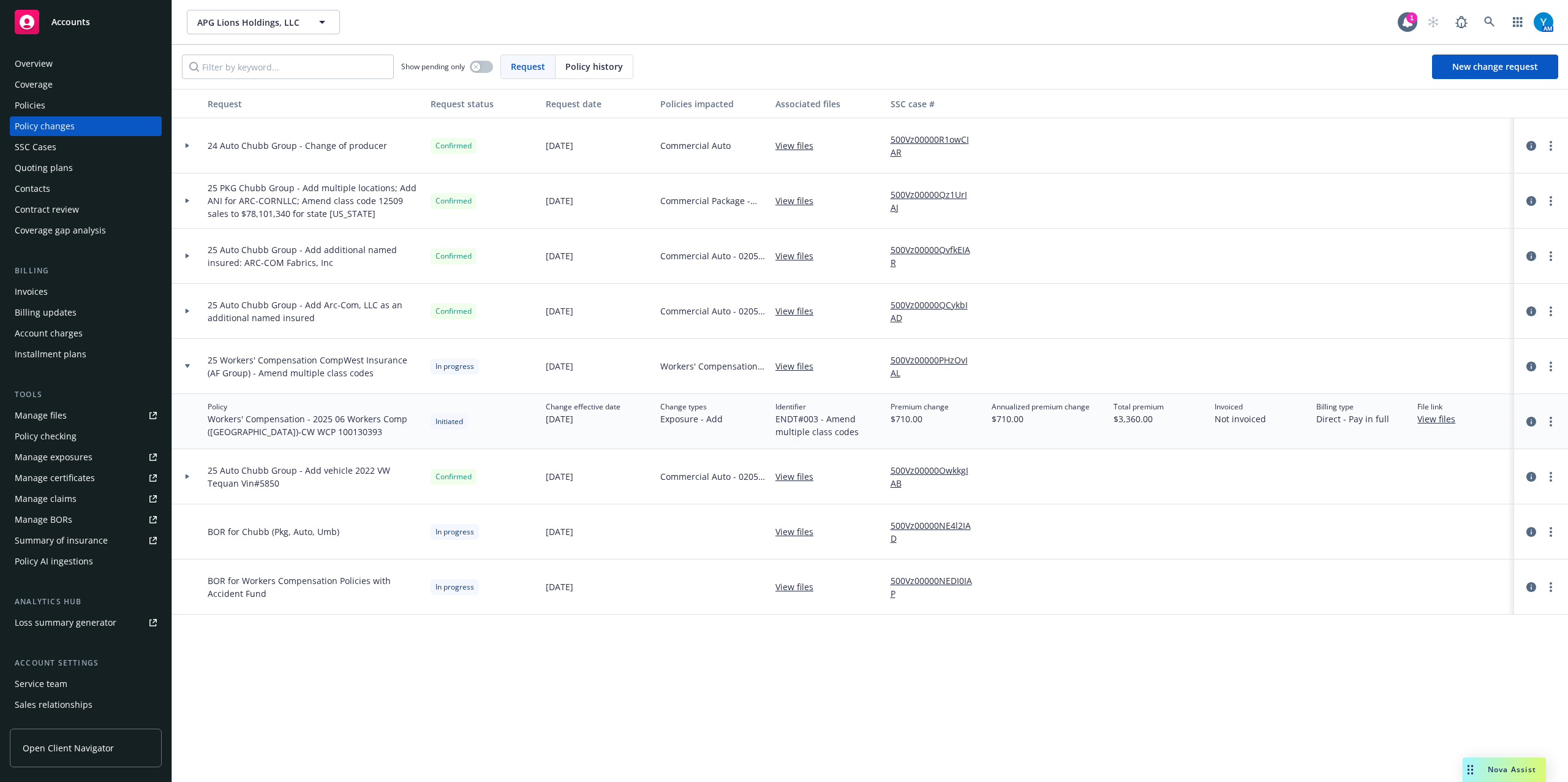
click at [33, 103] on div "Policies" at bounding box center [30, 105] width 31 height 19
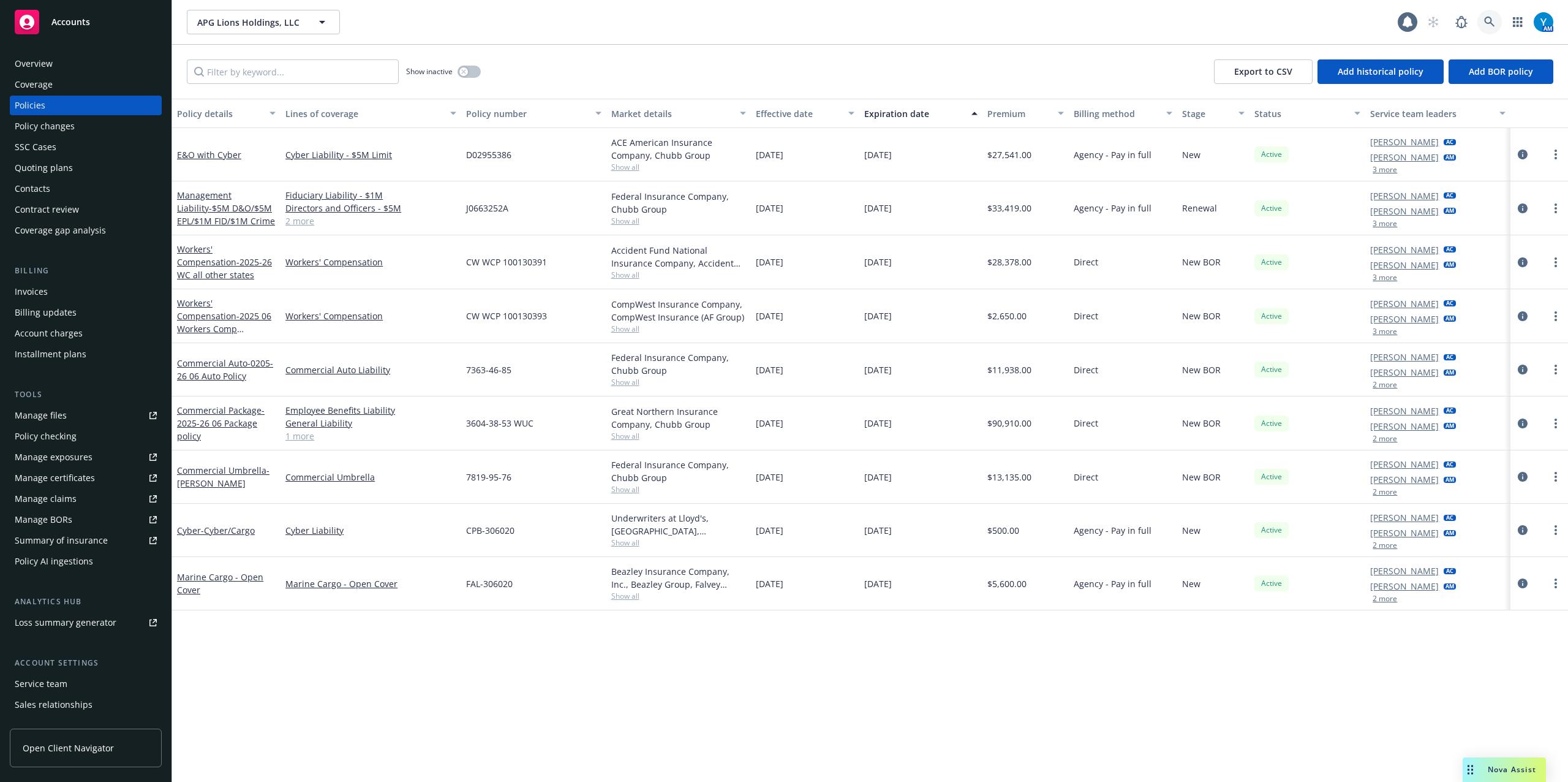
click at [1486, 17] on icon at bounding box center [1489, 21] width 10 height 10
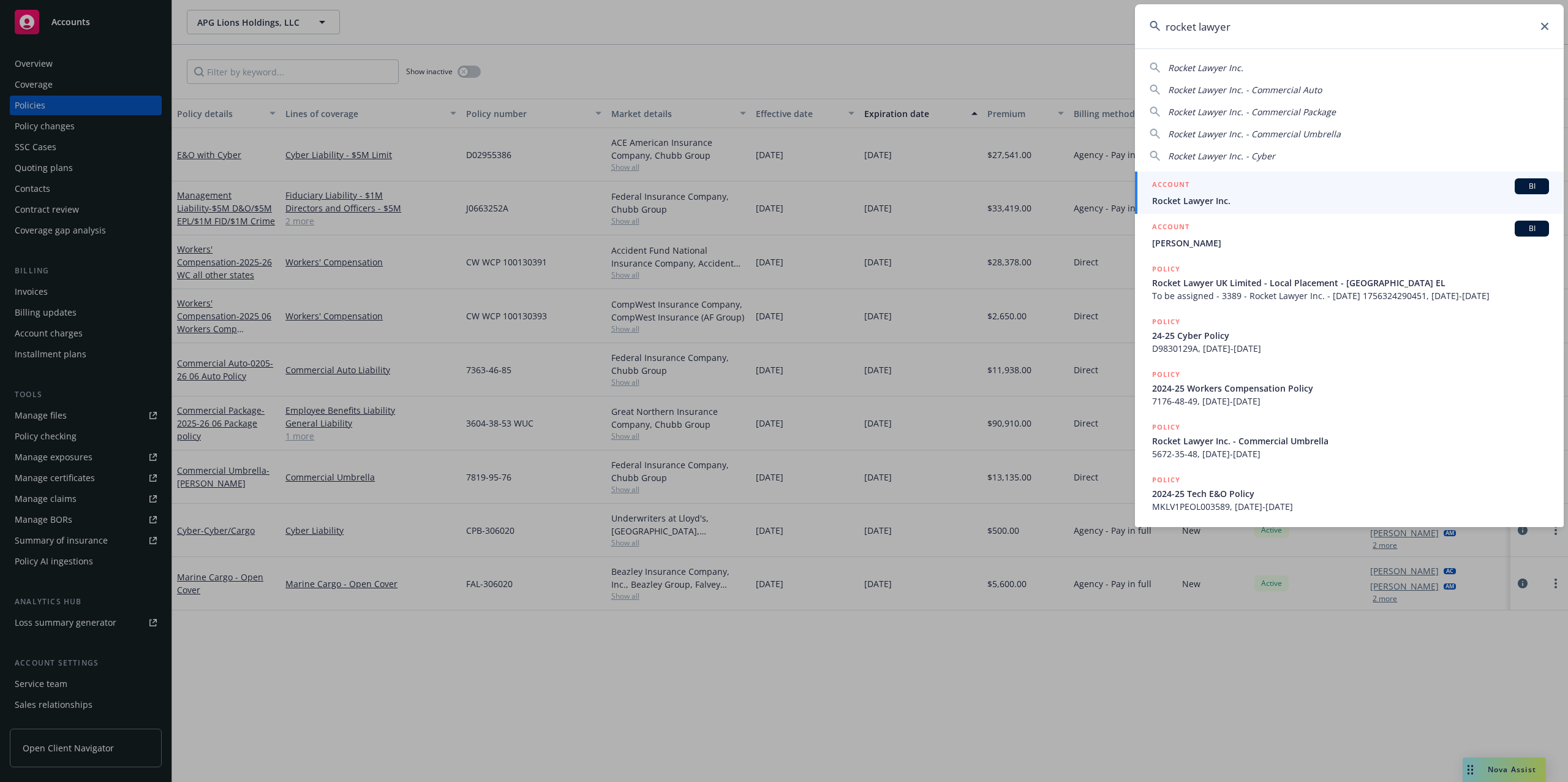
type input "rocket lawyer"
click at [1225, 194] on span "Rocket Lawyer Inc." at bounding box center [1350, 201] width 397 height 13
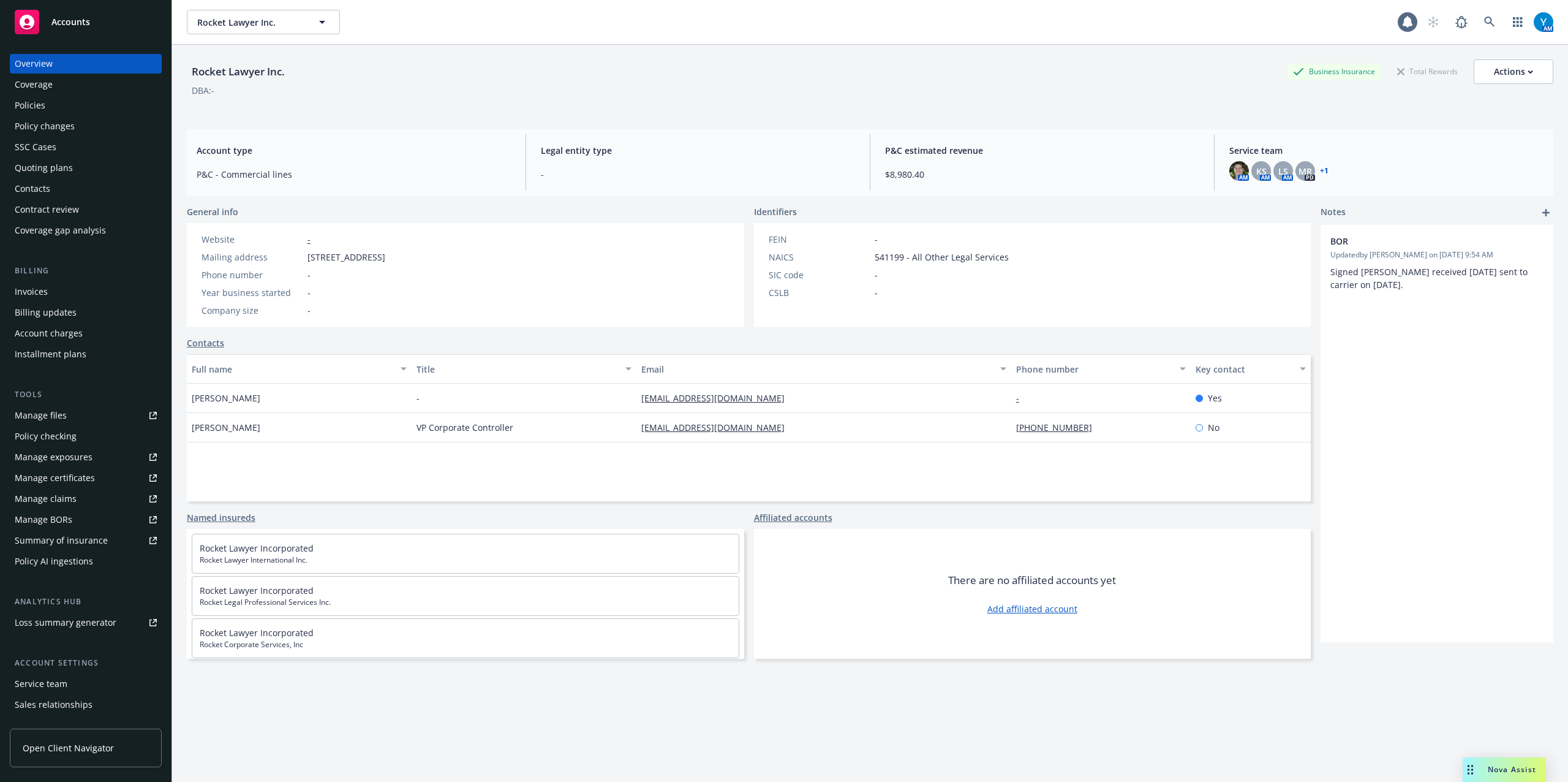
click at [64, 103] on div "Policies" at bounding box center [86, 105] width 142 height 19
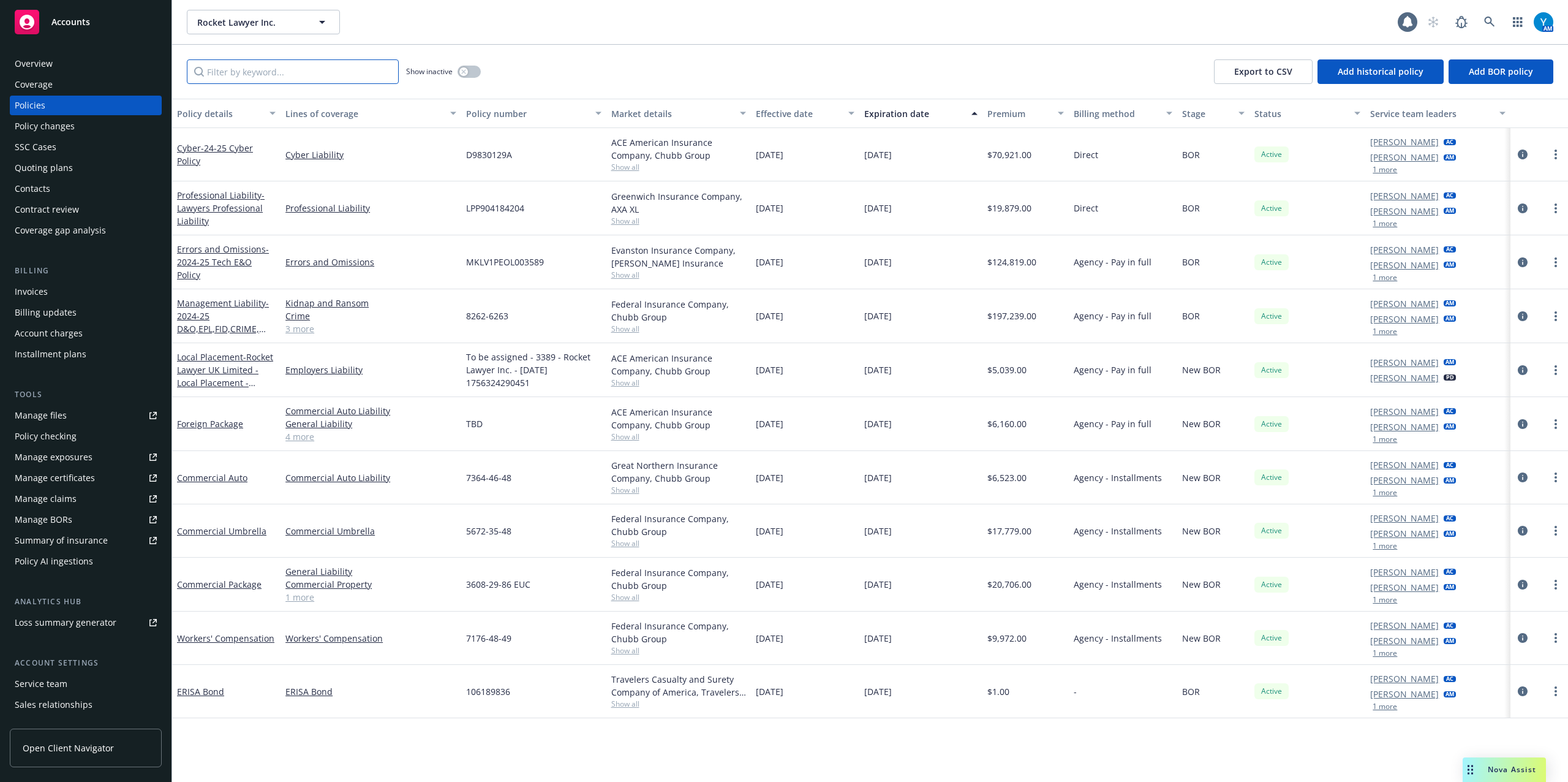
click at [224, 68] on input "Filter by keyword..." at bounding box center [293, 71] width 212 height 25
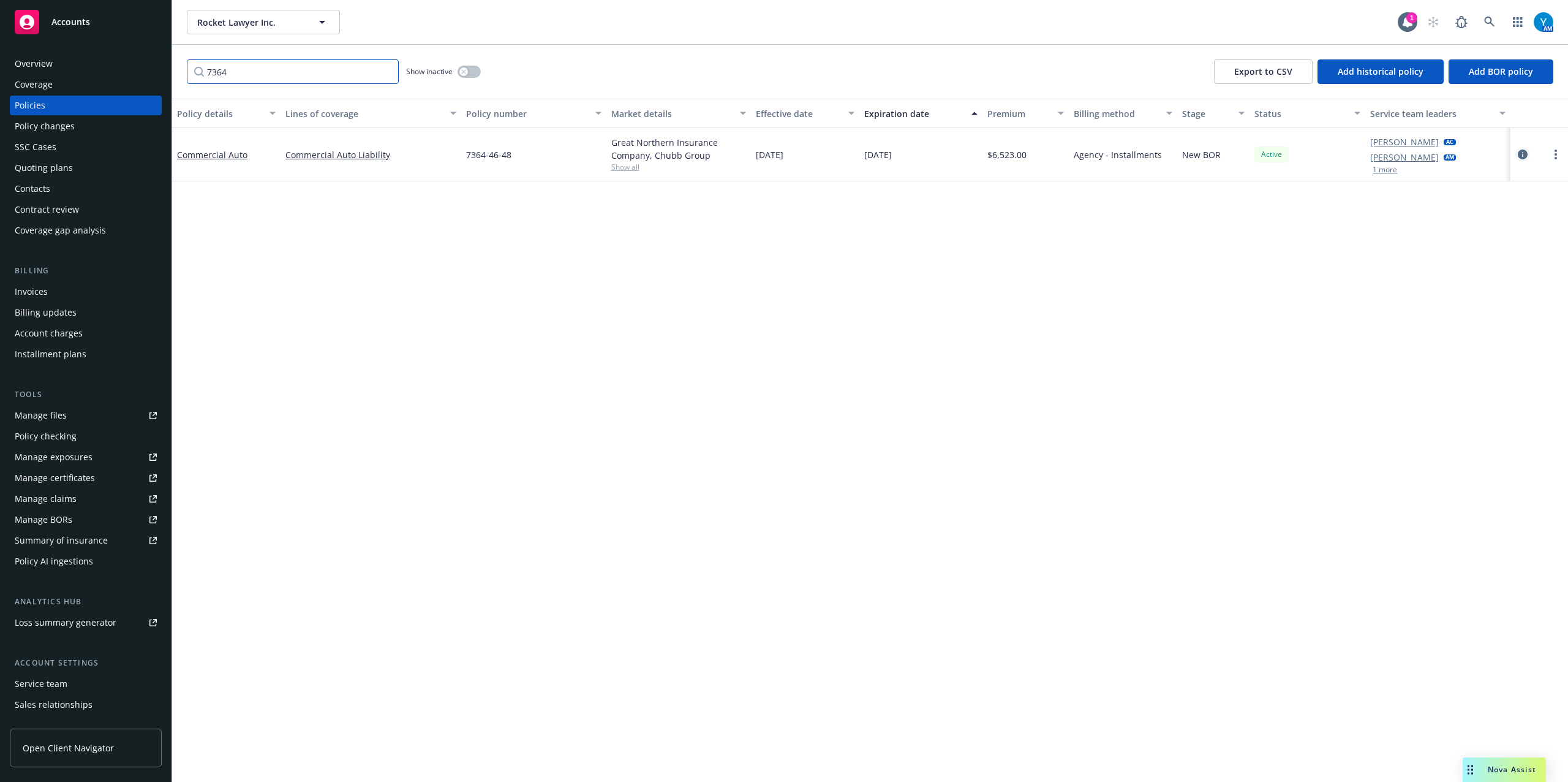
type input "7364"
click at [1525, 154] on icon "circleInformation" at bounding box center [1522, 154] width 10 height 10
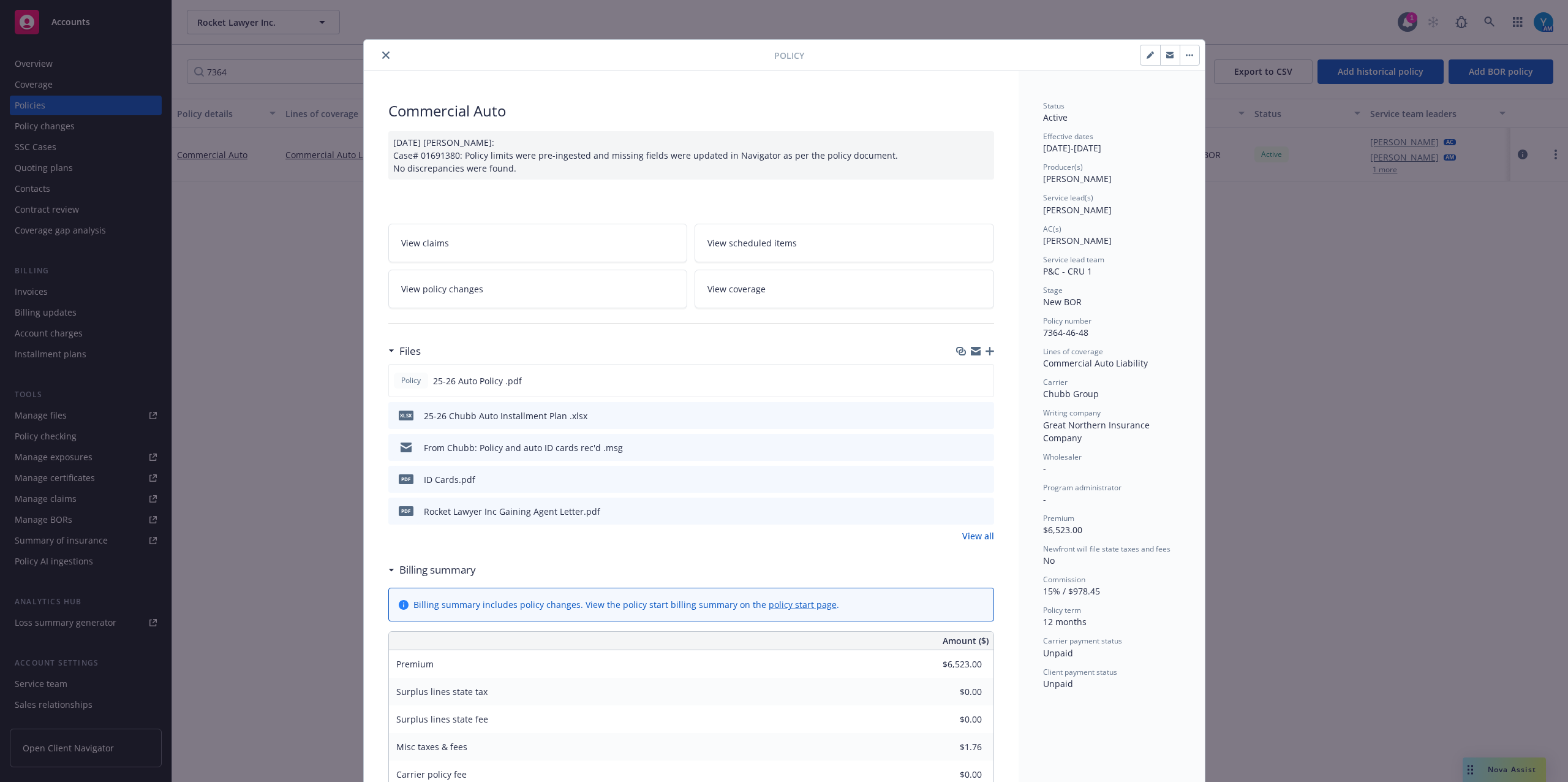
click at [382, 57] on icon "close" at bounding box center [386, 55] width 7 height 7
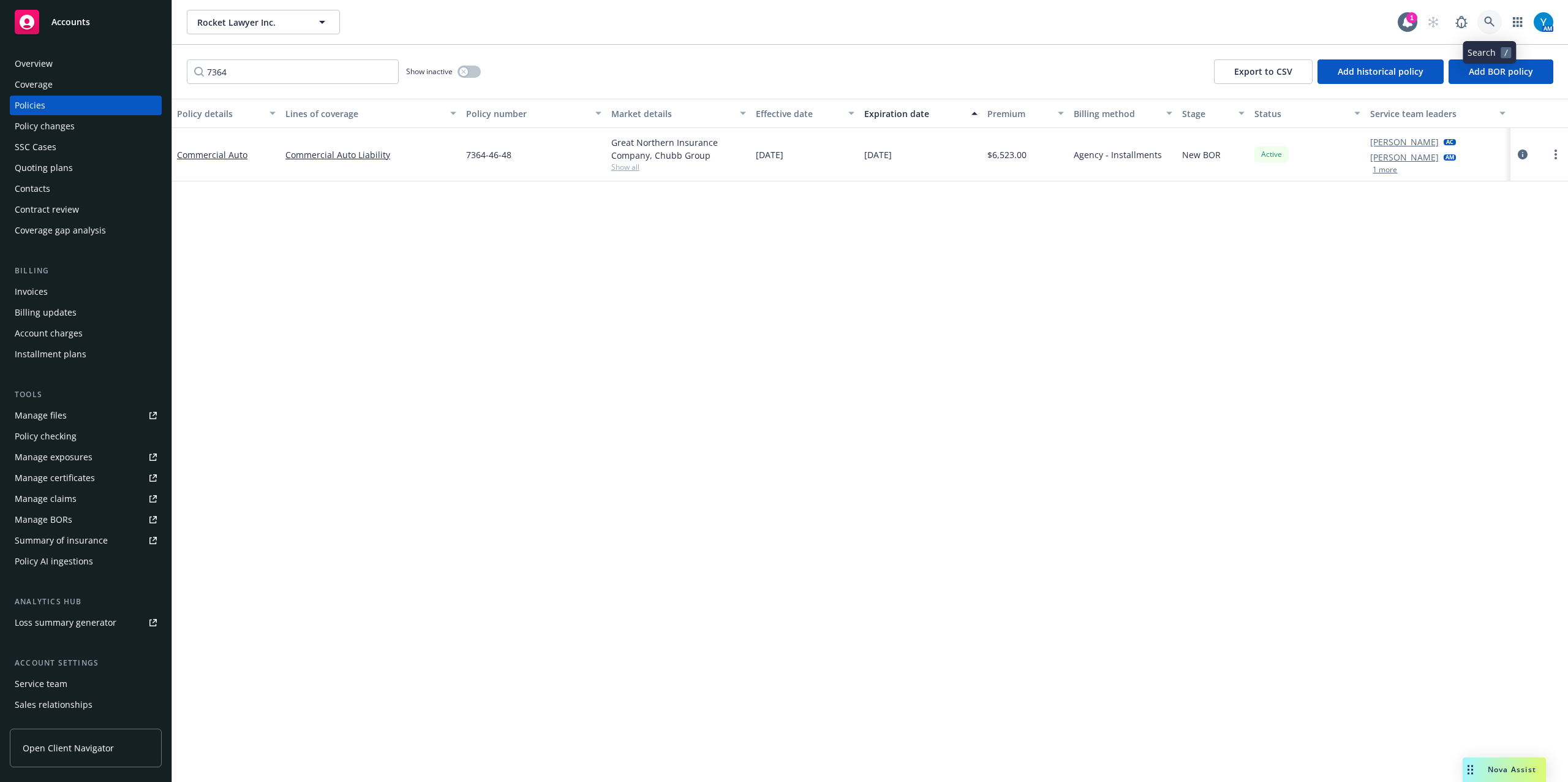
click at [1485, 28] on link at bounding box center [1489, 22] width 25 height 25
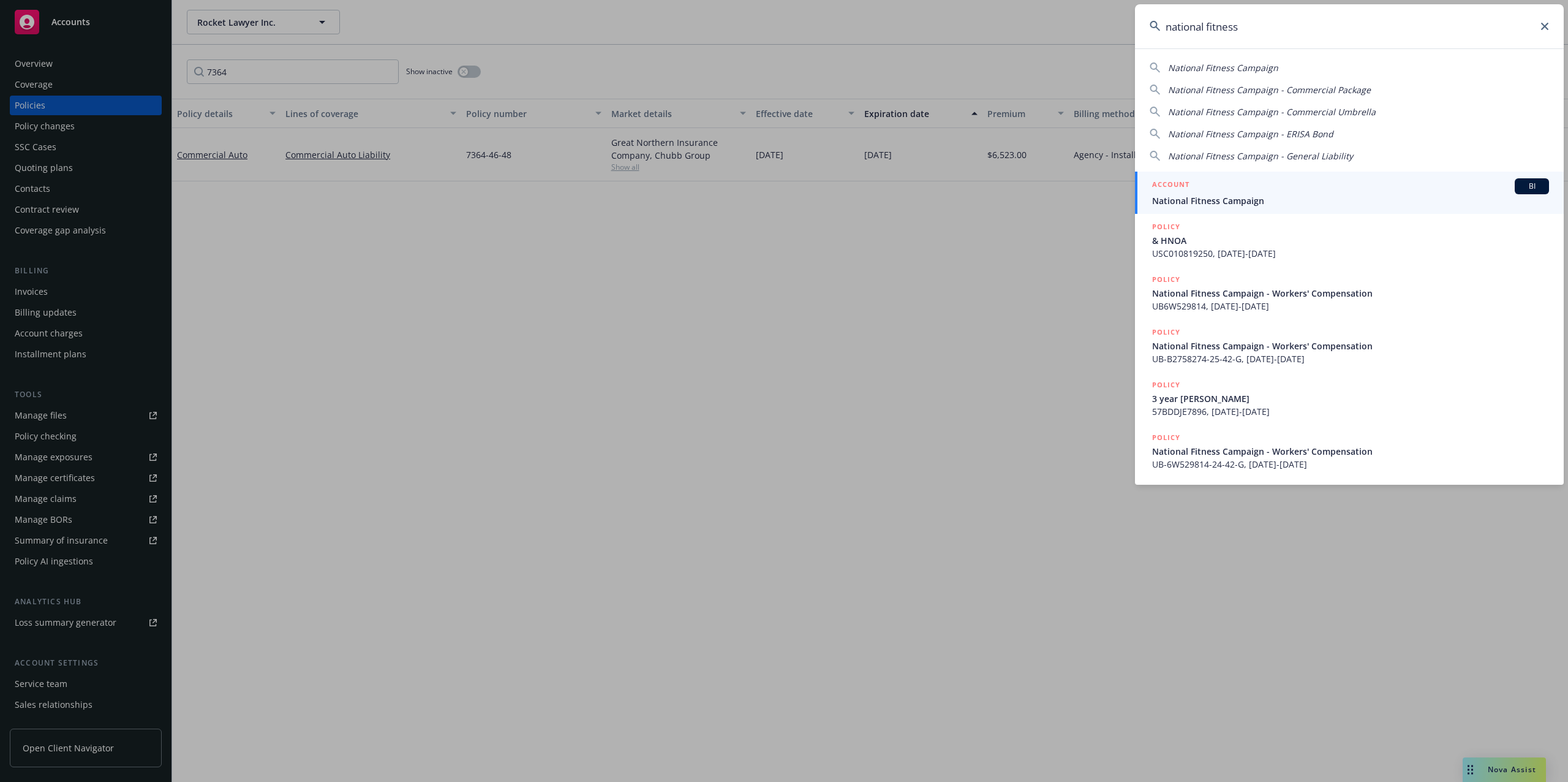
type input "national fitness"
click at [1257, 187] on div "ACCOUNT BI" at bounding box center [1350, 185] width 397 height 16
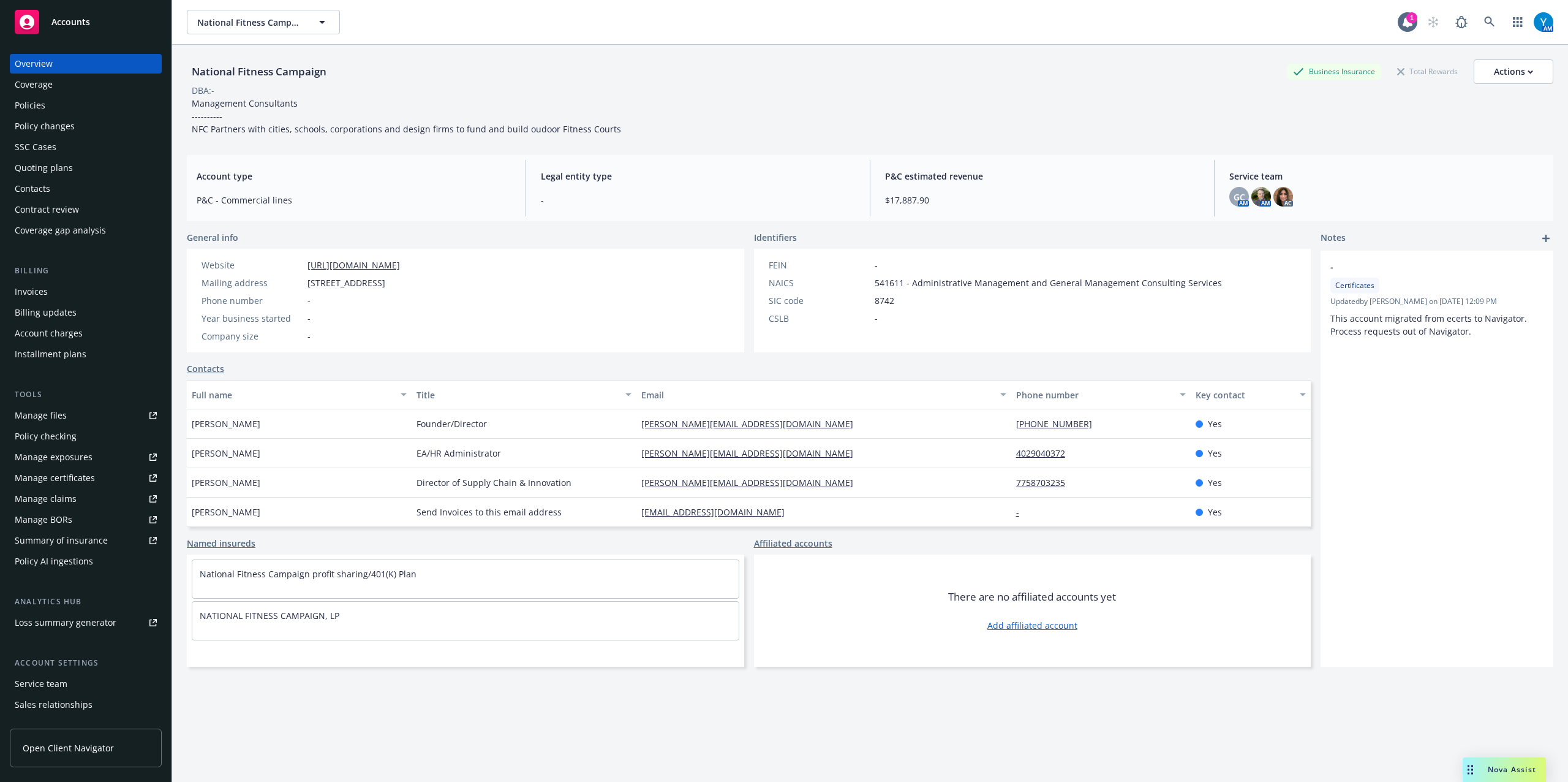
click at [31, 110] on div "Policies" at bounding box center [30, 105] width 31 height 19
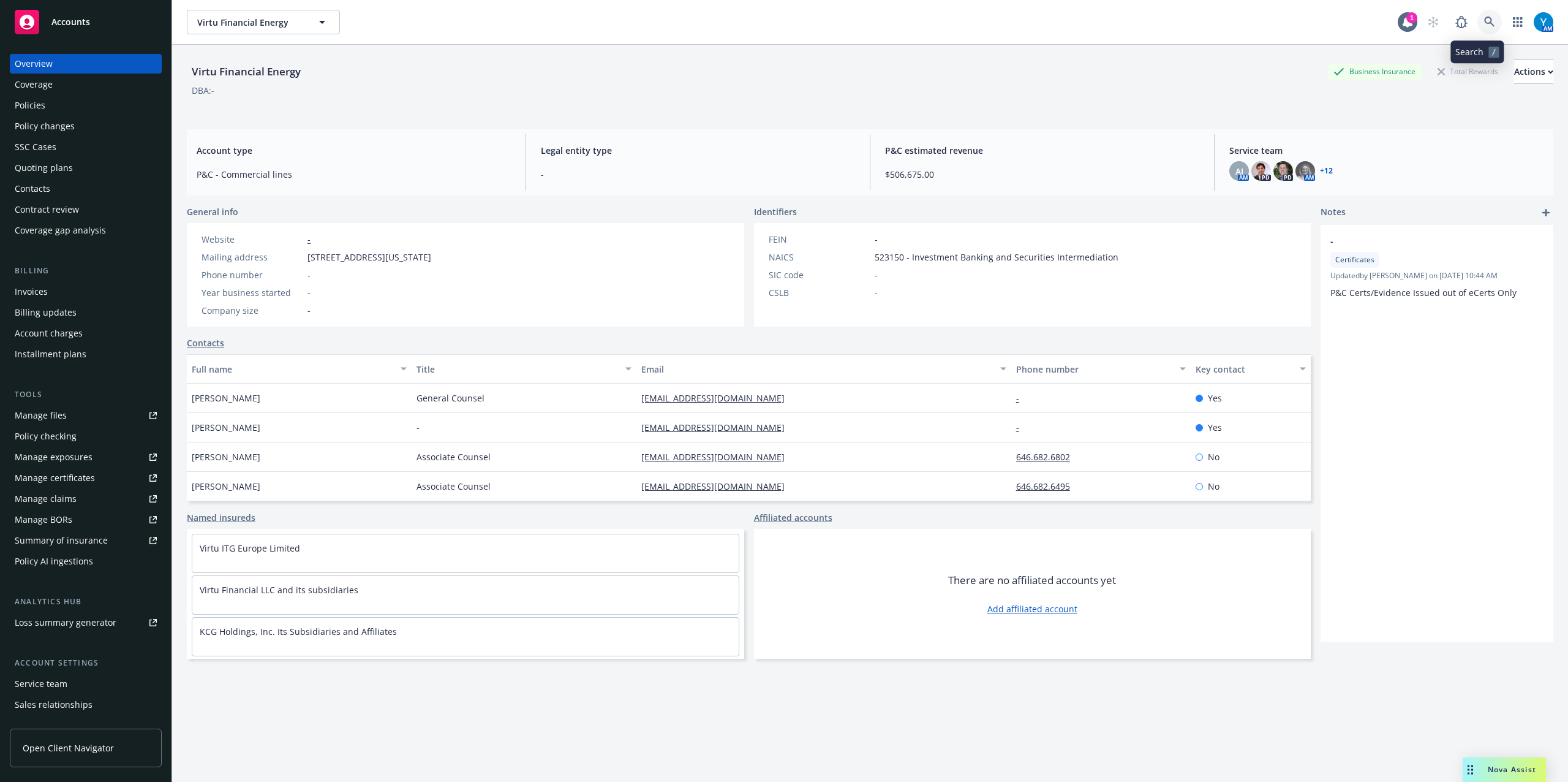
click at [1477, 15] on link at bounding box center [1489, 22] width 25 height 25
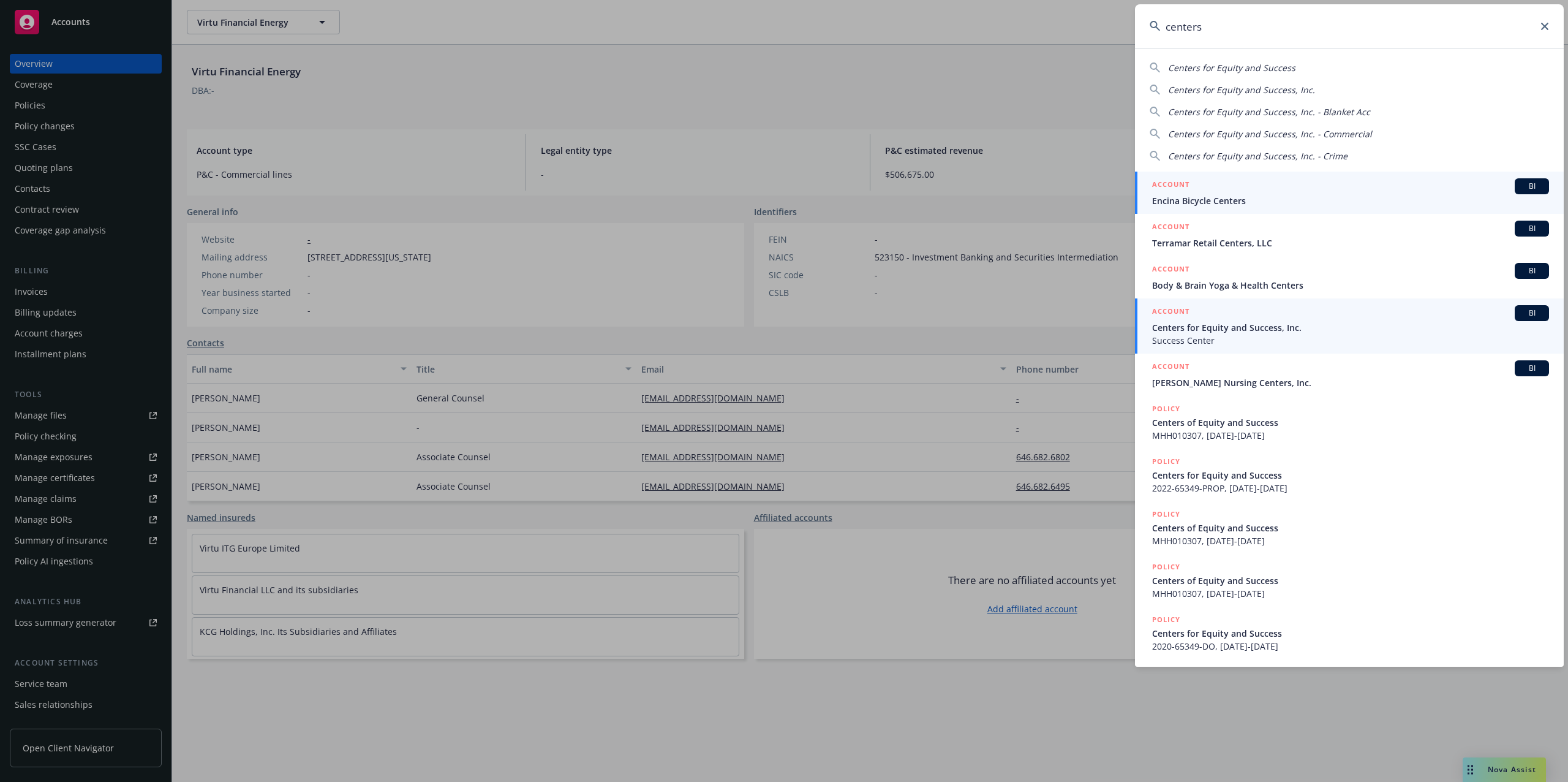
type input "centers"
click at [1276, 335] on span "Success Center" at bounding box center [1350, 340] width 397 height 13
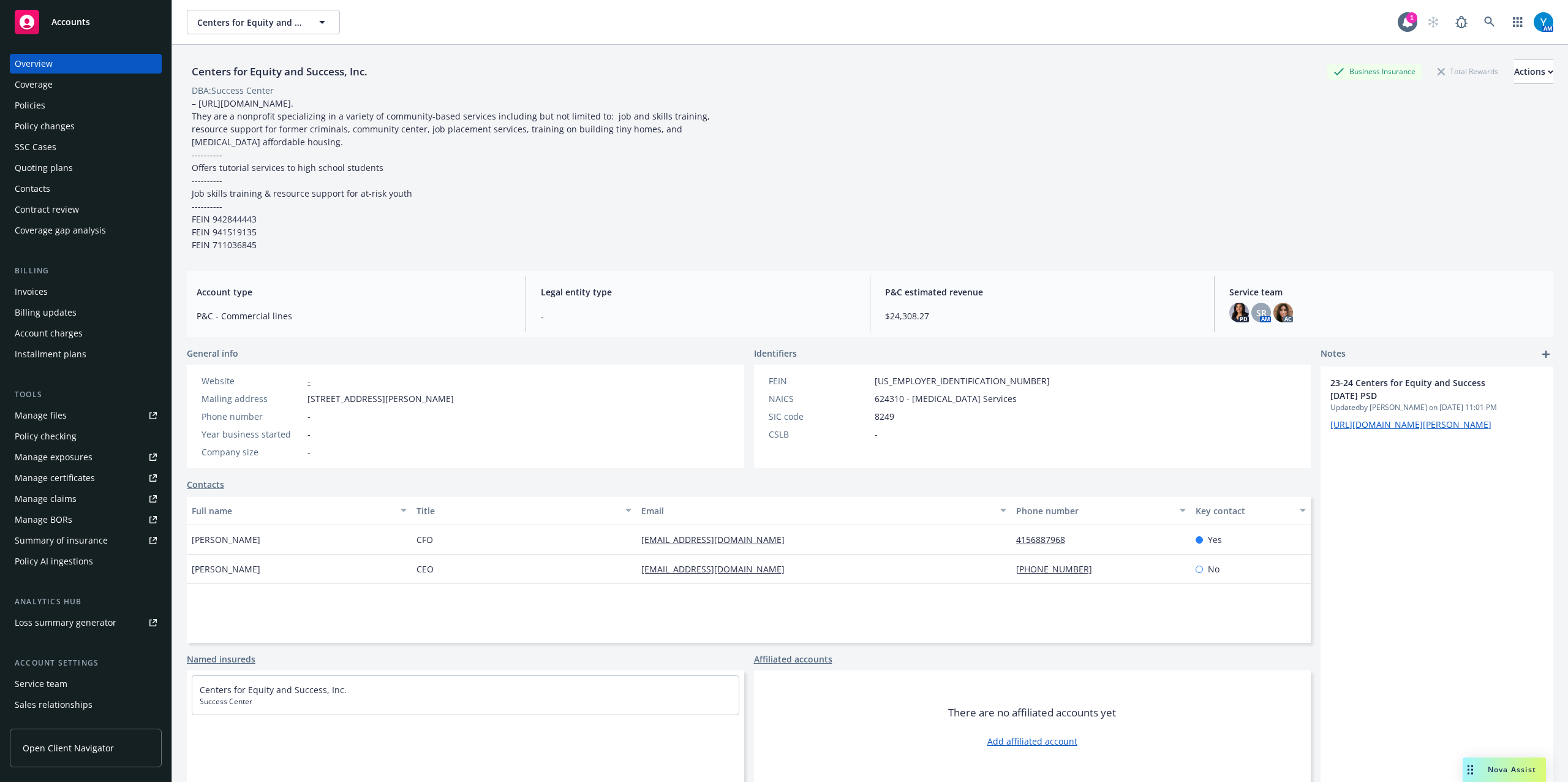
click at [64, 165] on div "Quoting plans" at bounding box center [44, 167] width 58 height 19
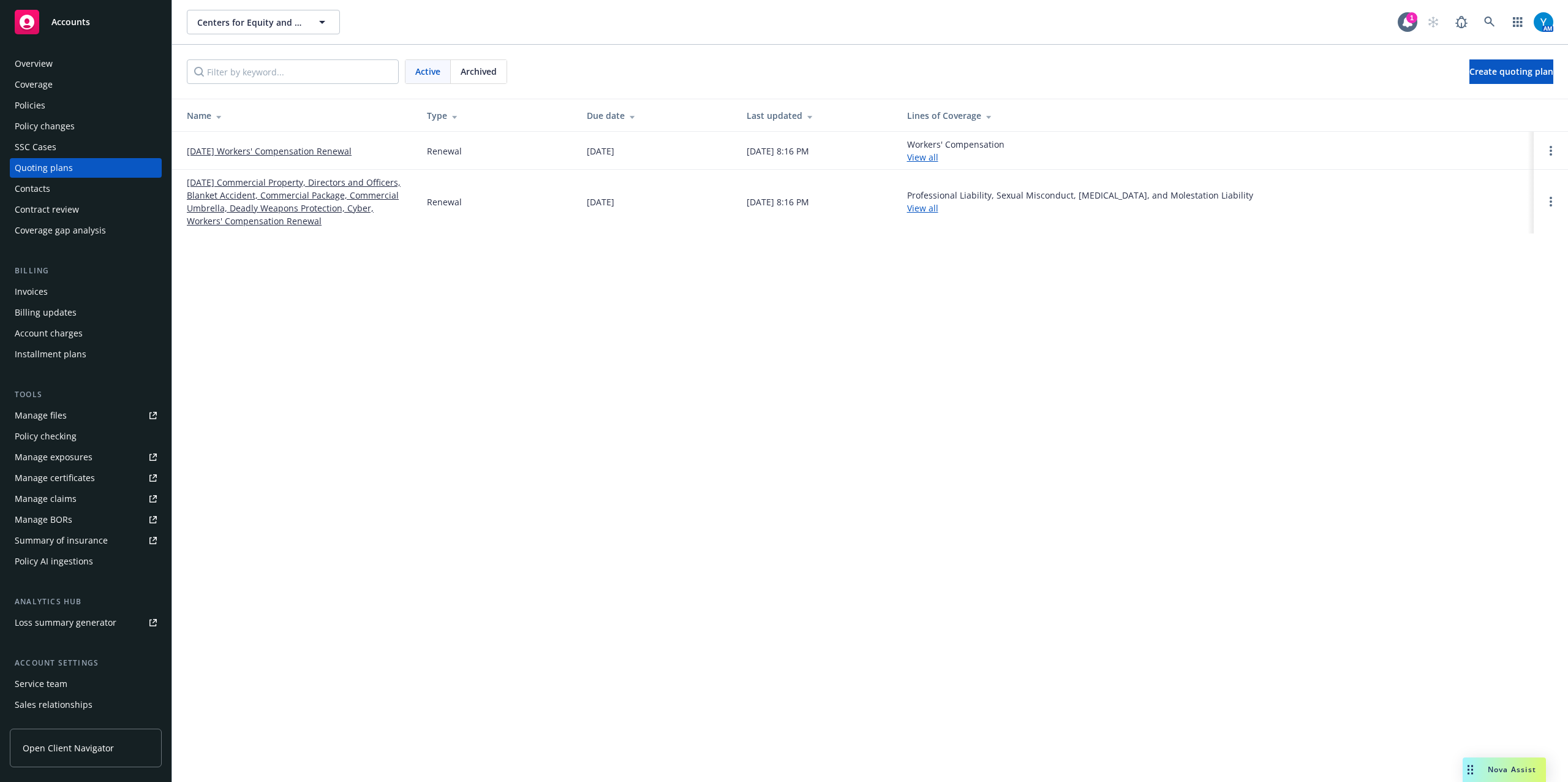
click at [467, 64] on div "Archived" at bounding box center [478, 72] width 56 height 24
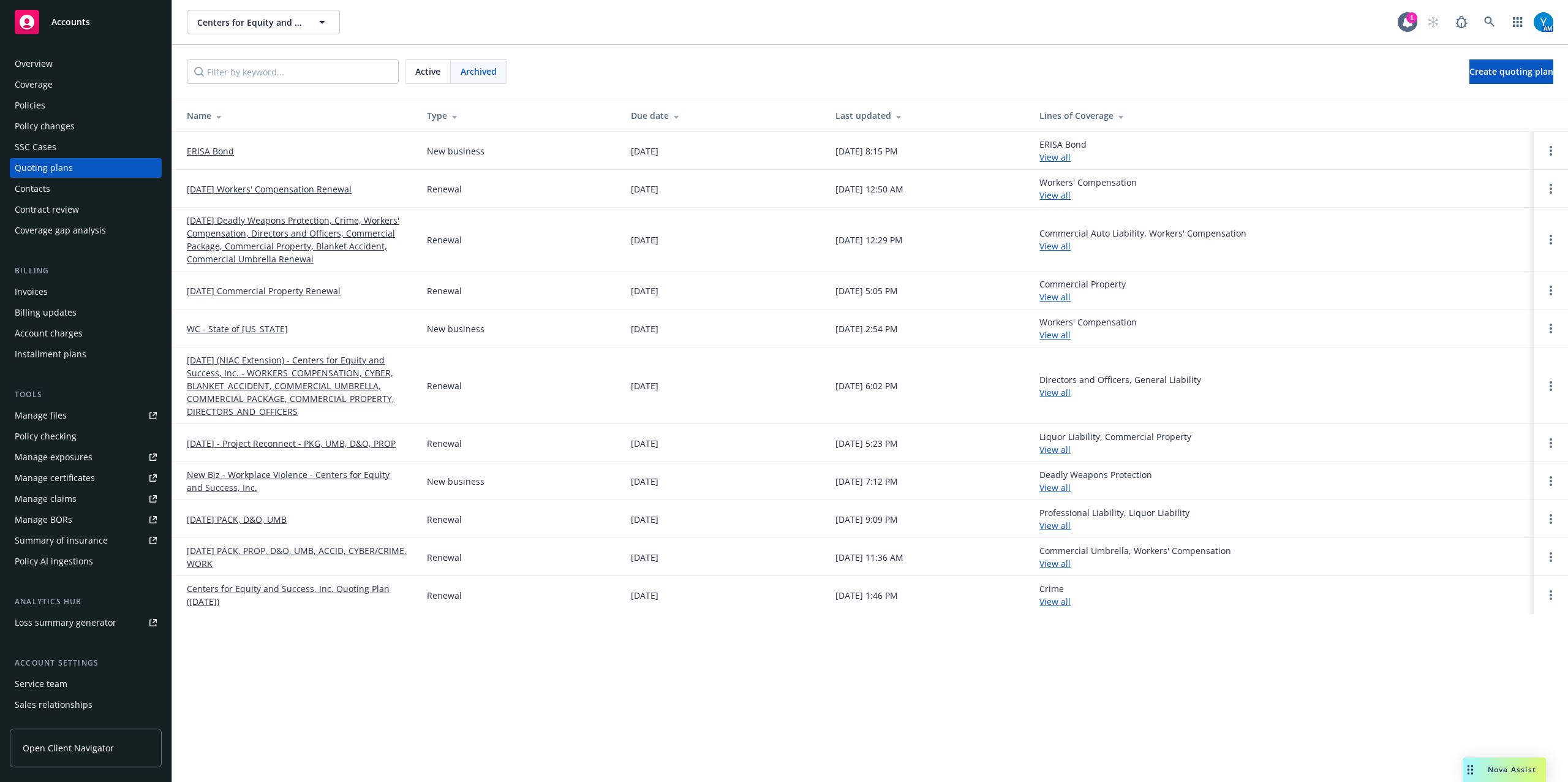
click at [286, 222] on link "[DATE] Deadly Weapons Protection, Crime, Workers' Compensation, Directors and O…" at bounding box center [297, 239] width 221 height 51
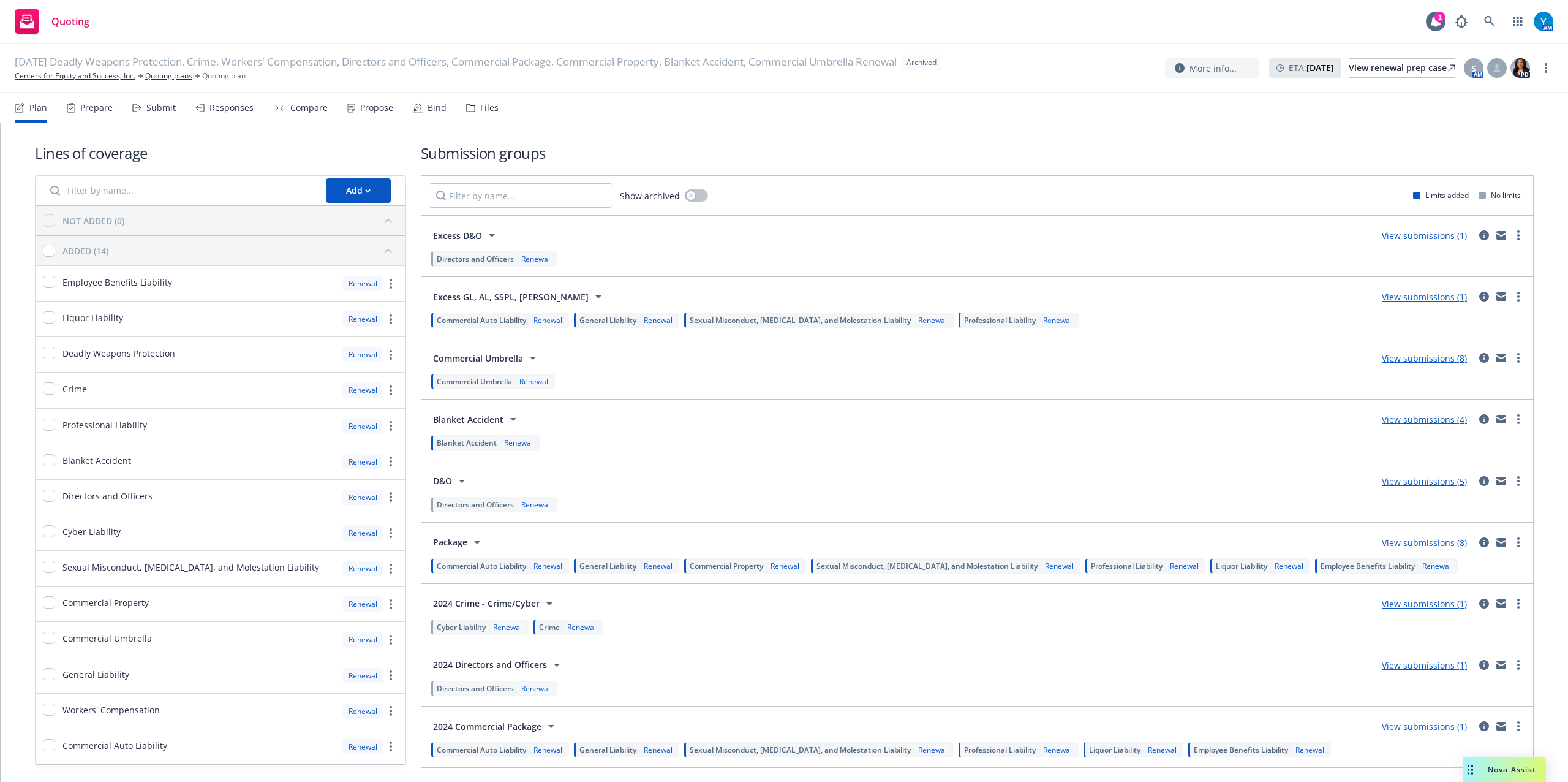
click at [493, 101] on div "Files" at bounding box center [483, 108] width 33 height 29
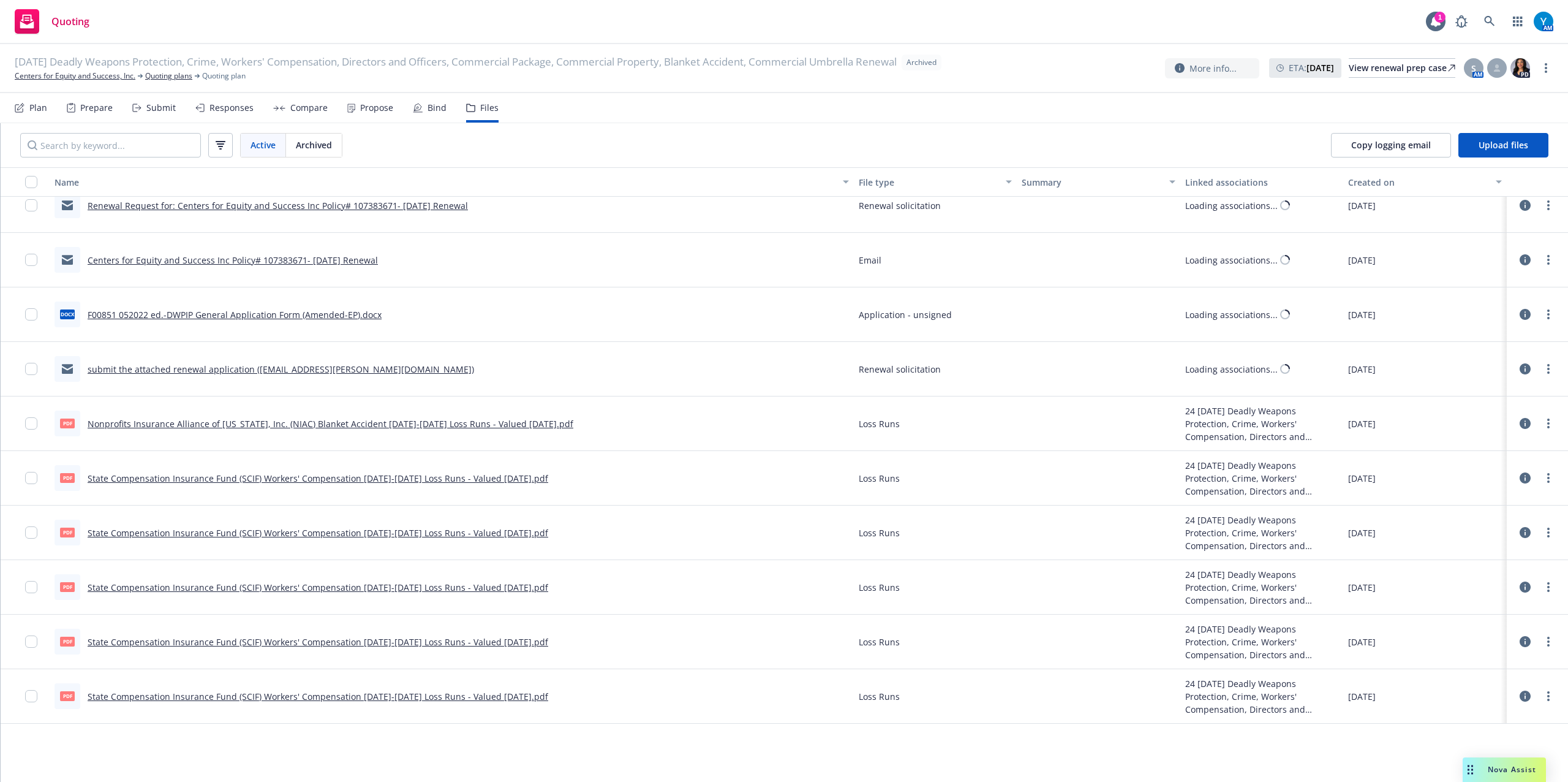
scroll to position [8425, 0]
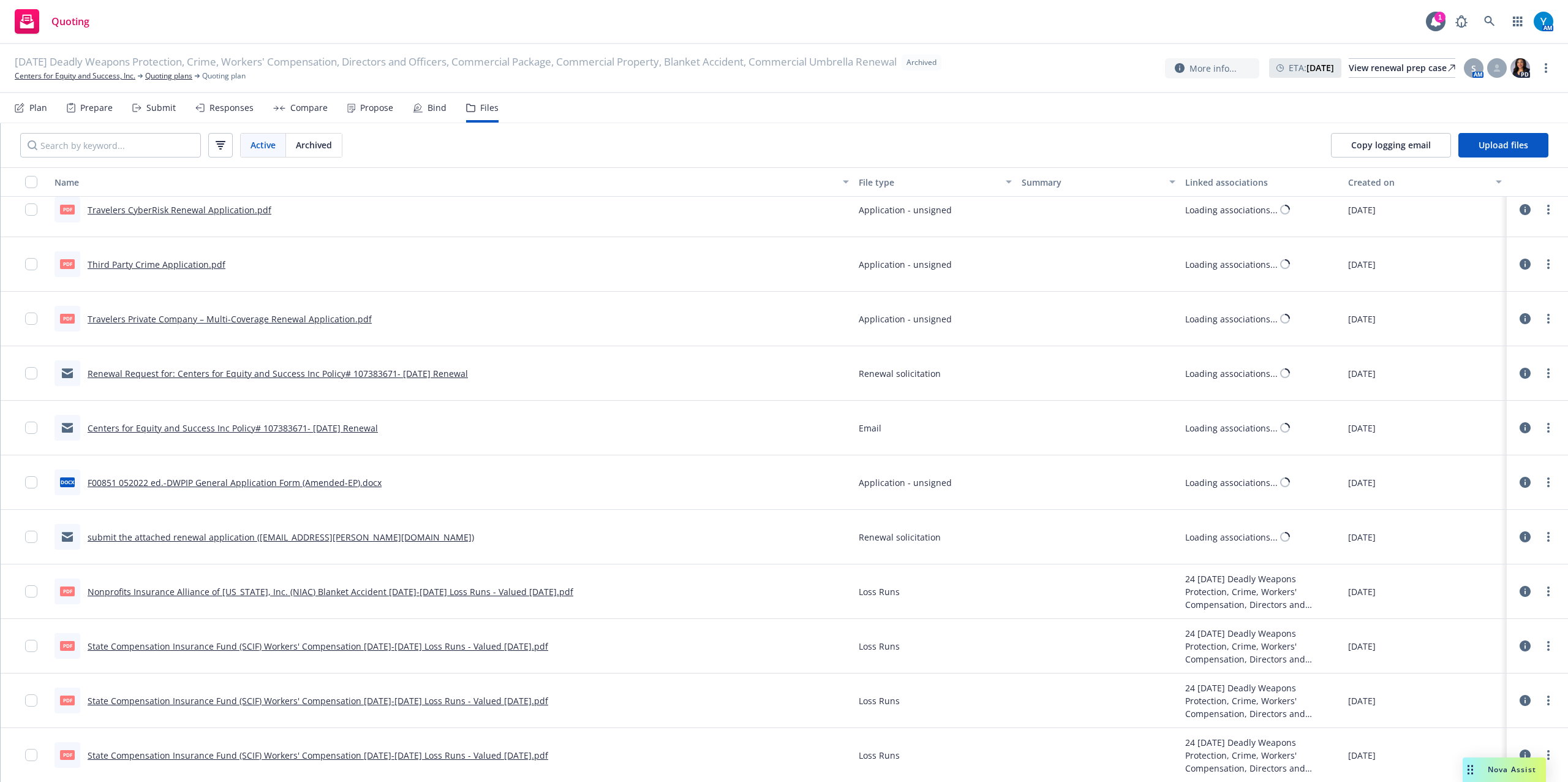
click at [239, 432] on link "Centers for Equity and Success Inc Policy# 107383671- [DATE] Renewal" at bounding box center [233, 428] width 290 height 12
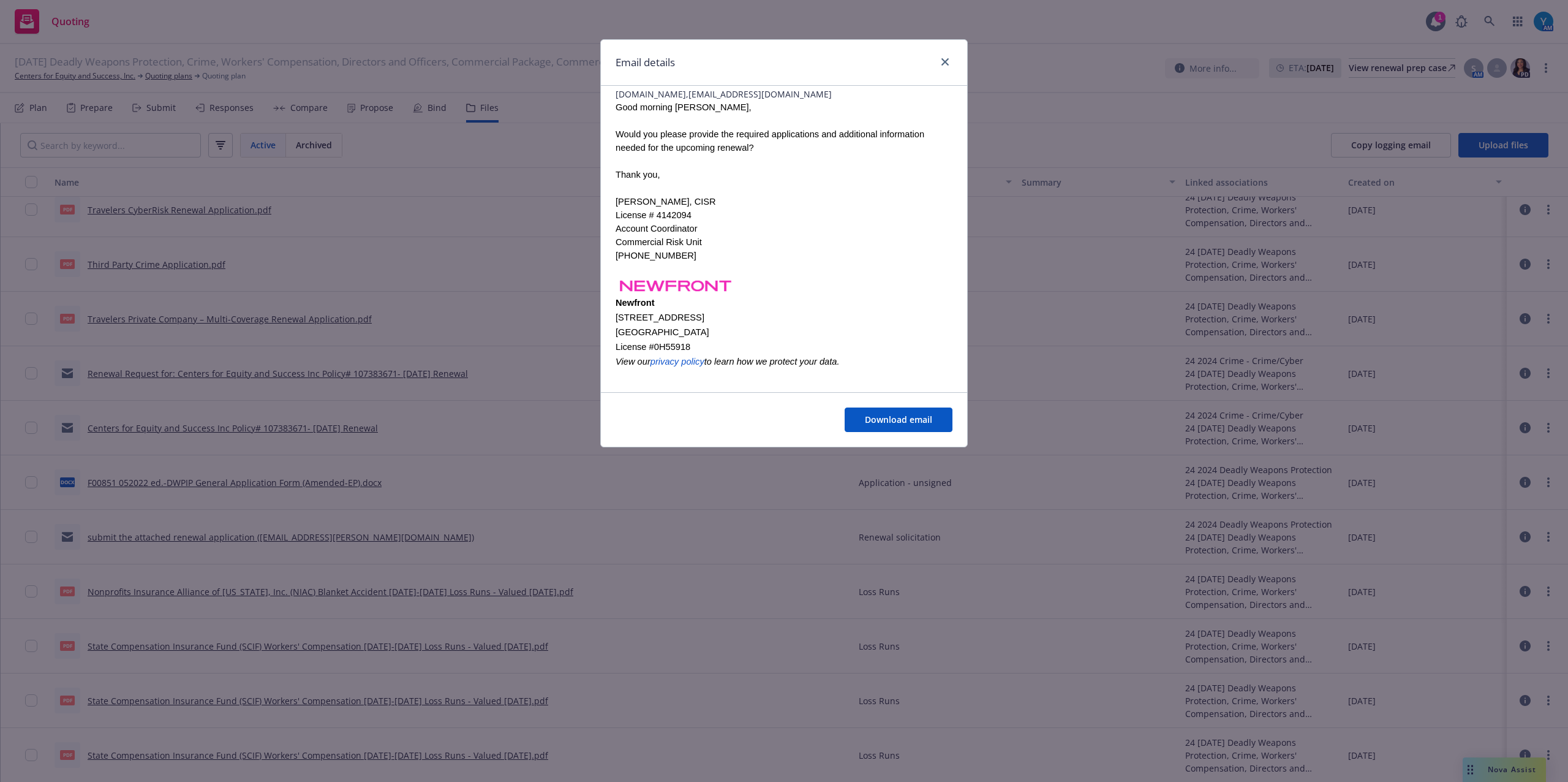
scroll to position [111, 0]
drag, startPoint x: 941, startPoint y: 58, endPoint x: 782, endPoint y: 171, distance: 195.1
click at [941, 58] on icon "close" at bounding box center [945, 62] width 7 height 7
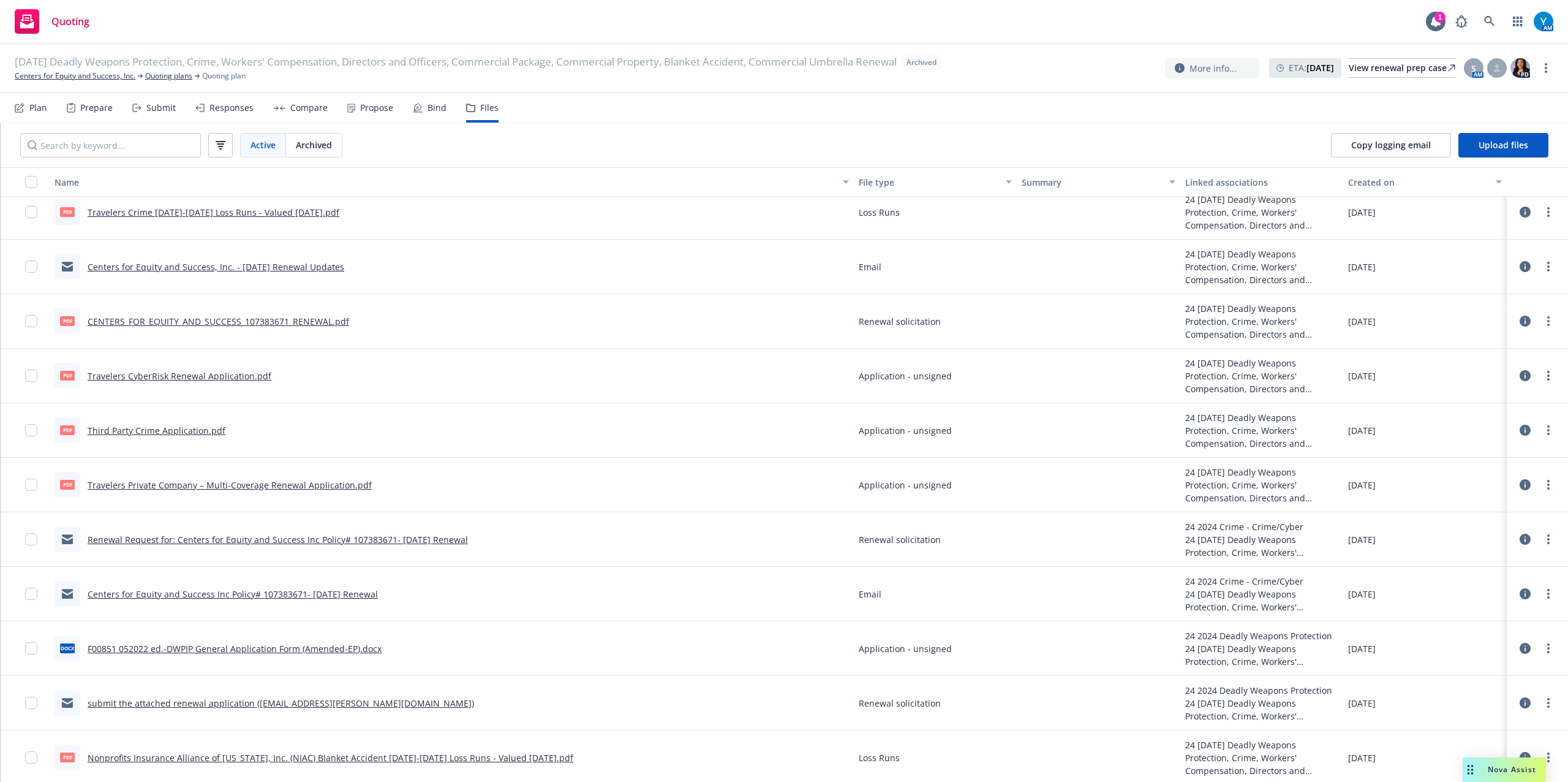
scroll to position [8098, 0]
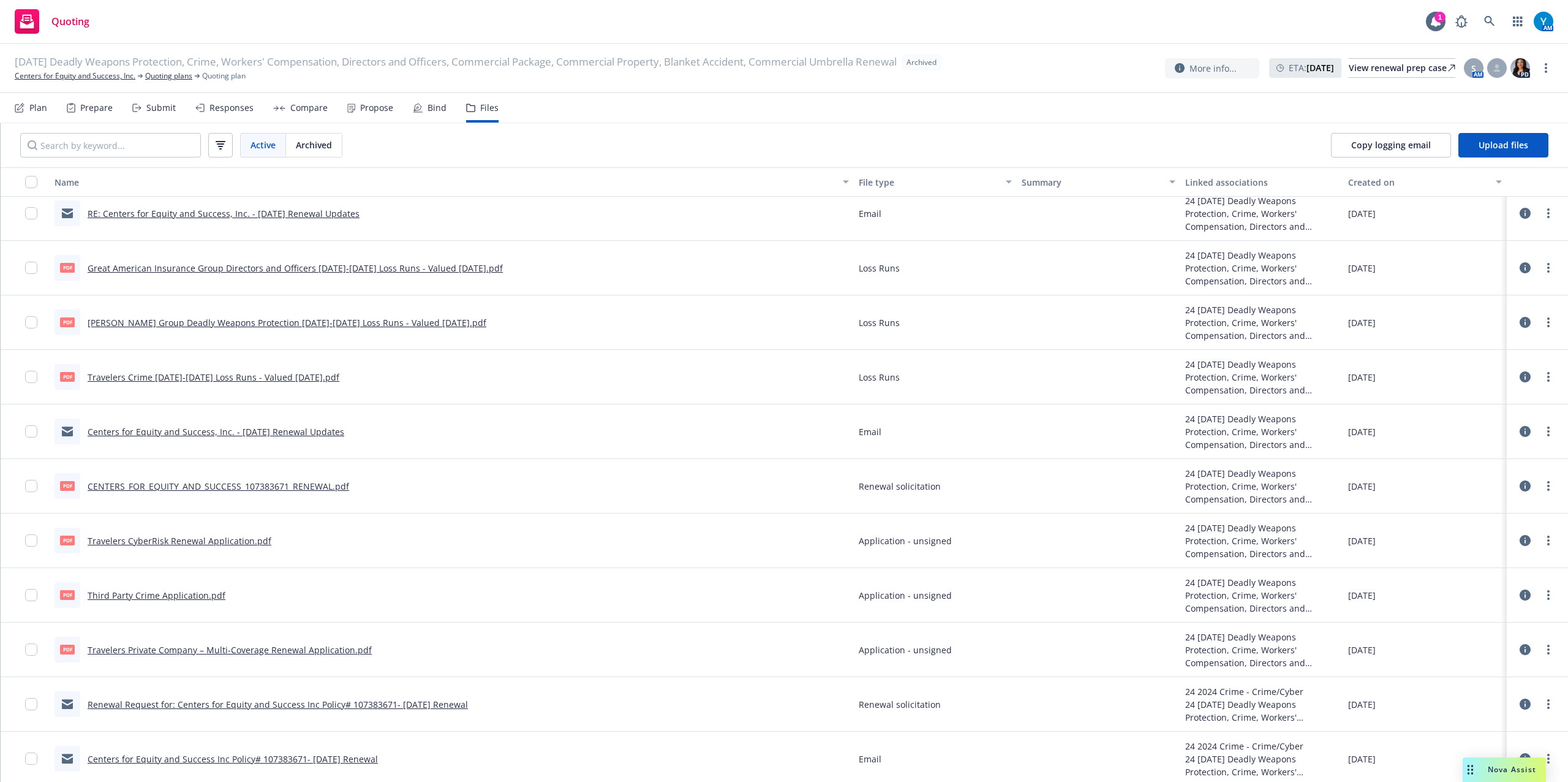
click at [329, 433] on link "Centers for Equity and Success, Inc. - [DATE] Renewal Updates" at bounding box center [215, 432] width 256 height 12
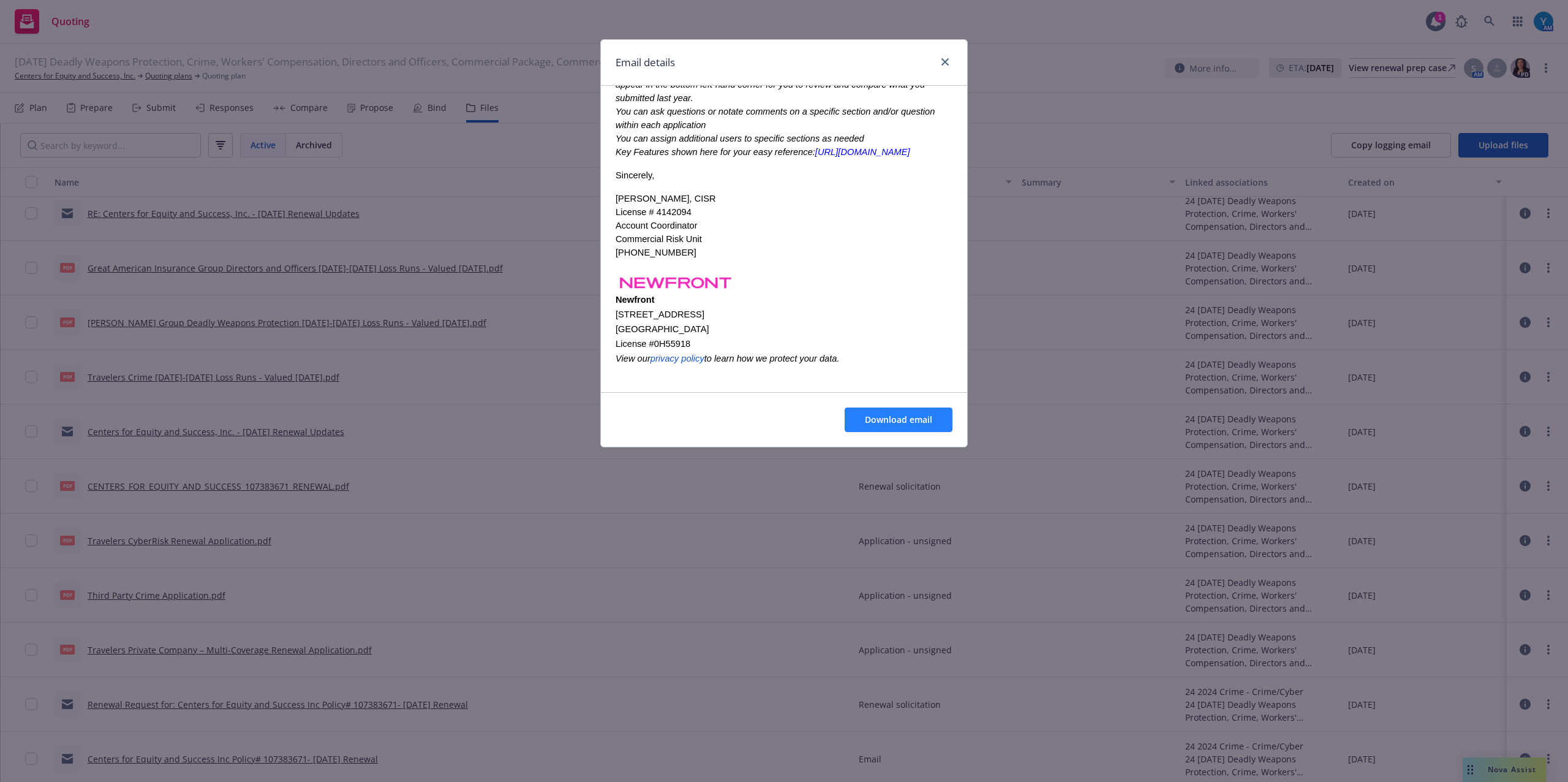
scroll to position [670, 0]
click at [921, 413] on button "Download email" at bounding box center [898, 419] width 108 height 25
drag, startPoint x: 950, startPoint y: 62, endPoint x: 1203, endPoint y: 1, distance: 260.2
click at [950, 62] on link "close" at bounding box center [945, 62] width 15 height 15
